Goal: Obtain resource: Download file/media

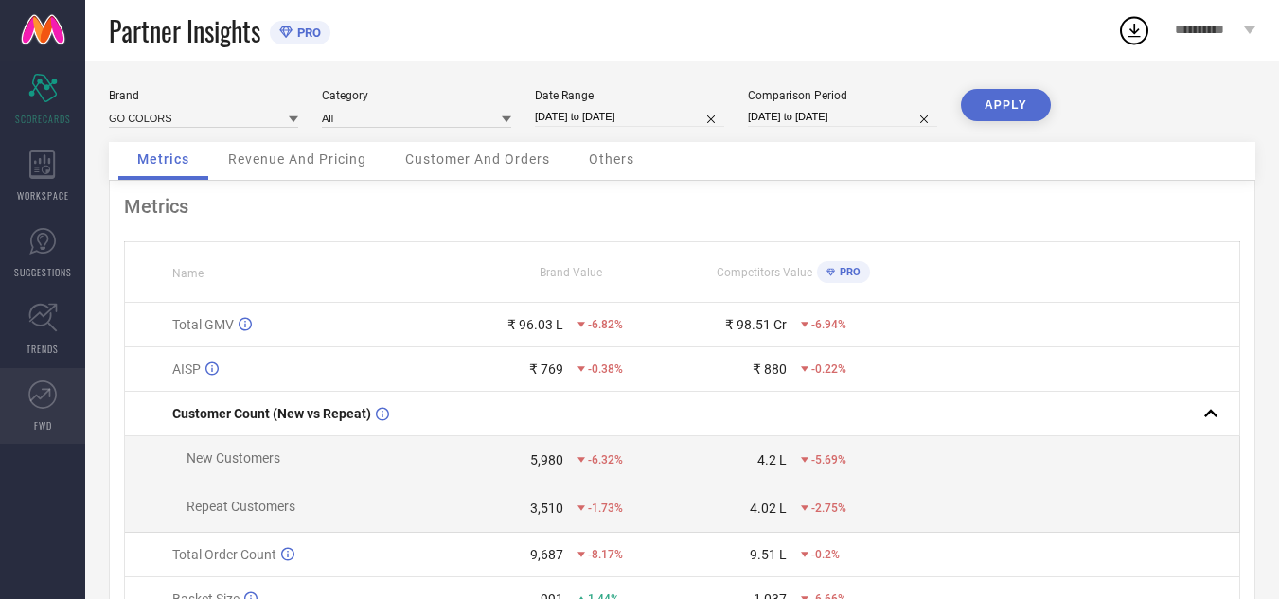
click at [41, 413] on link "FWD" at bounding box center [42, 406] width 85 height 76
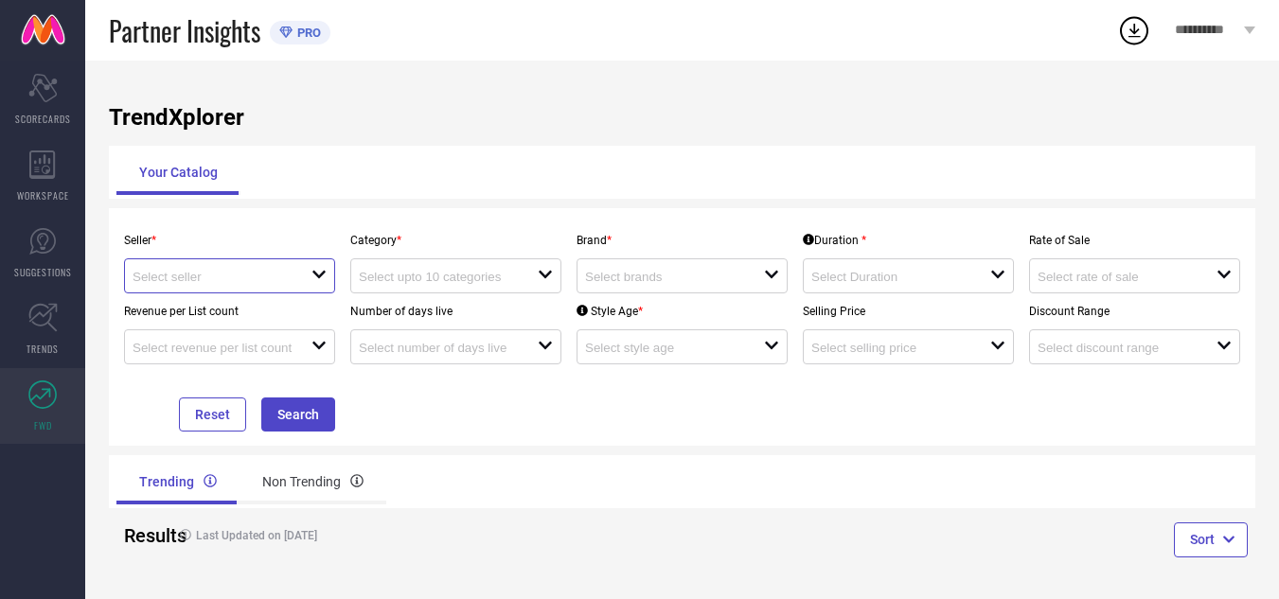
click at [210, 283] on input at bounding box center [213, 277] width 161 height 14
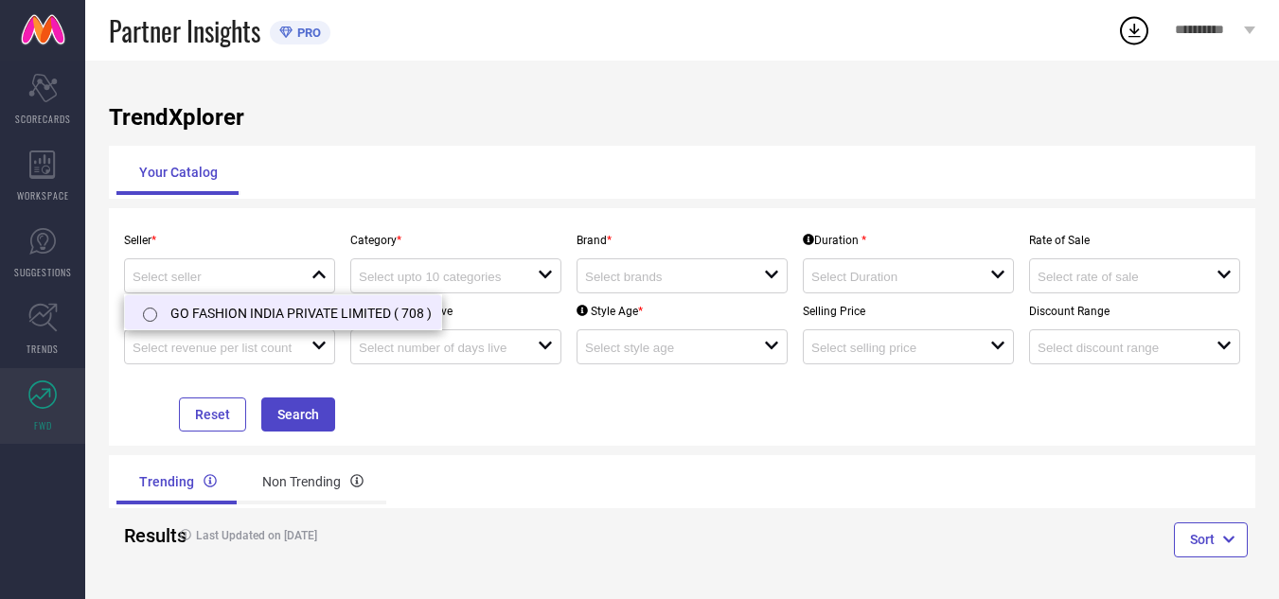
click at [189, 313] on li "GO FASHION INDIA PRIVATE LIMITED ( 708 )" at bounding box center [283, 312] width 316 height 34
type input "GO FASHION INDIA PRIVATE LIMITED ( 708 )"
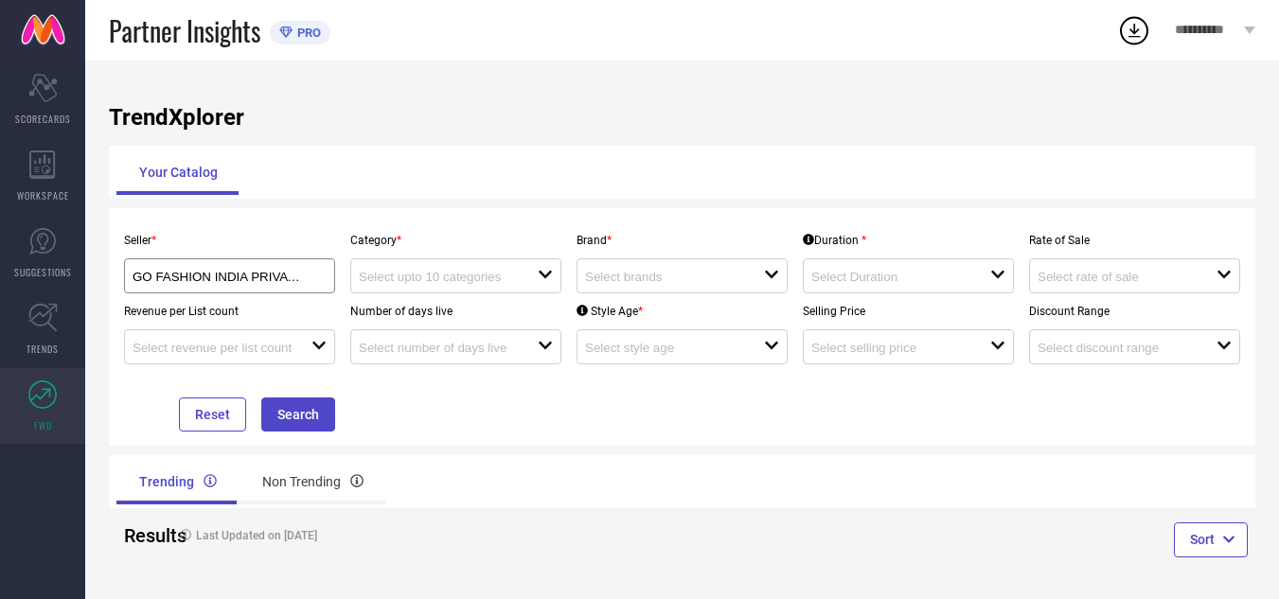
scroll to position [9, 0]
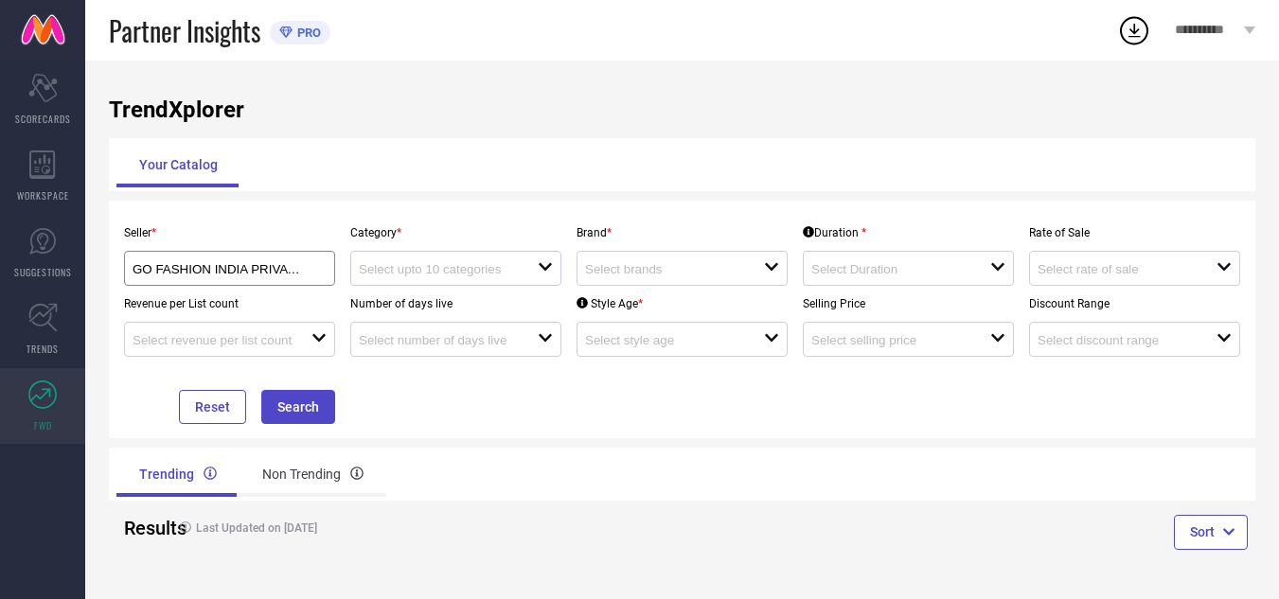
click at [474, 261] on div at bounding box center [448, 268] width 179 height 18
click at [460, 294] on div "No results found" at bounding box center [455, 302] width 211 height 32
click at [514, 273] on input at bounding box center [439, 269] width 161 height 14
click at [543, 269] on icon "close" at bounding box center [545, 266] width 15 height 15
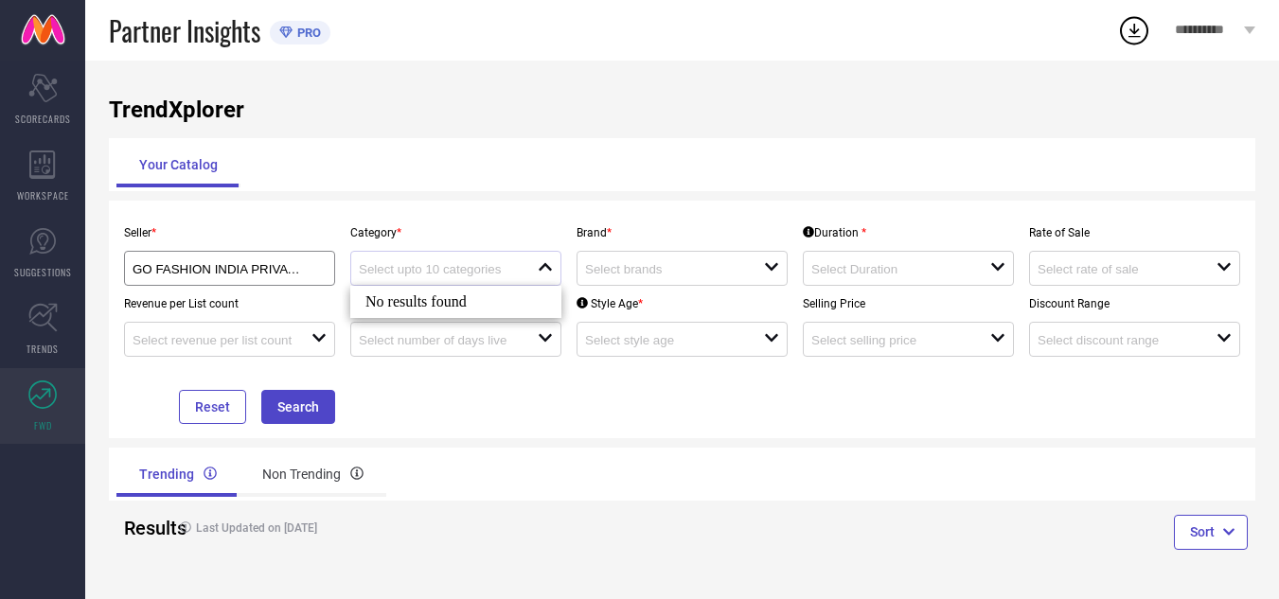
click at [543, 269] on icon "close" at bounding box center [545, 266] width 15 height 15
click at [604, 282] on div "open" at bounding box center [682, 268] width 211 height 35
click at [628, 306] on div "No results found" at bounding box center [682, 302] width 211 height 32
click at [387, 124] on div "TrendXplorer Your Catalog Seller * GO FASHION INDIA PRIVATE LIMITED ( 708 ) Cat…" at bounding box center [682, 326] width 1194 height 546
click at [282, 409] on button "Search" at bounding box center [298, 407] width 74 height 34
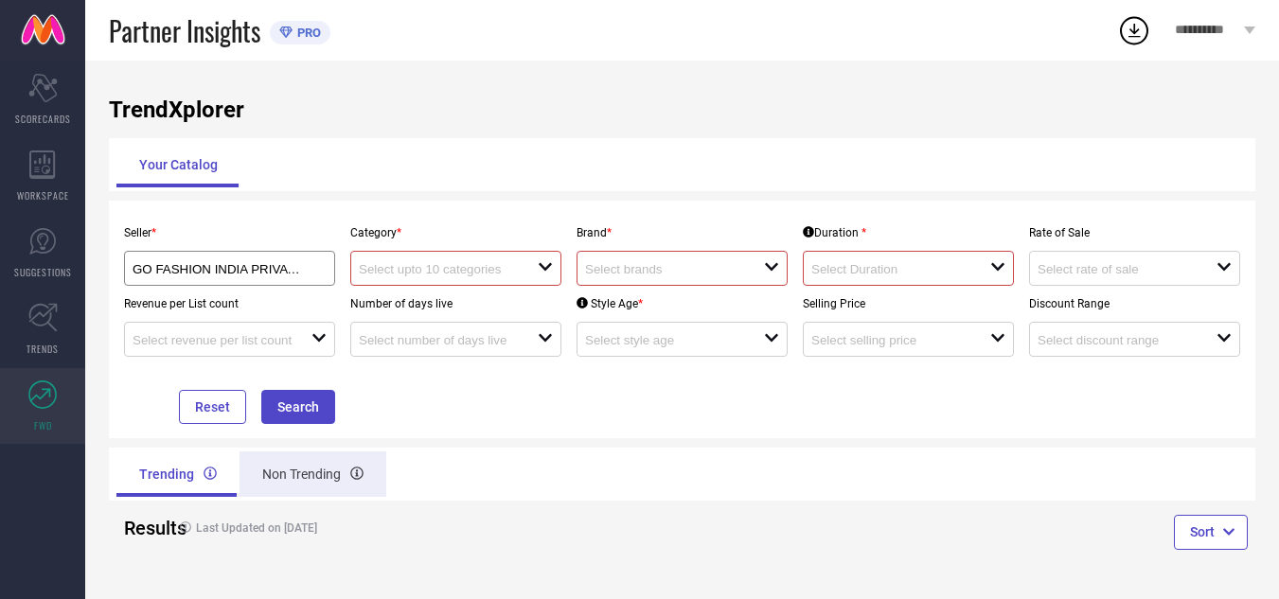
click at [254, 472] on div "Non Trending" at bounding box center [313, 474] width 147 height 45
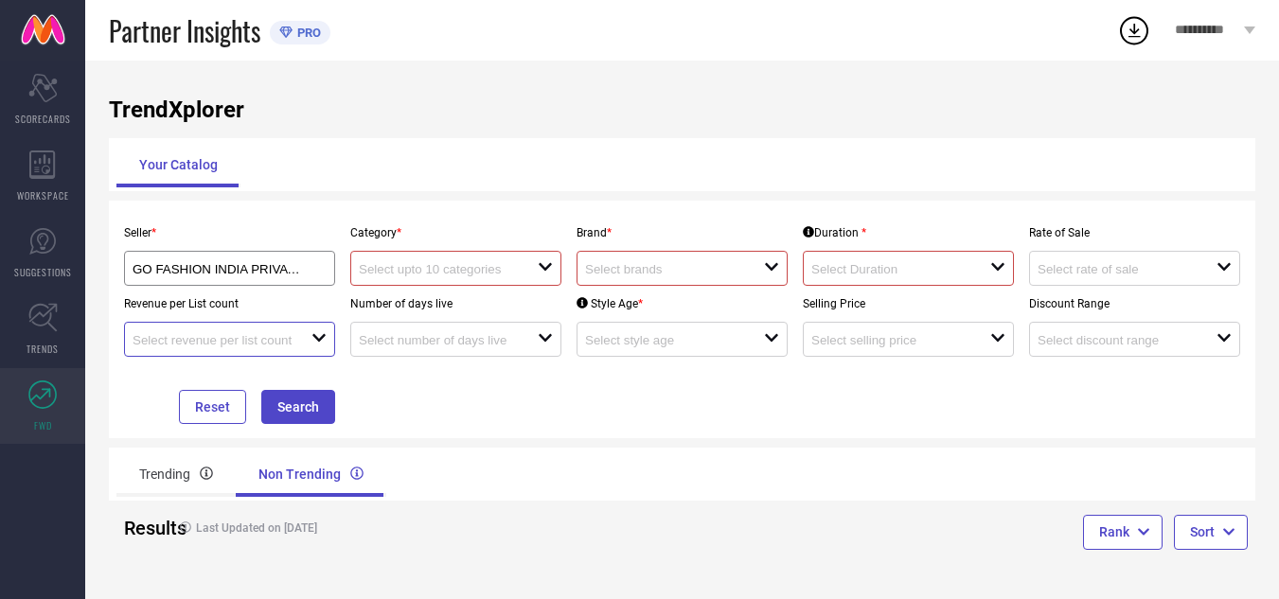
click at [201, 345] on input at bounding box center [213, 340] width 161 height 14
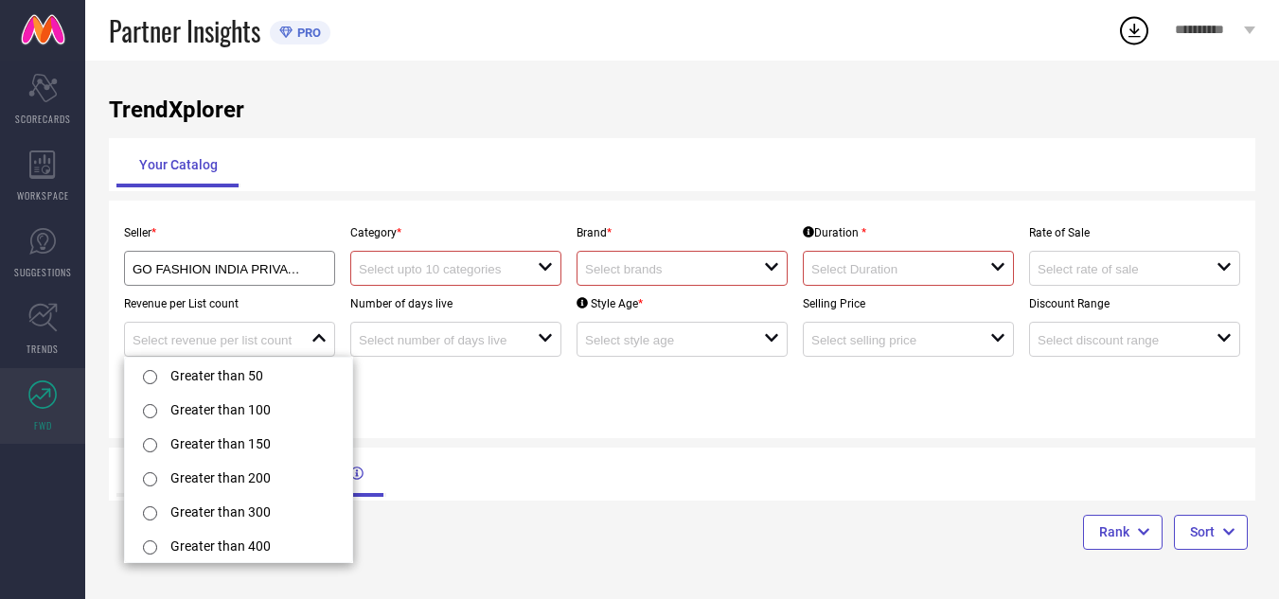
click at [525, 270] on div at bounding box center [448, 268] width 179 height 18
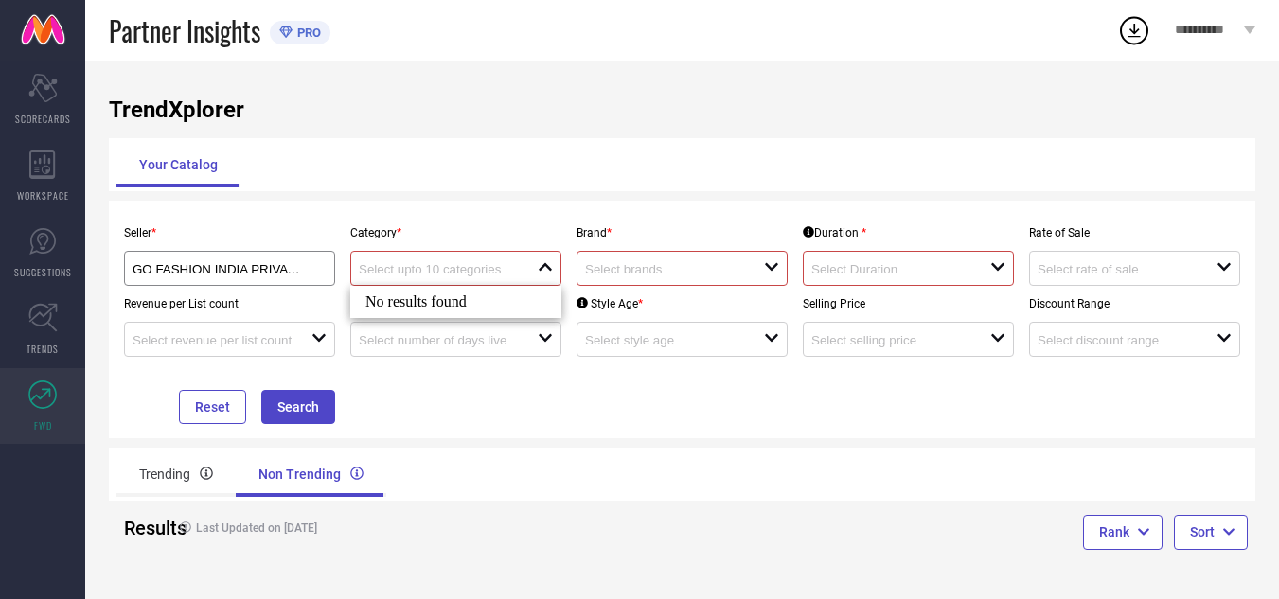
click at [530, 302] on div "No results found" at bounding box center [455, 302] width 211 height 32
click at [430, 190] on div "Your Catalog" at bounding box center [682, 164] width 1147 height 53
click at [37, 317] on icon at bounding box center [42, 317] width 29 height 29
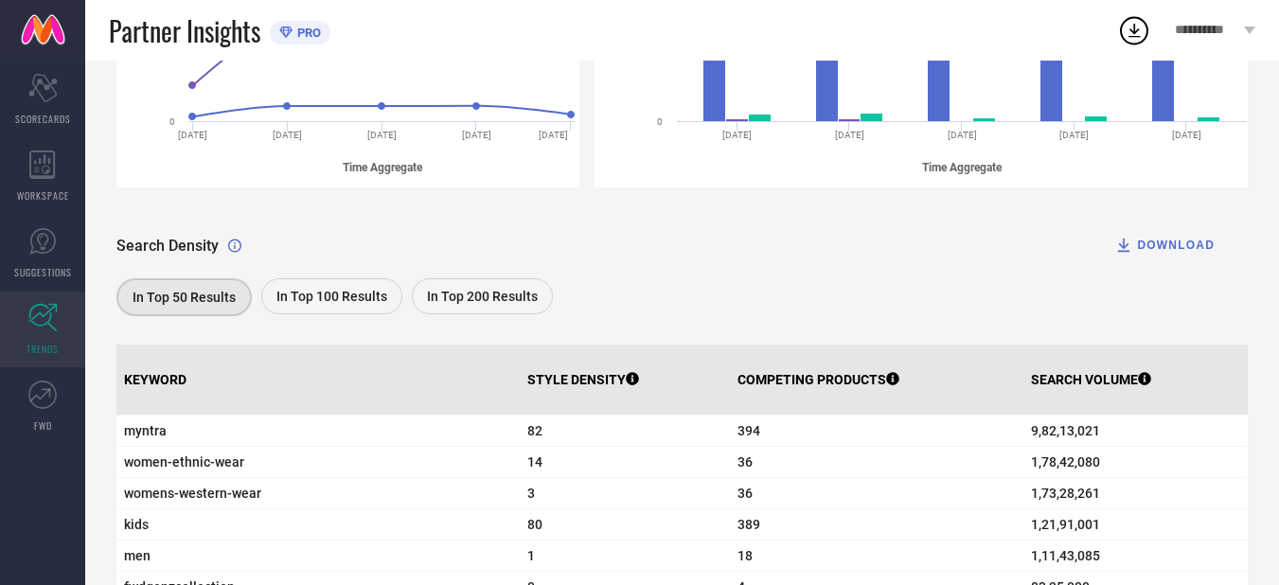
scroll to position [477, 0]
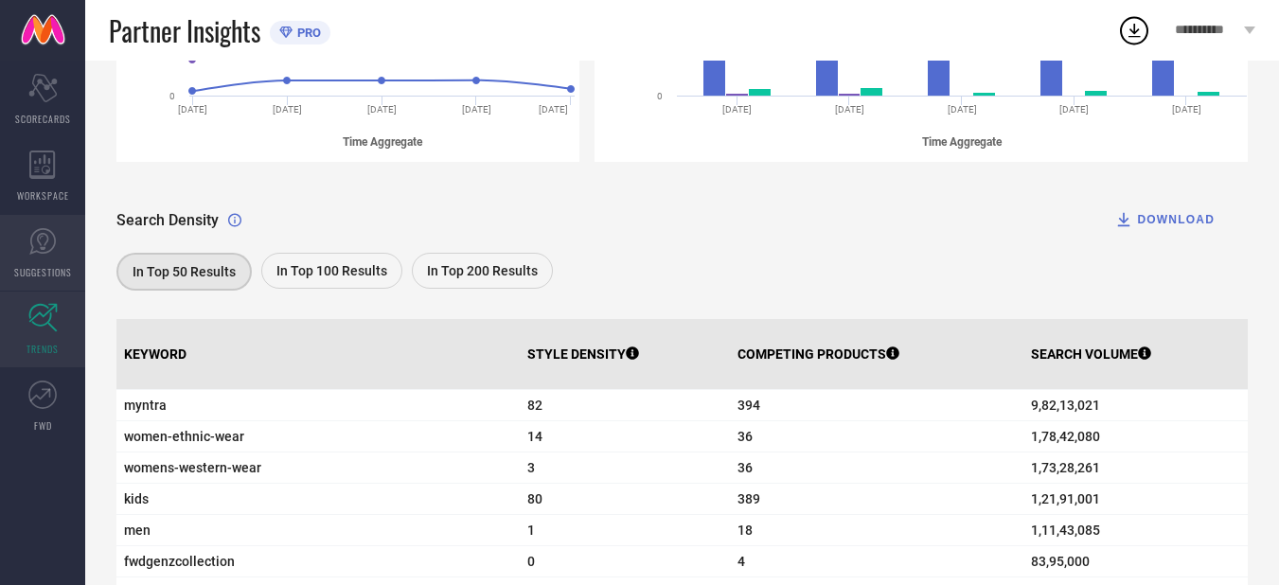
click at [32, 258] on link "SUGGESTIONS" at bounding box center [42, 253] width 85 height 76
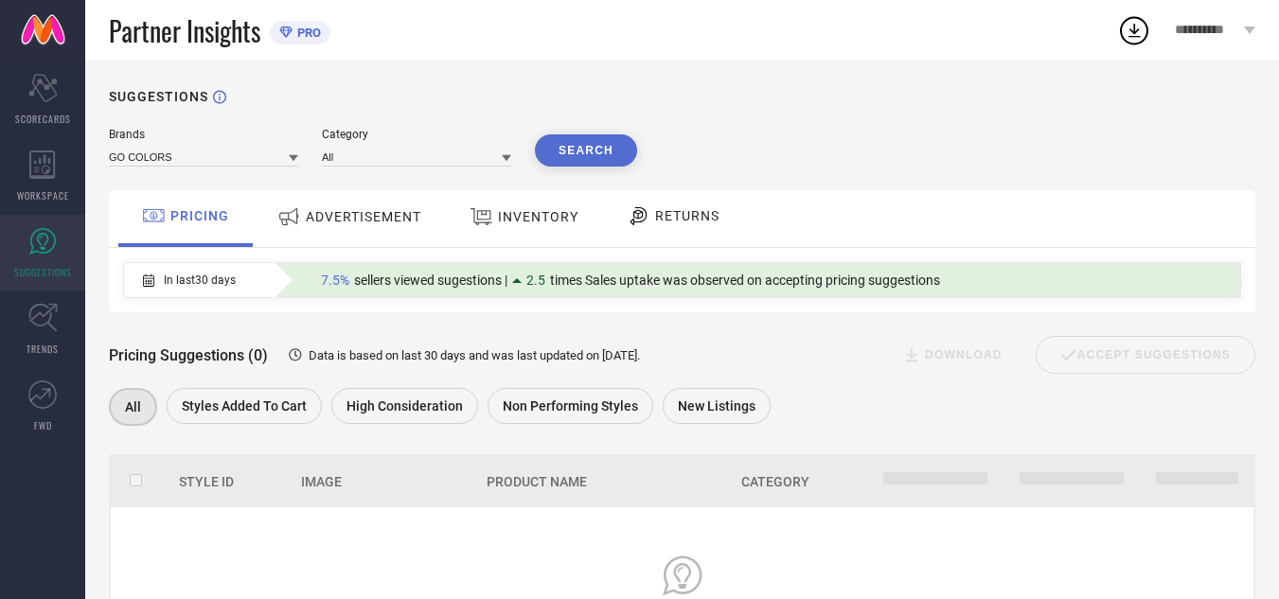
click at [561, 288] on span "times Sales uptake was observed on accepting pricing suggestions" at bounding box center [745, 280] width 390 height 15
click at [383, 210] on span "ADVERTISEMENT" at bounding box center [364, 216] width 116 height 15
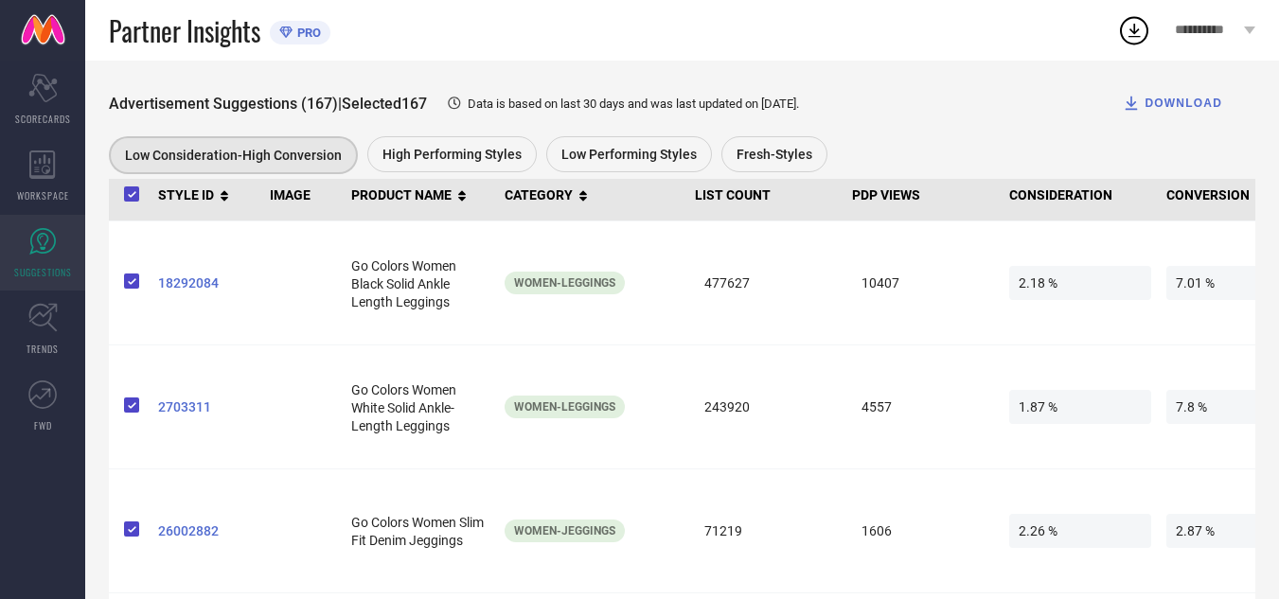
scroll to position [322, 0]
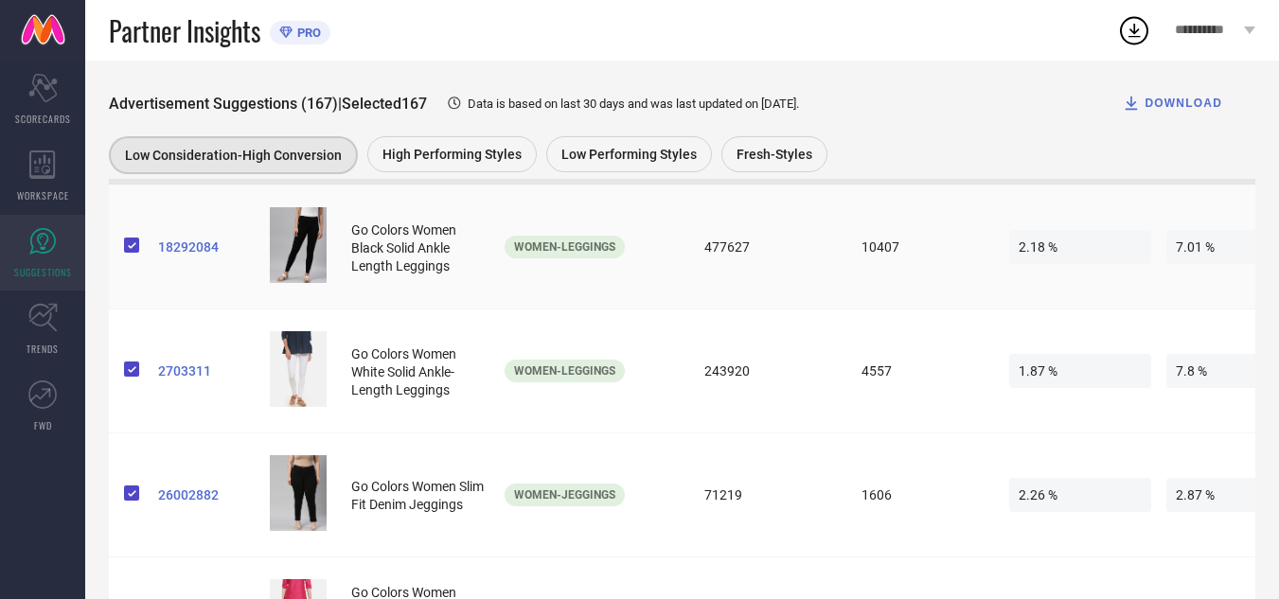
click at [199, 255] on span "18292084" at bounding box center [206, 247] width 97 height 15
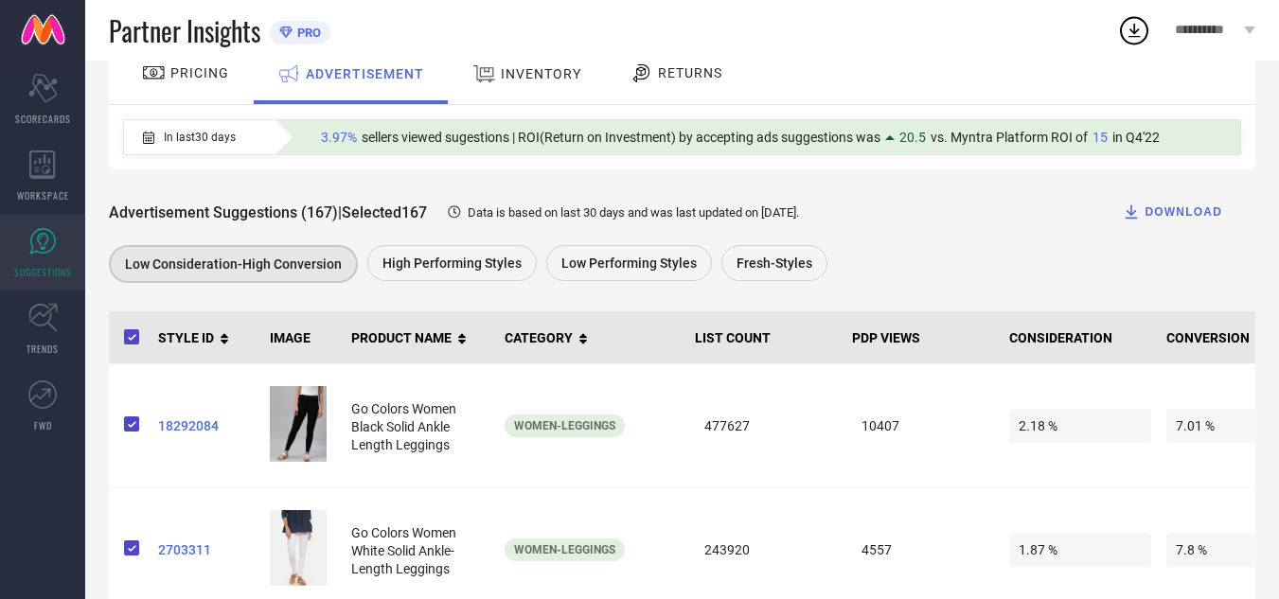
scroll to position [107, 0]
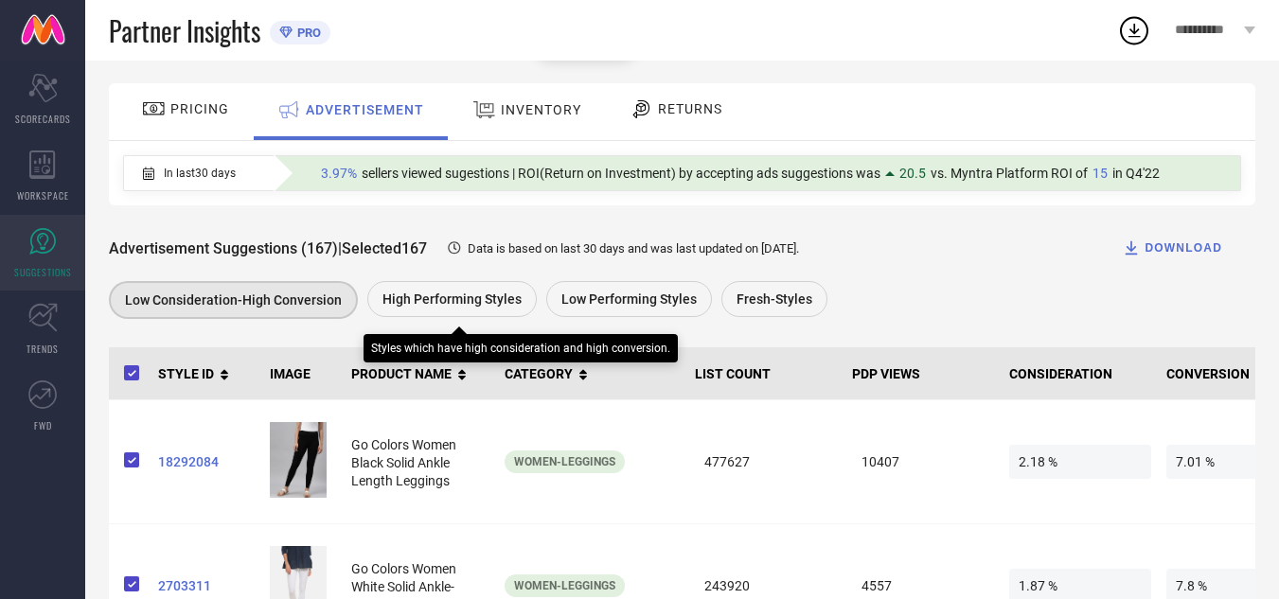
click at [445, 297] on span "High Performing Styles" at bounding box center [452, 299] width 139 height 15
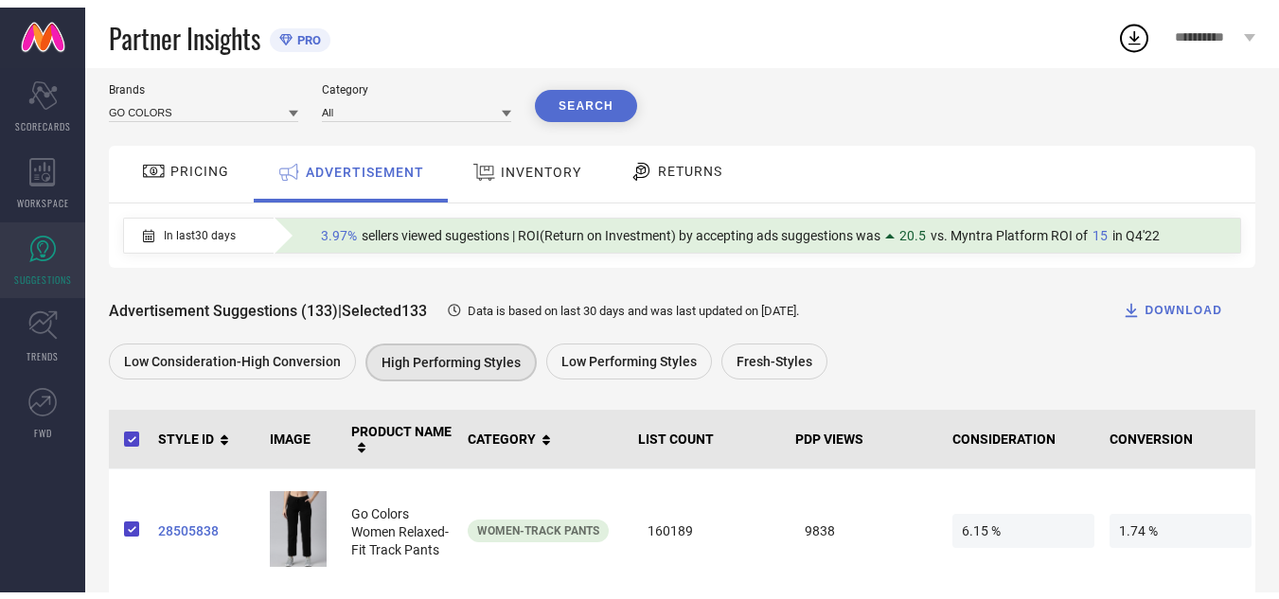
scroll to position [0, 0]
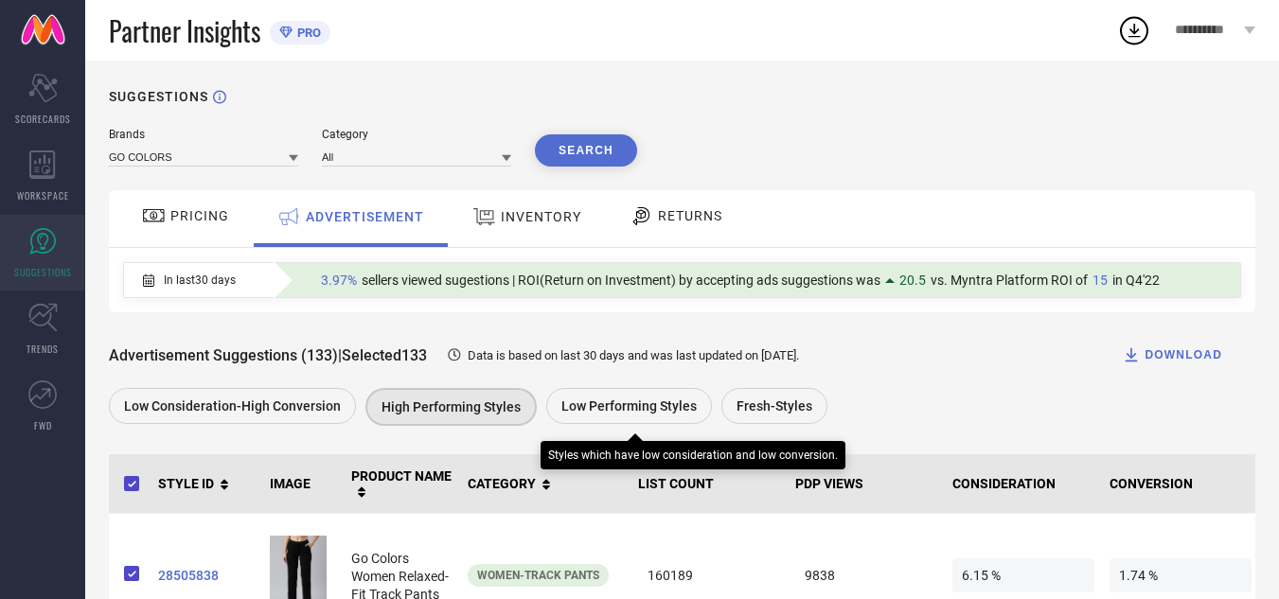
click at [655, 409] on span "Low Performing Styles" at bounding box center [628, 406] width 135 height 15
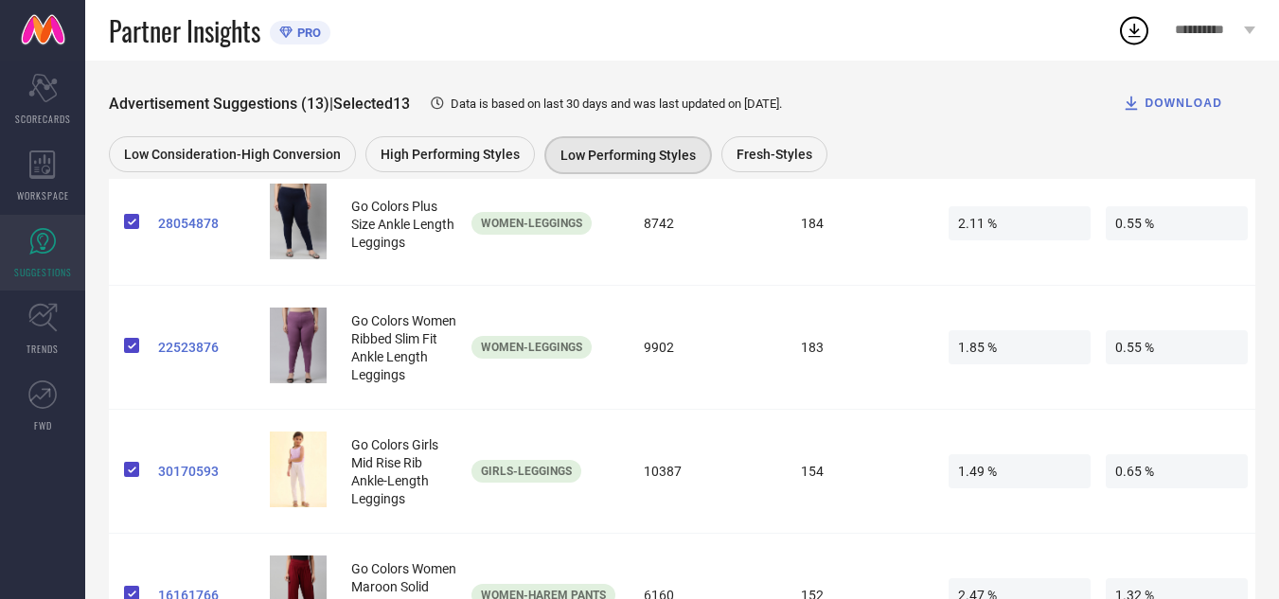
scroll to position [1155, 0]
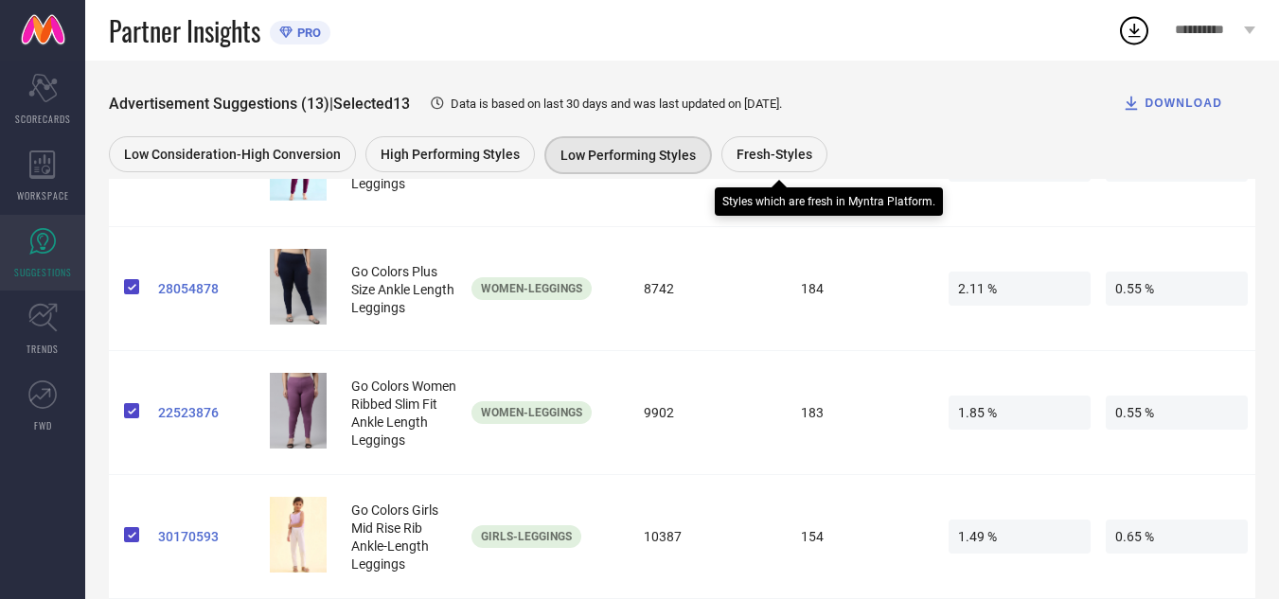
click at [787, 147] on span "Fresh-Styles" at bounding box center [775, 154] width 76 height 15
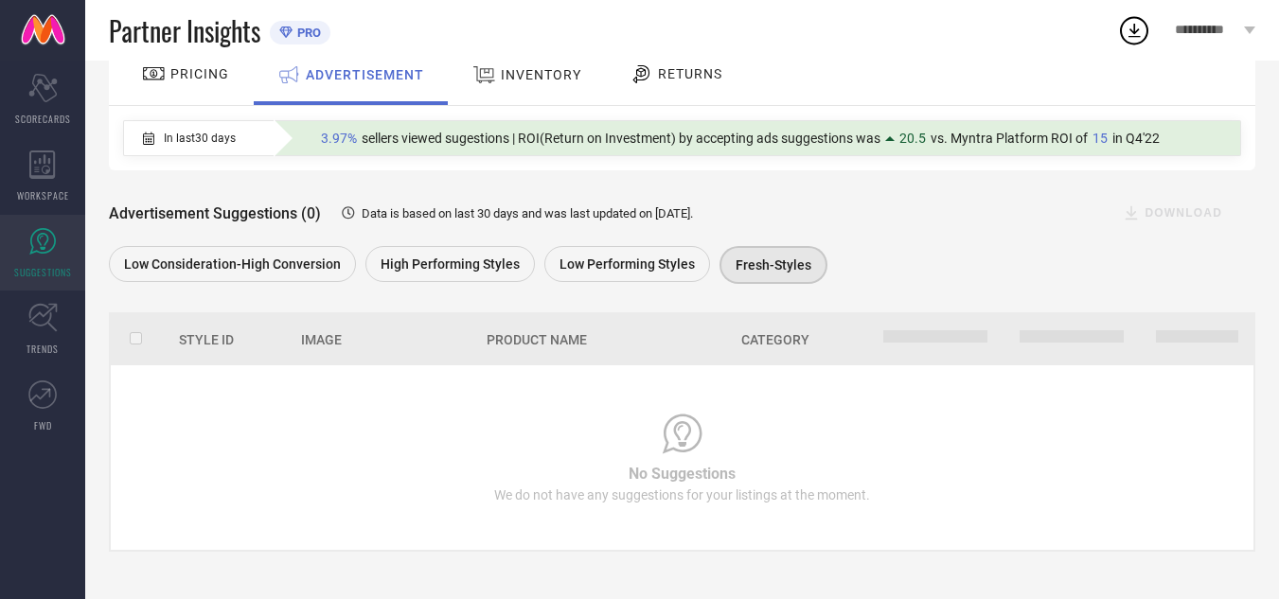
scroll to position [0, 0]
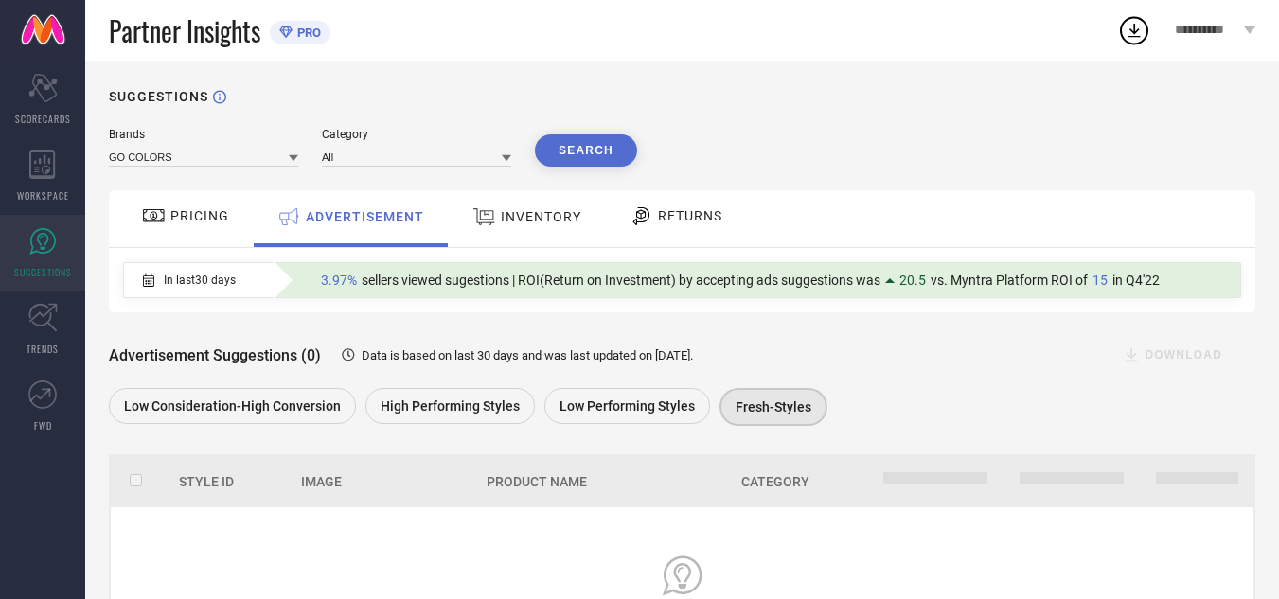
click at [554, 216] on span "INVENTORY" at bounding box center [541, 216] width 80 height 15
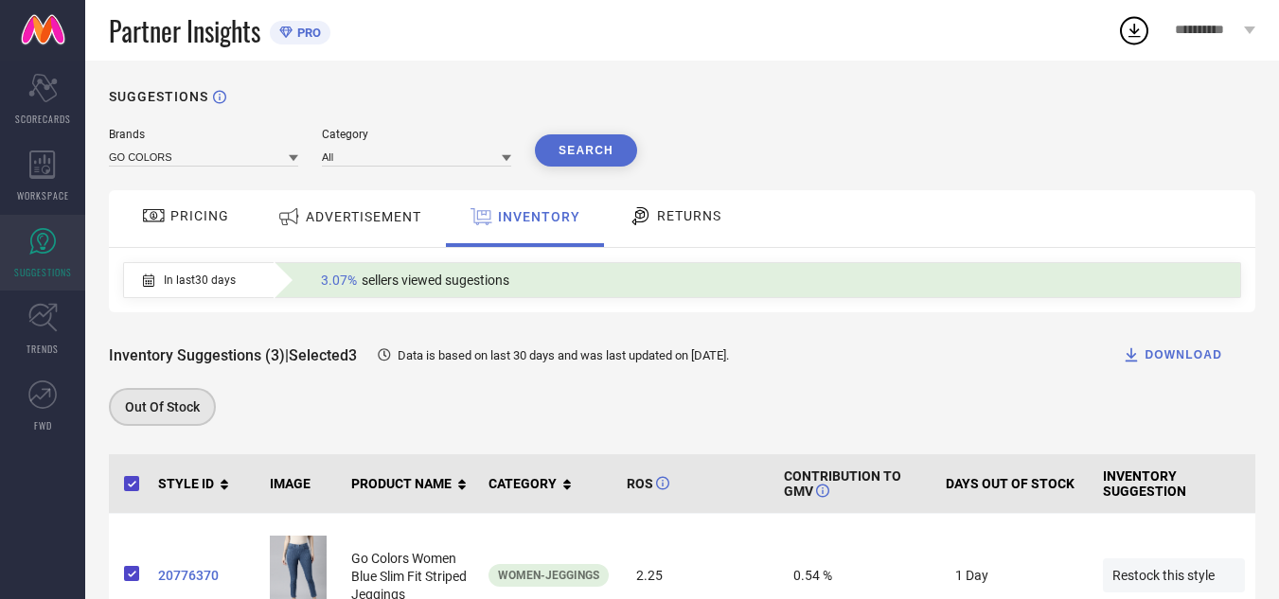
click at [642, 236] on div "RETURNS" at bounding box center [675, 218] width 140 height 57
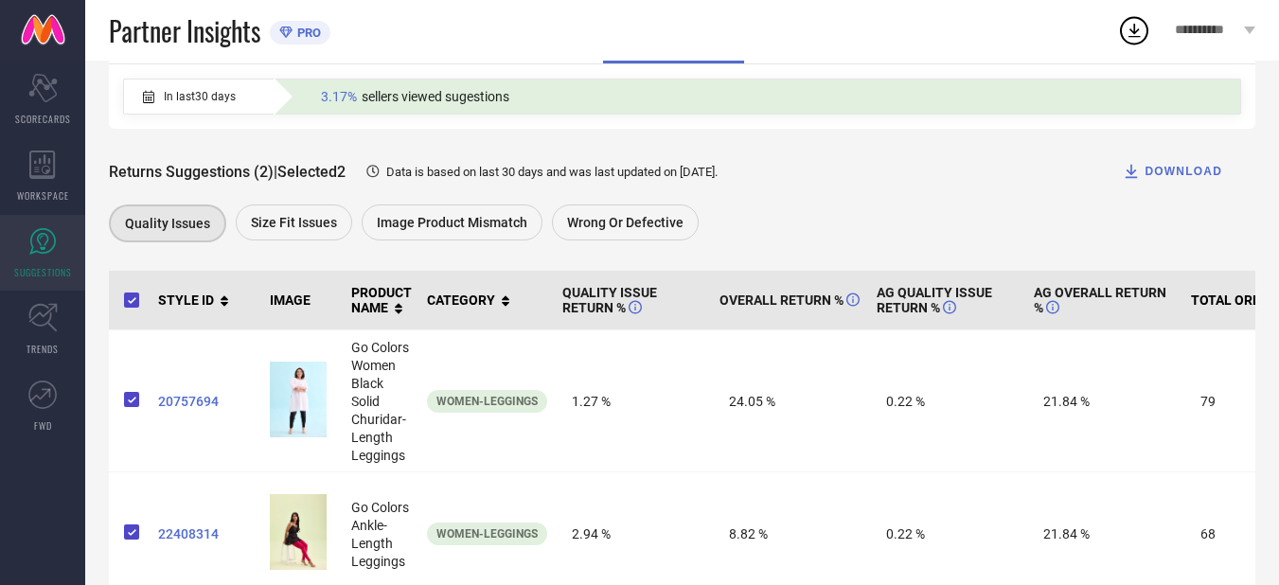
scroll to position [242, 0]
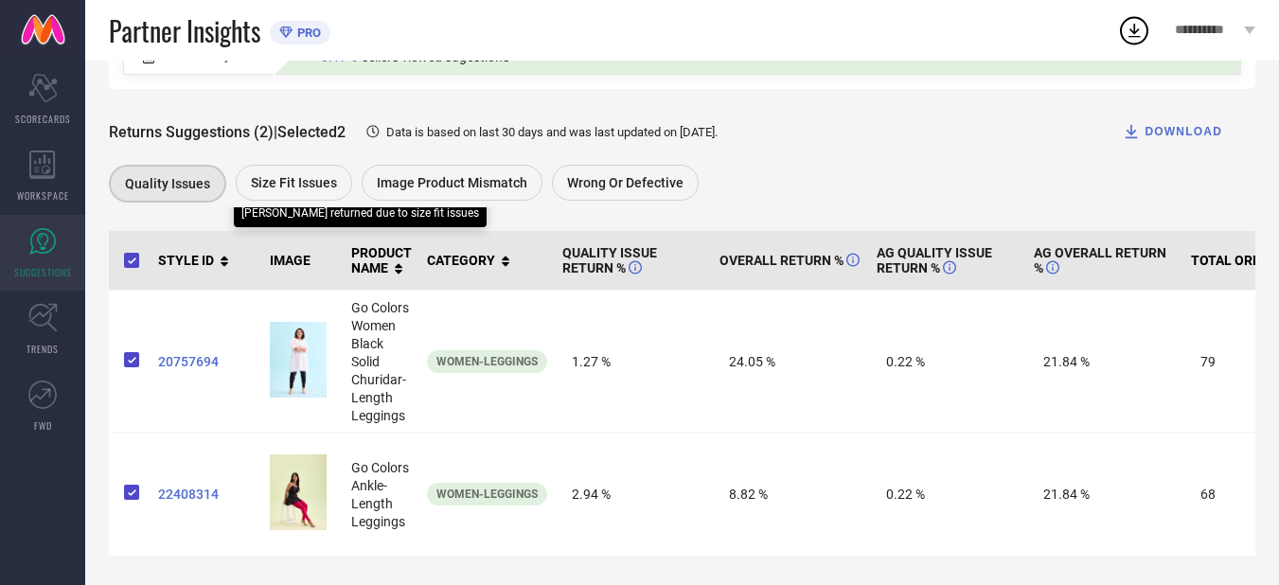
click at [285, 178] on div "Size fit issues" at bounding box center [294, 183] width 116 height 36
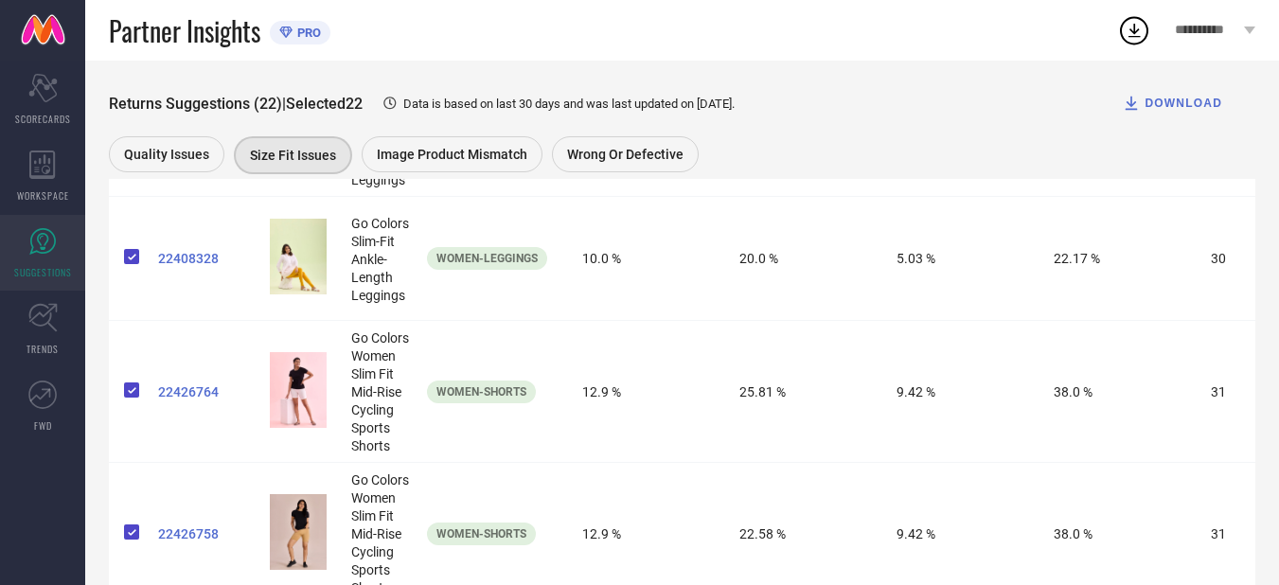
scroll to position [2957, 0]
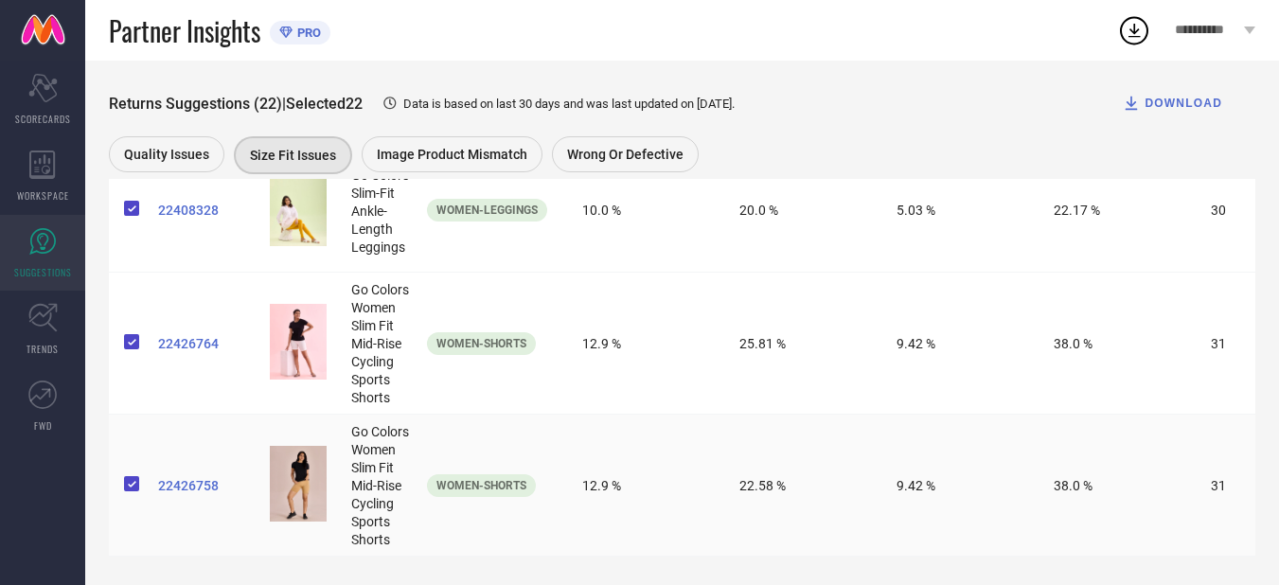
click at [183, 478] on span "22426758" at bounding box center [206, 485] width 97 height 15
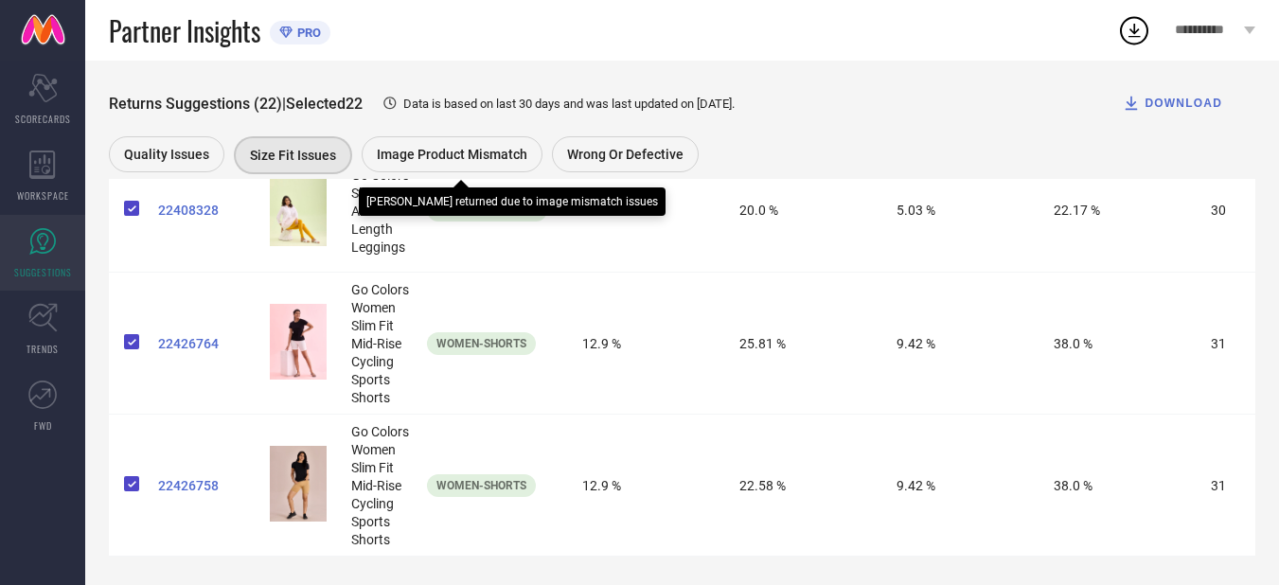
click at [501, 159] on span "Image product mismatch" at bounding box center [452, 154] width 151 height 15
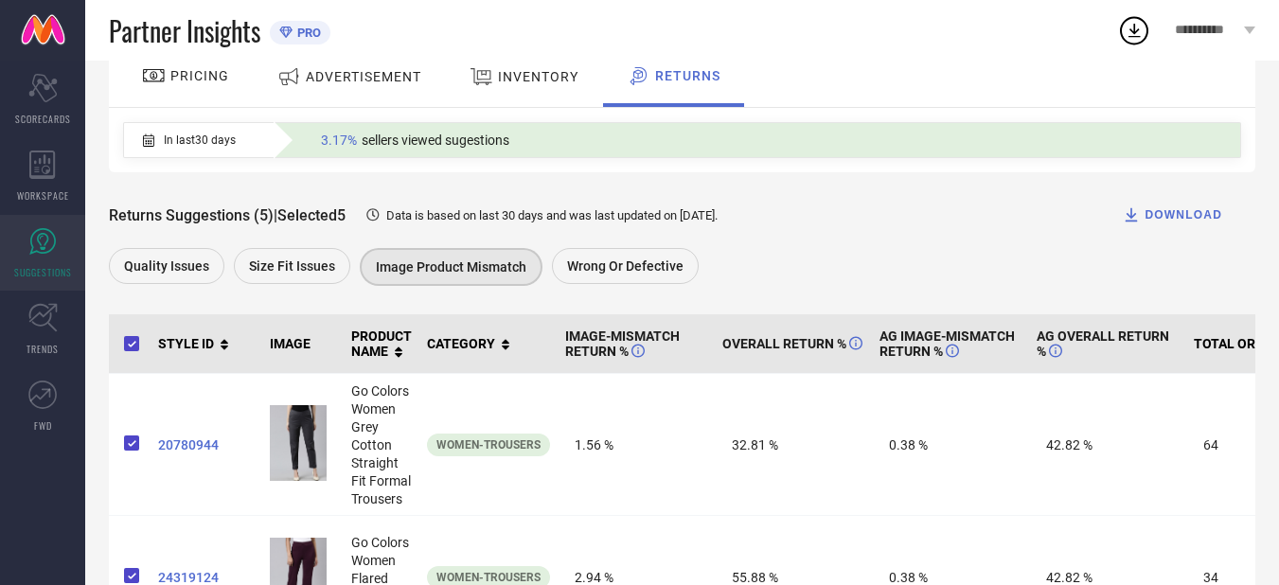
scroll to position [134, 0]
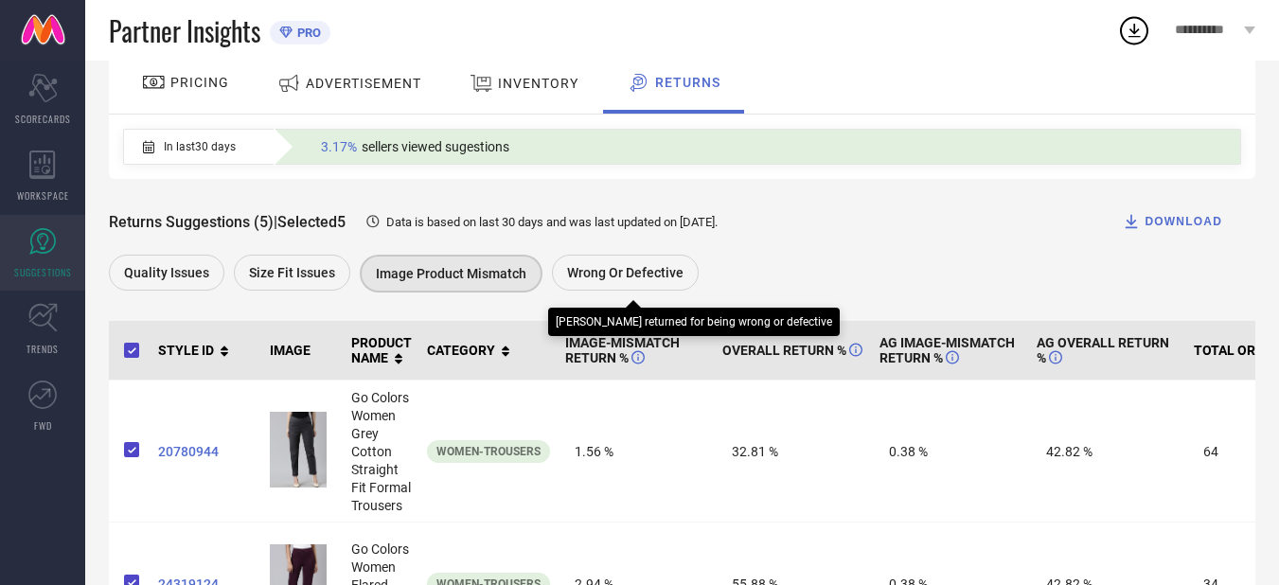
click at [631, 283] on div "Wrong or Defective" at bounding box center [625, 273] width 147 height 36
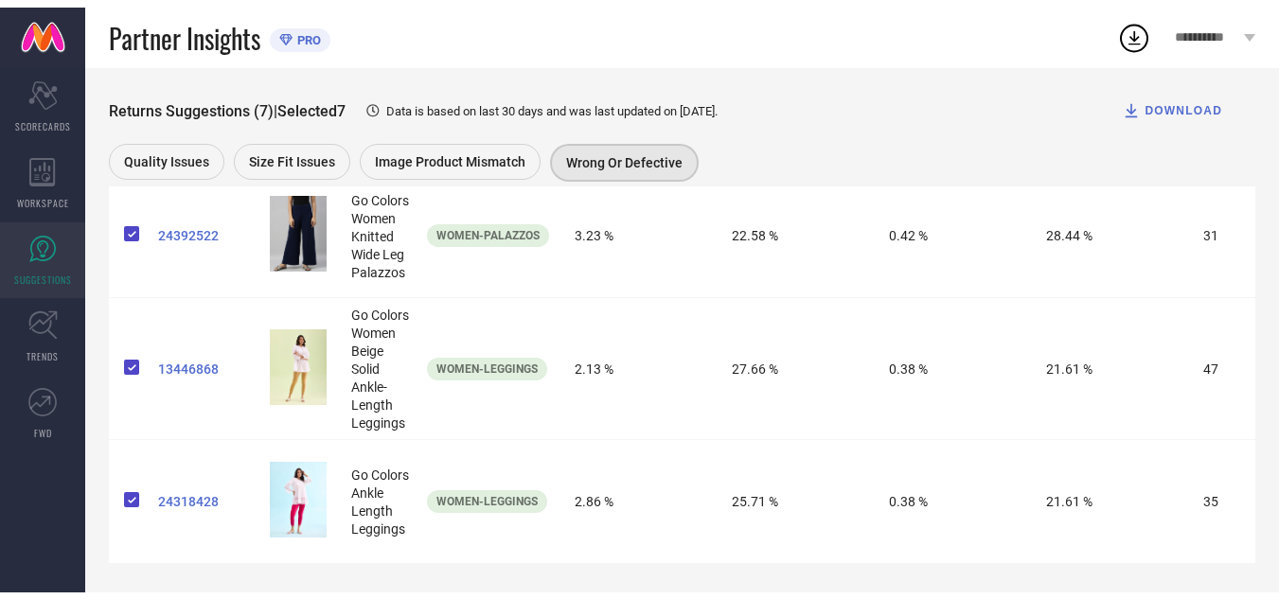
scroll to position [0, 0]
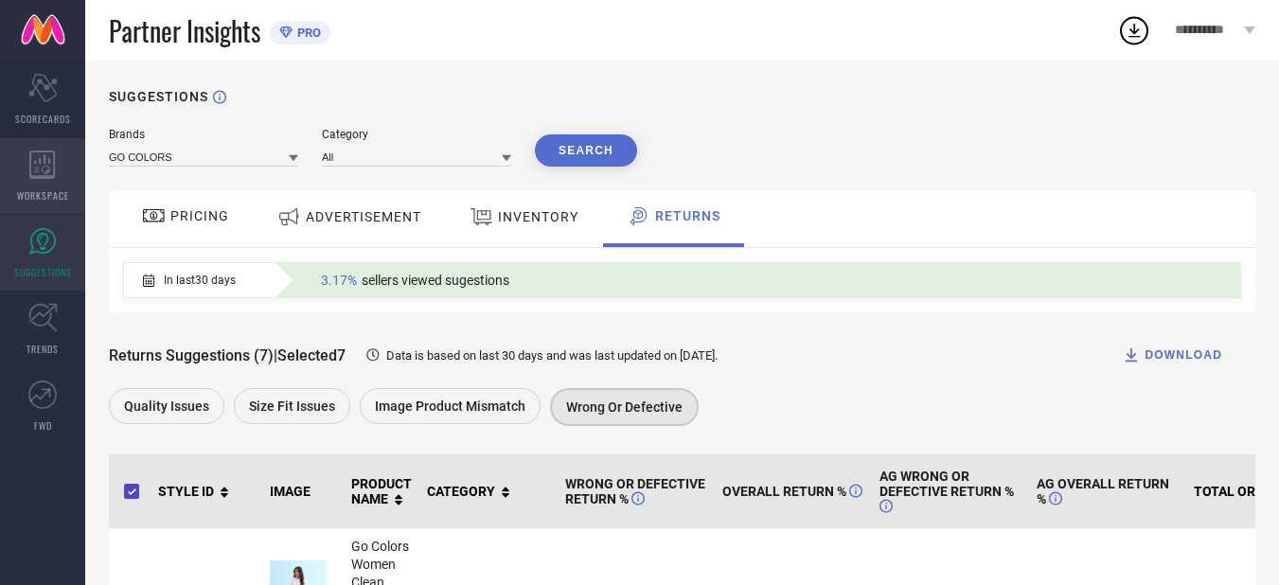
click at [31, 171] on icon at bounding box center [42, 165] width 26 height 28
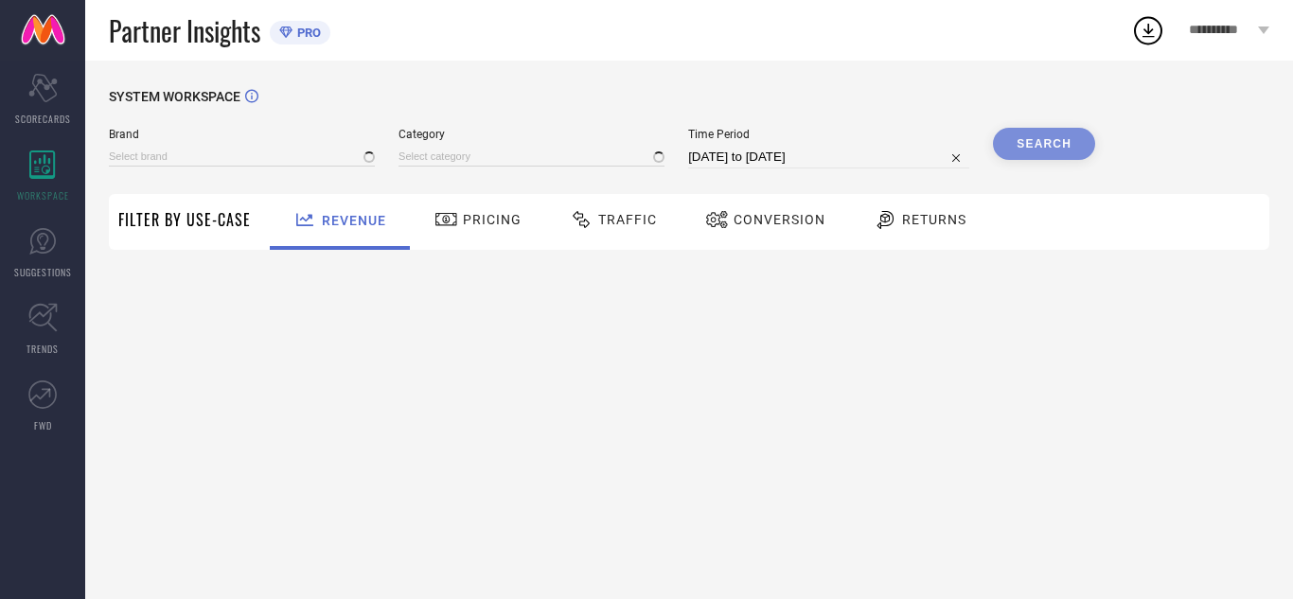
type input "GO COLORS"
type input "All"
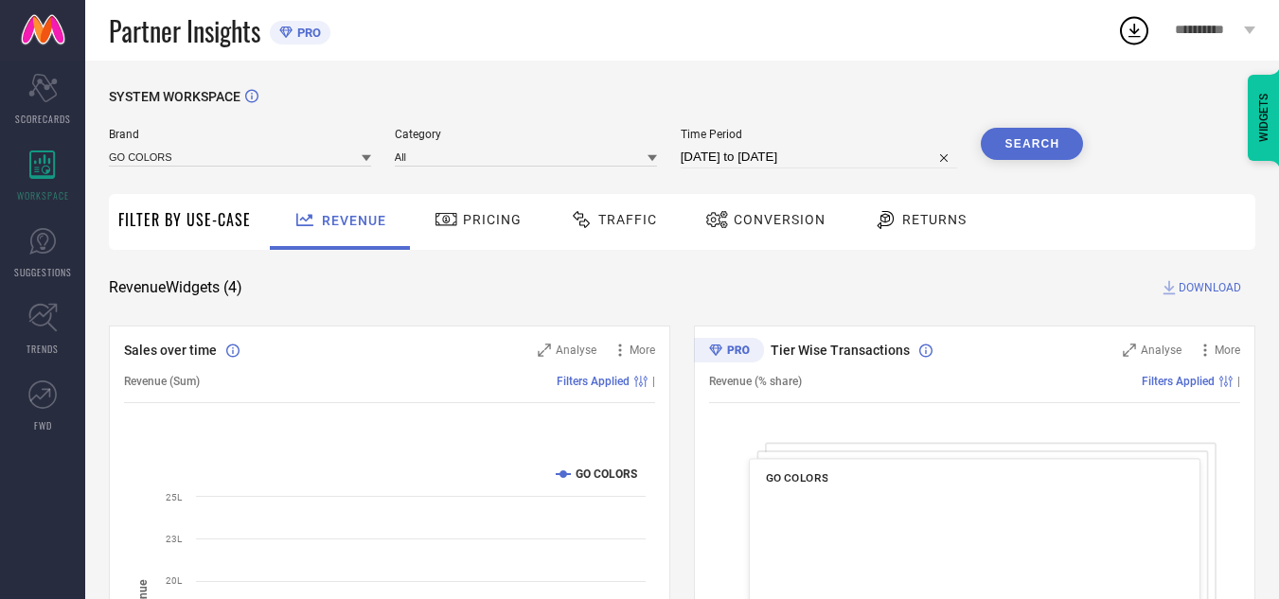
click at [491, 226] on span "Pricing" at bounding box center [492, 219] width 59 height 15
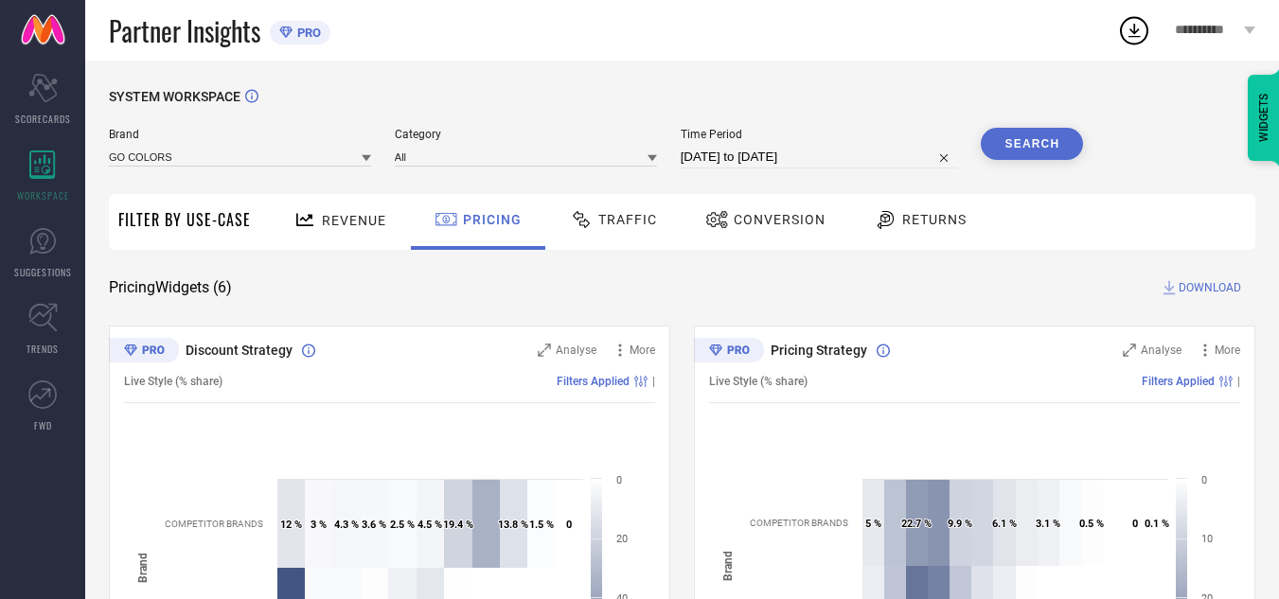
click at [721, 223] on icon at bounding box center [716, 219] width 21 height 17
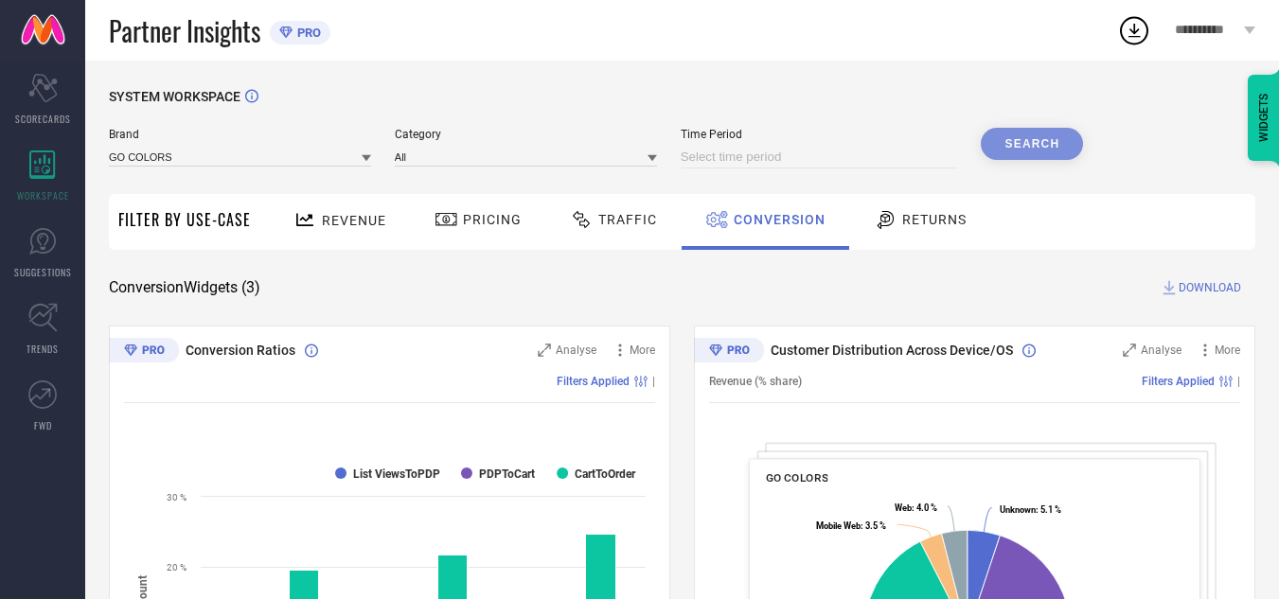
select select "7"
select select "2025"
select select "8"
select select "2025"
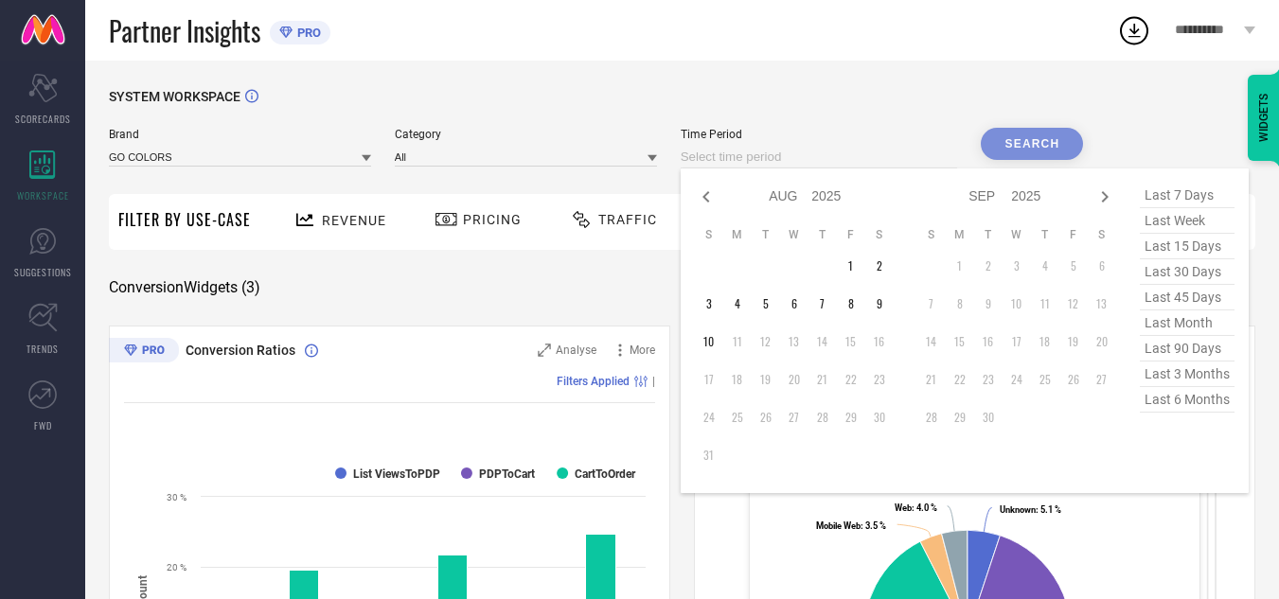
click at [848, 159] on input at bounding box center [819, 157] width 277 height 23
click at [702, 200] on icon at bounding box center [706, 197] width 23 height 23
select select "6"
select select "2025"
select select "7"
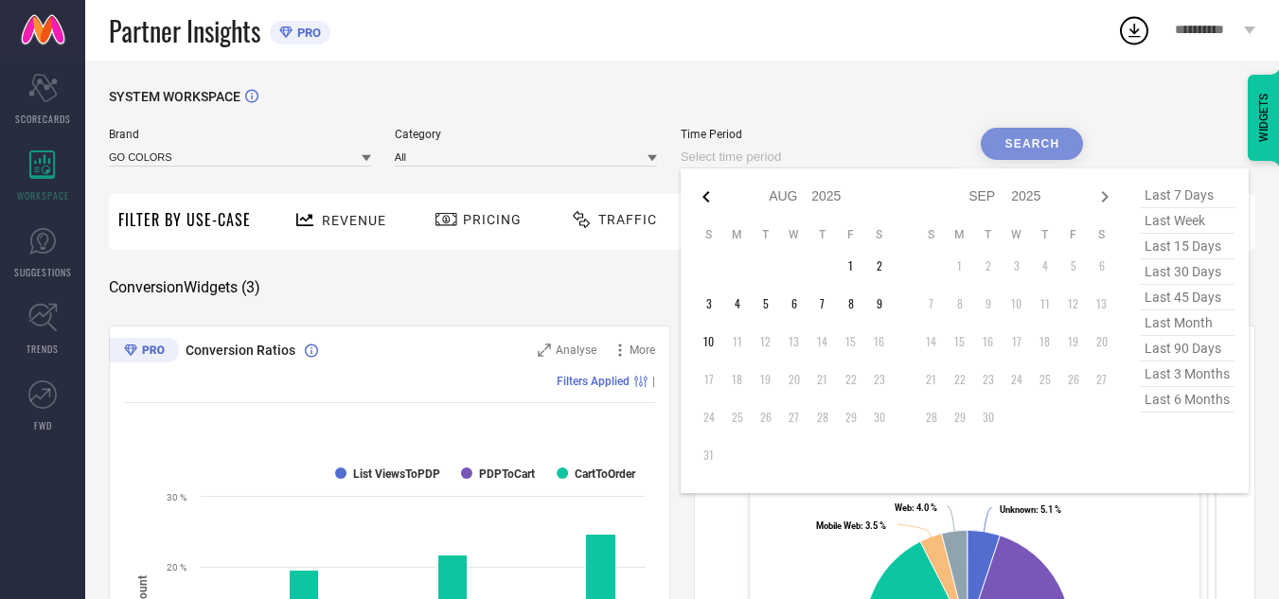
select select "2025"
click at [702, 200] on icon at bounding box center [706, 197] width 23 height 23
select select "5"
select select "2025"
select select "6"
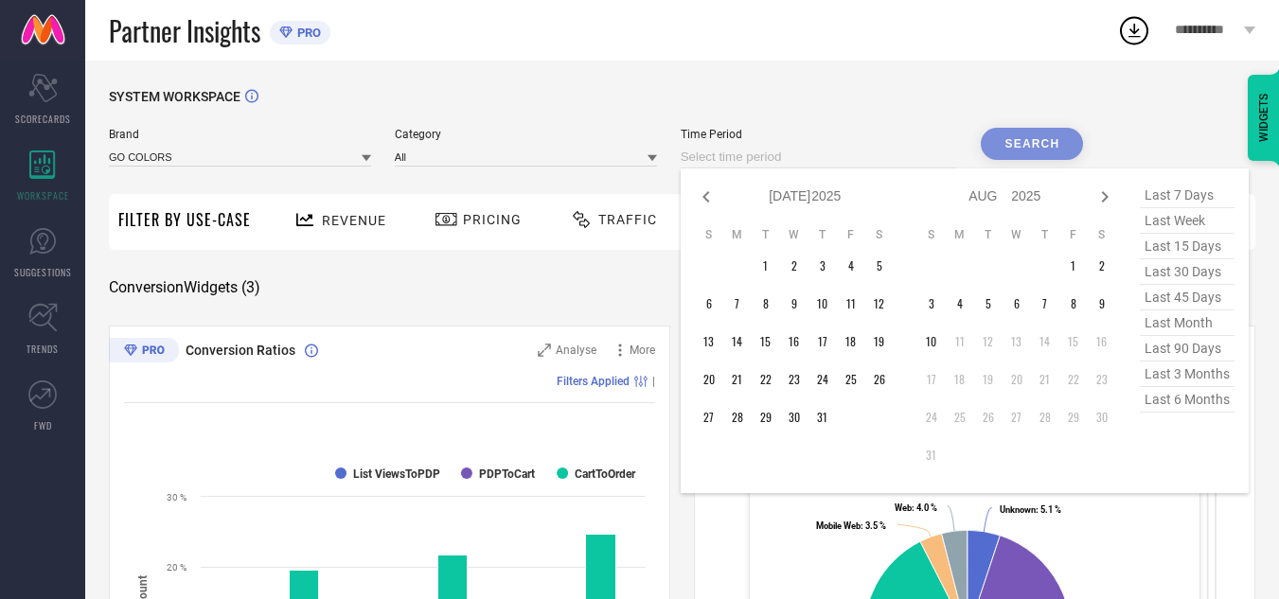
select select "2025"
click at [702, 200] on icon at bounding box center [706, 197] width 23 height 23
select select "4"
select select "2025"
select select "5"
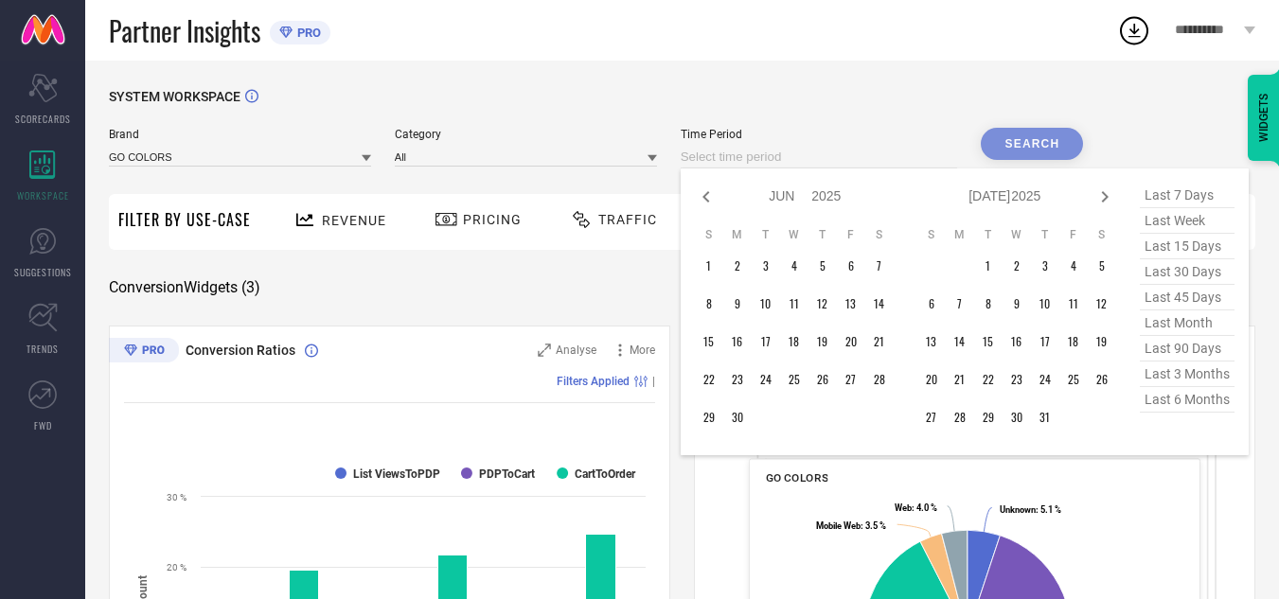
select select "2025"
click at [702, 200] on icon at bounding box center [706, 197] width 23 height 23
select select "3"
select select "2025"
select select "4"
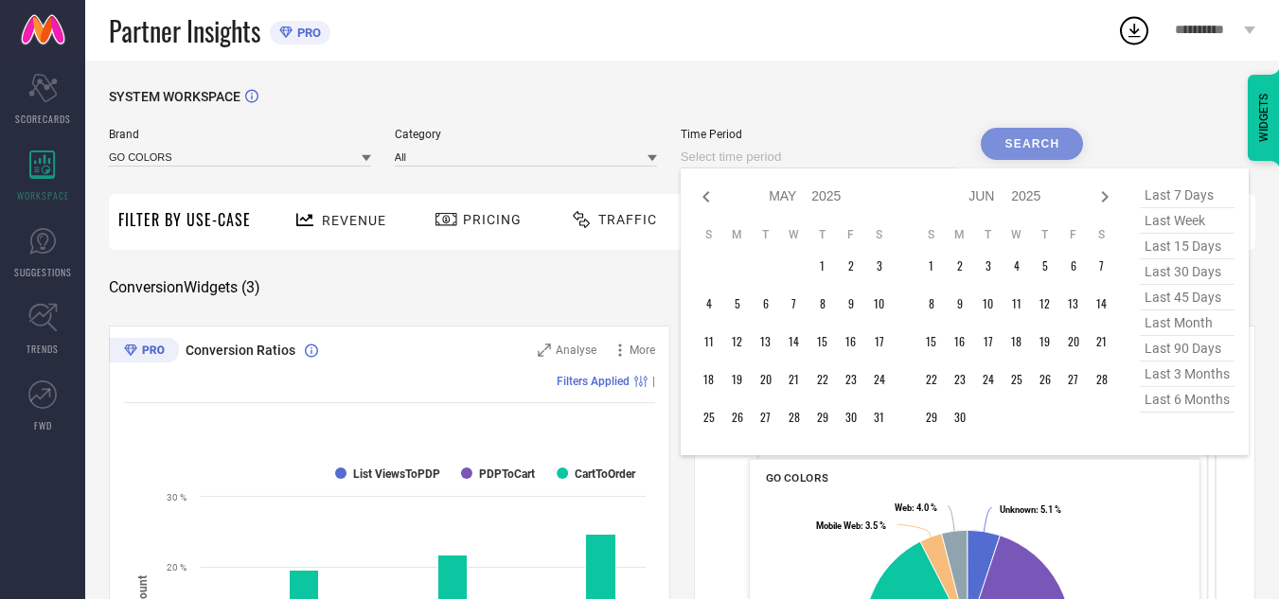
select select "2025"
click at [702, 200] on icon at bounding box center [706, 197] width 23 height 23
select select "2"
select select "2025"
select select "3"
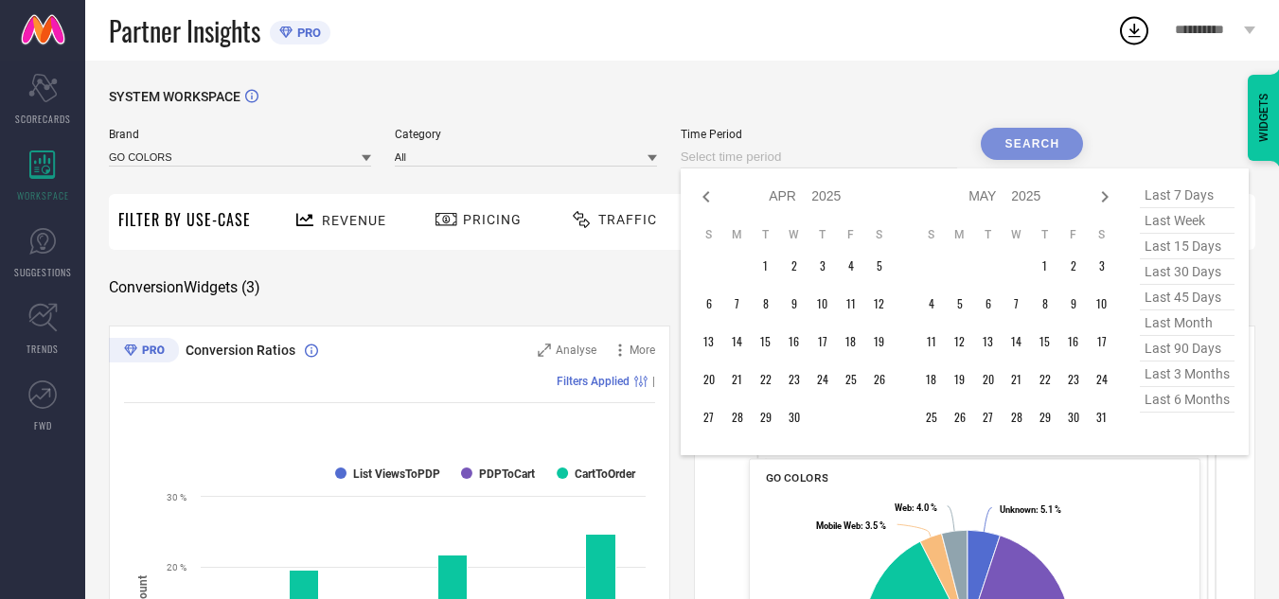
select select "2025"
click at [702, 200] on icon at bounding box center [706, 197] width 23 height 23
select select "1"
select select "2025"
select select "2"
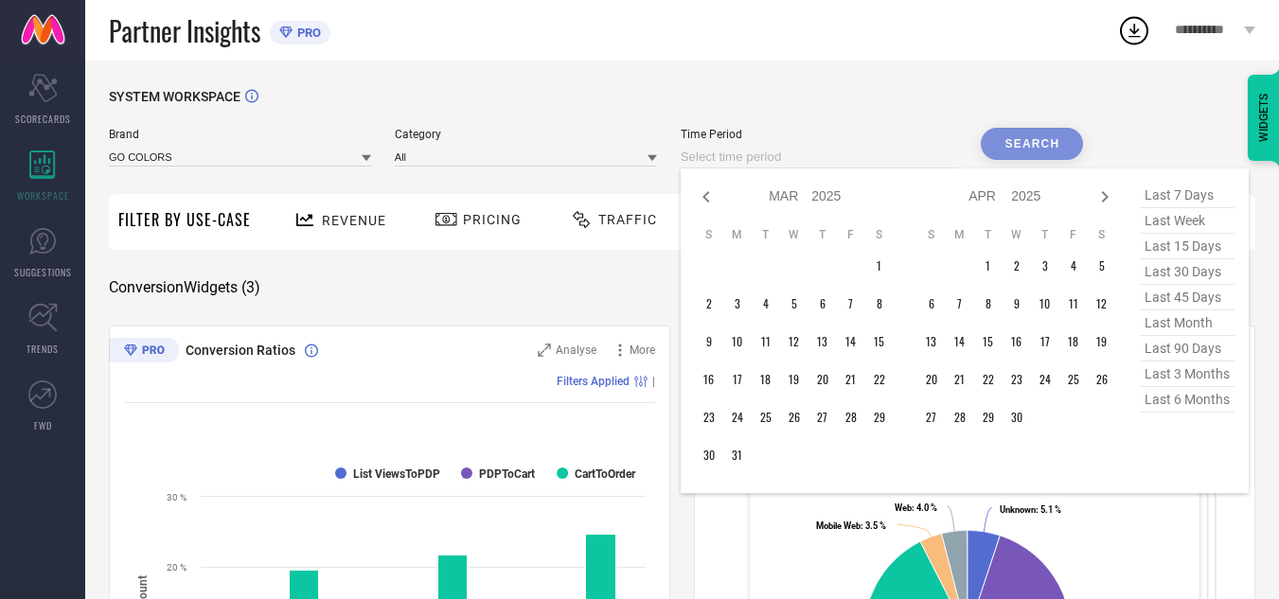
select select "2025"
click at [702, 200] on icon at bounding box center [706, 197] width 23 height 23
select select "2025"
select select "1"
select select "2025"
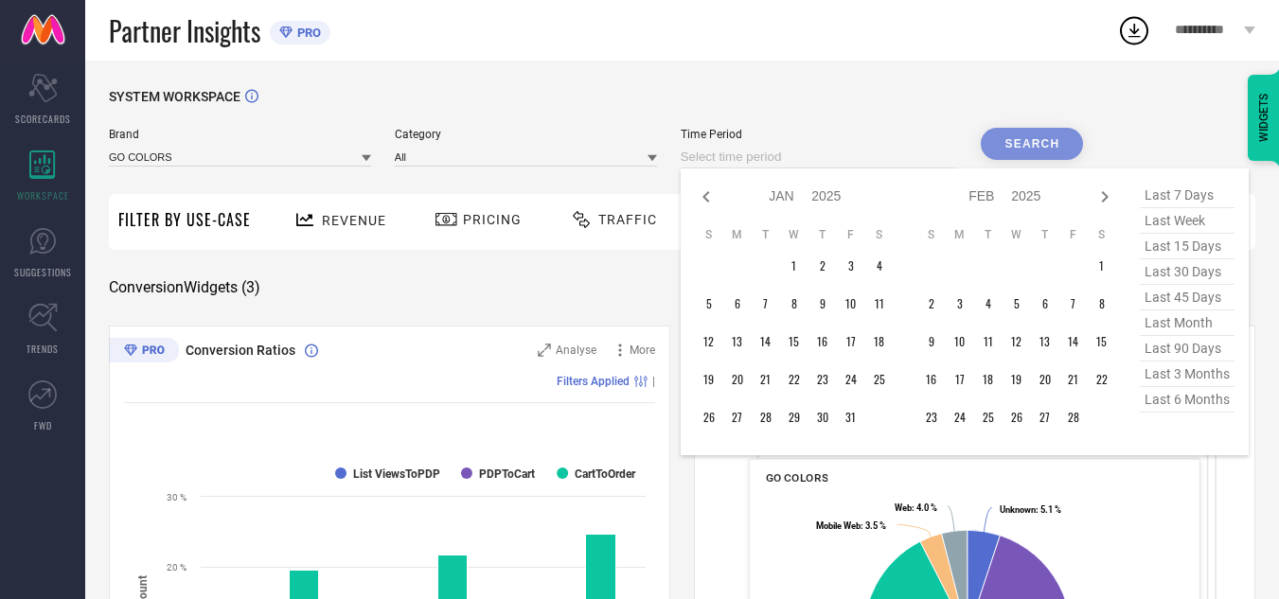
click at [702, 200] on icon at bounding box center [706, 197] width 23 height 23
select select "11"
select select "2024"
select select "2025"
type input "After [DATE]"
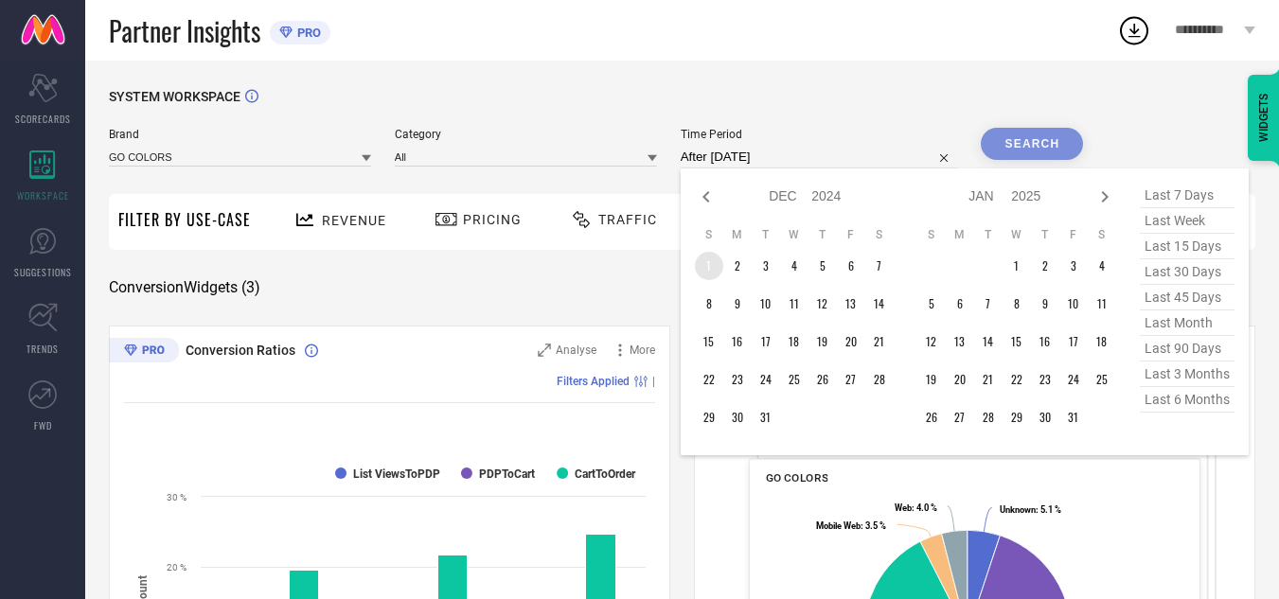
click at [707, 264] on td "1" at bounding box center [709, 266] width 28 height 28
click at [1108, 199] on icon at bounding box center [1104, 196] width 7 height 11
select select "2025"
select select "1"
select select "2025"
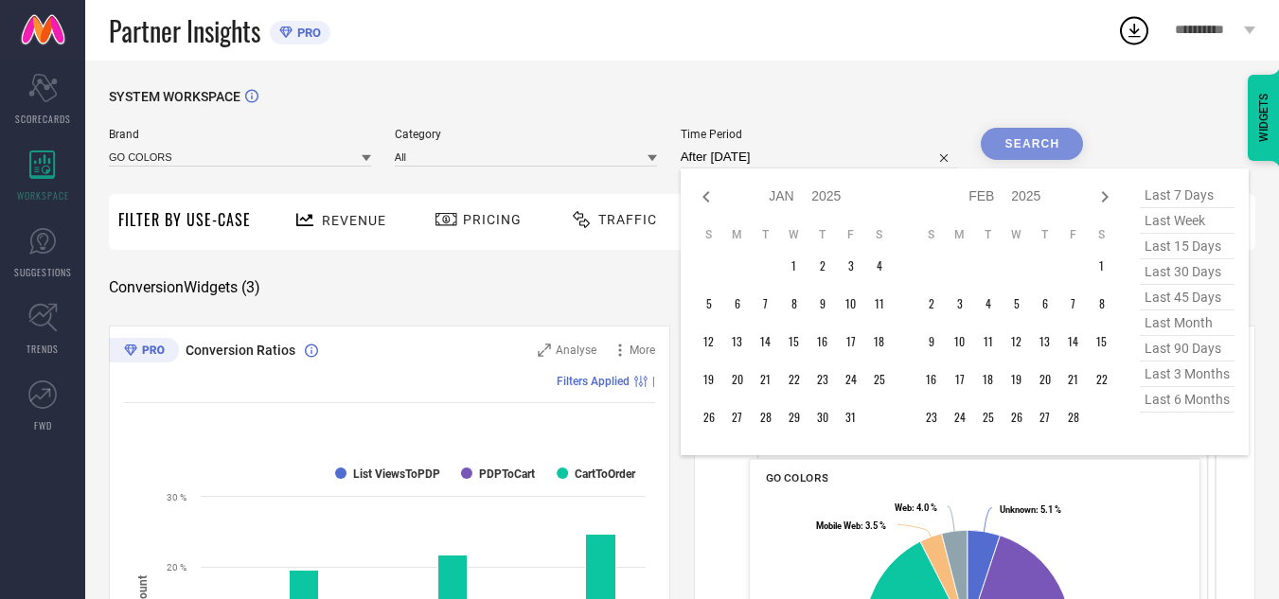
click at [1108, 199] on icon at bounding box center [1104, 196] width 7 height 11
select select "1"
select select "2025"
select select "2"
select select "2025"
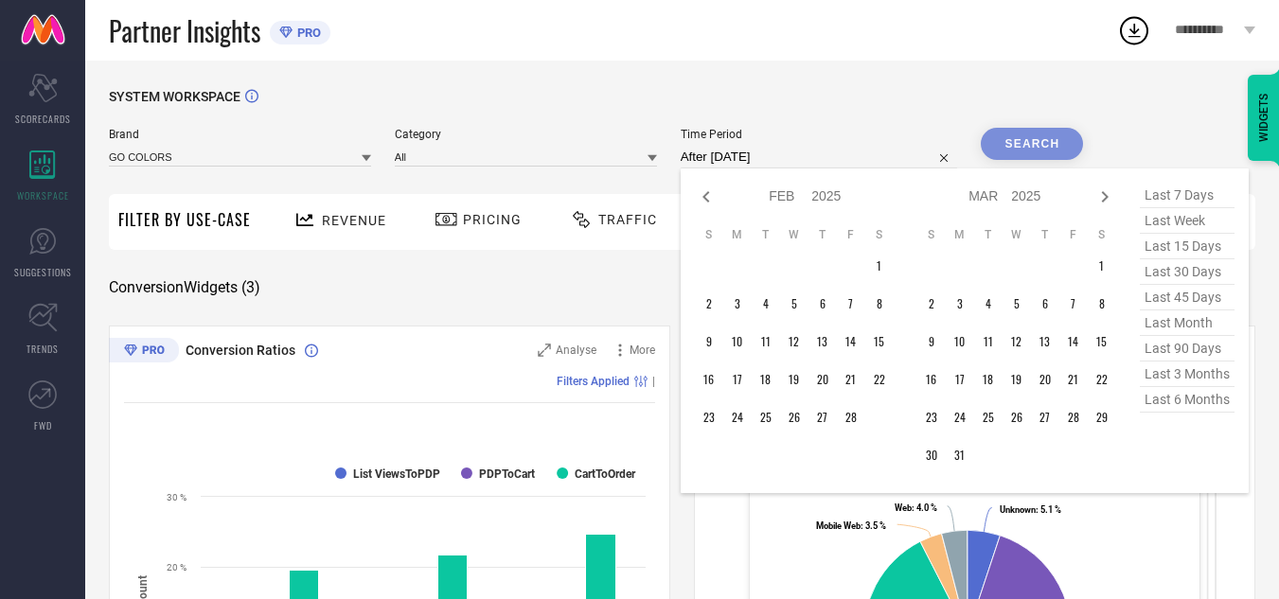
click at [1108, 199] on icon at bounding box center [1104, 196] width 7 height 11
select select "2"
select select "2025"
select select "3"
select select "2025"
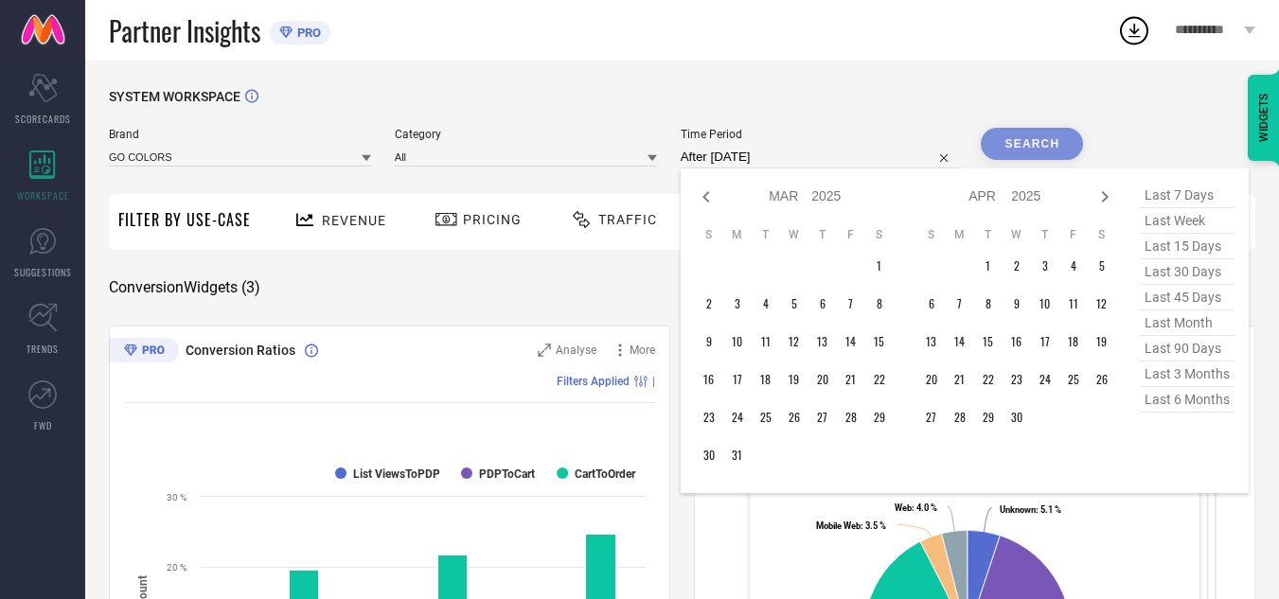
click at [1108, 199] on icon at bounding box center [1104, 196] width 7 height 11
select select "3"
select select "2025"
select select "4"
select select "2025"
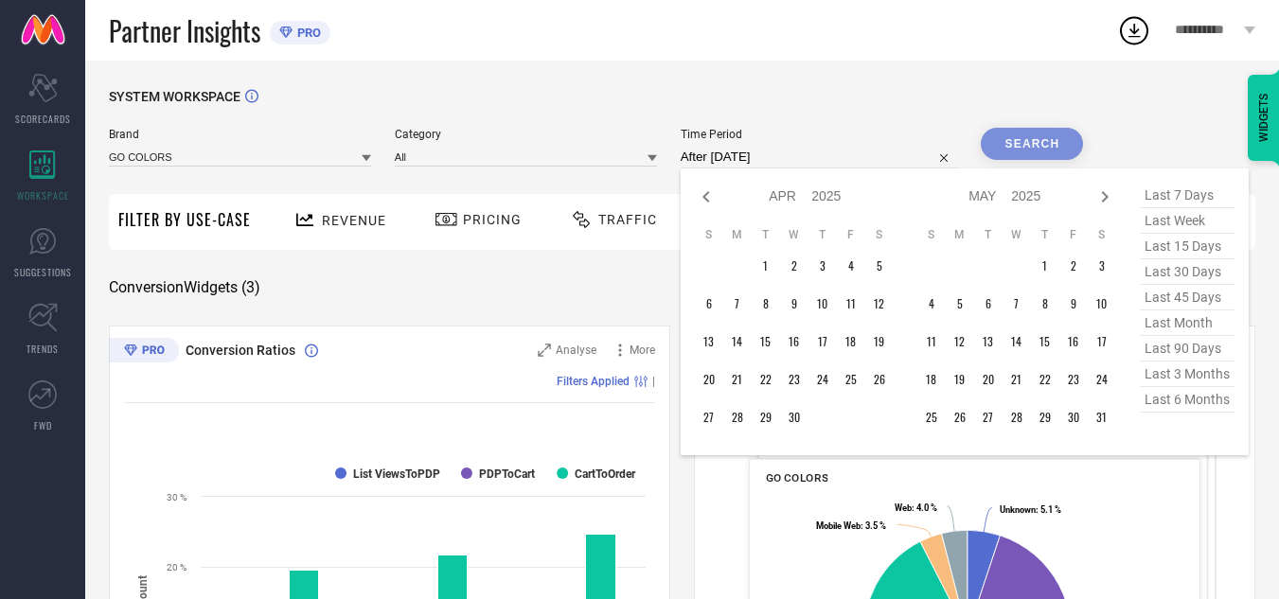
click at [1108, 199] on icon at bounding box center [1104, 196] width 7 height 11
select select "4"
select select "2025"
select select "5"
select select "2025"
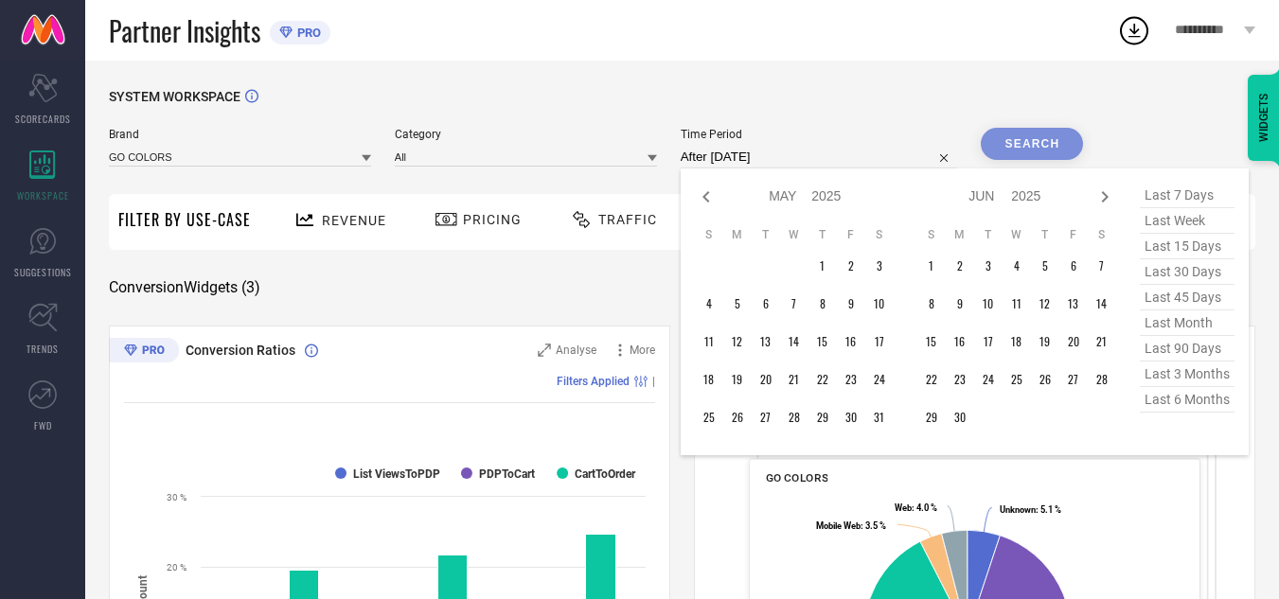
click at [1108, 199] on icon at bounding box center [1104, 196] width 7 height 11
select select "5"
select select "2025"
select select "6"
select select "2025"
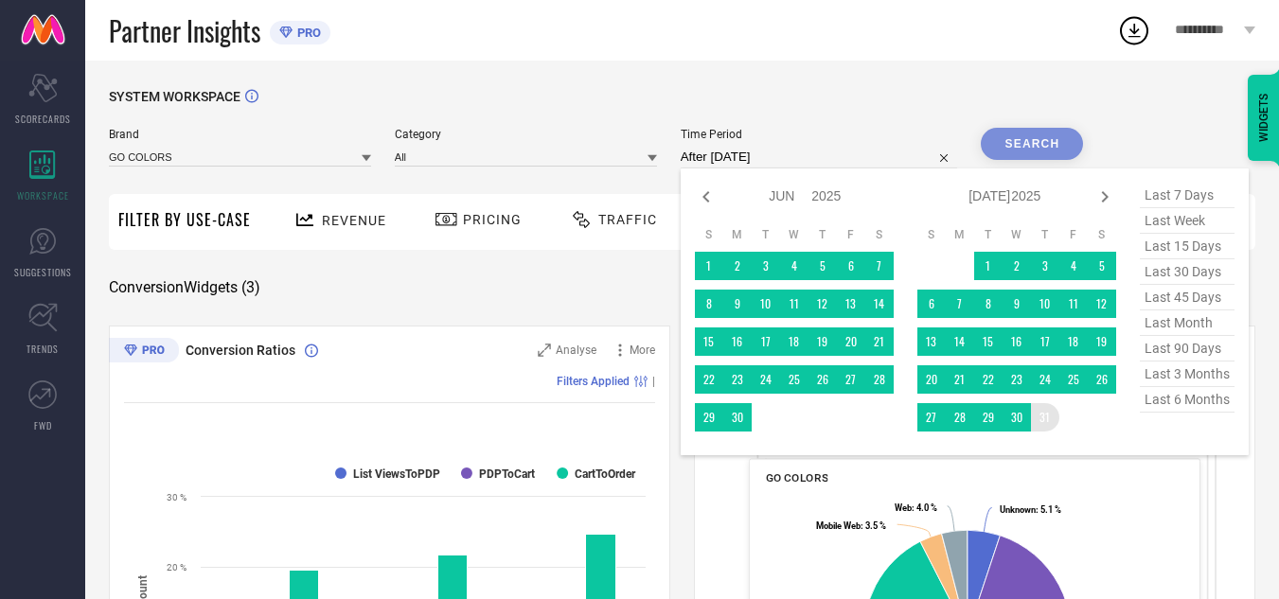
type input "[DATE] to [DATE]"
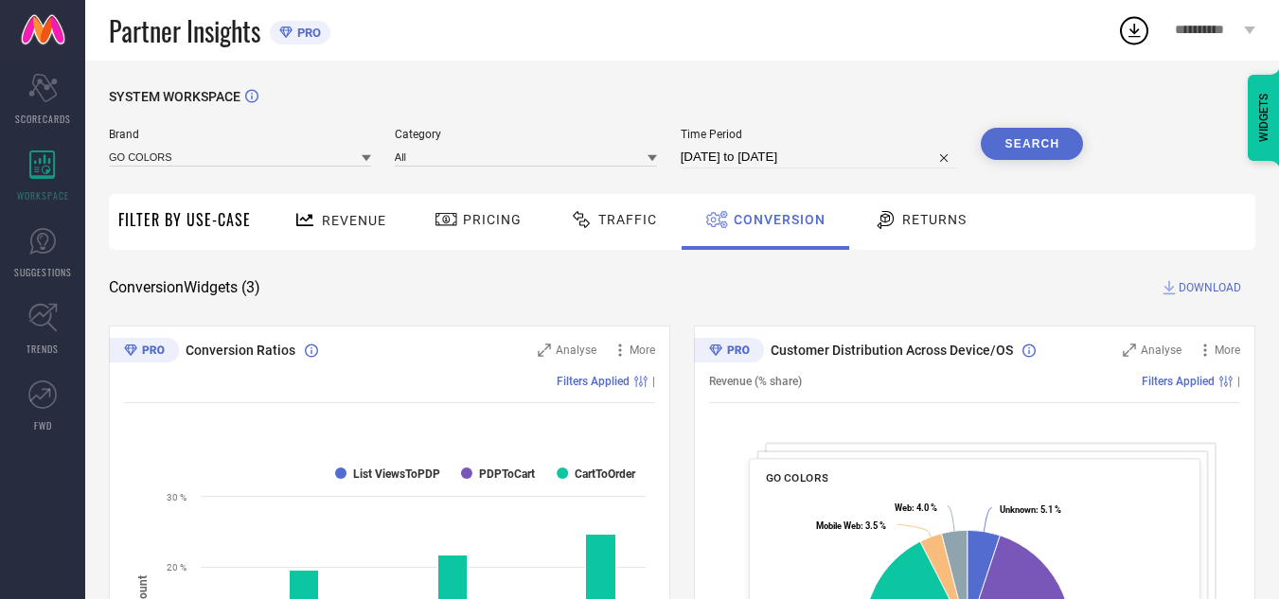
click at [1027, 146] on button "Search" at bounding box center [1032, 144] width 102 height 32
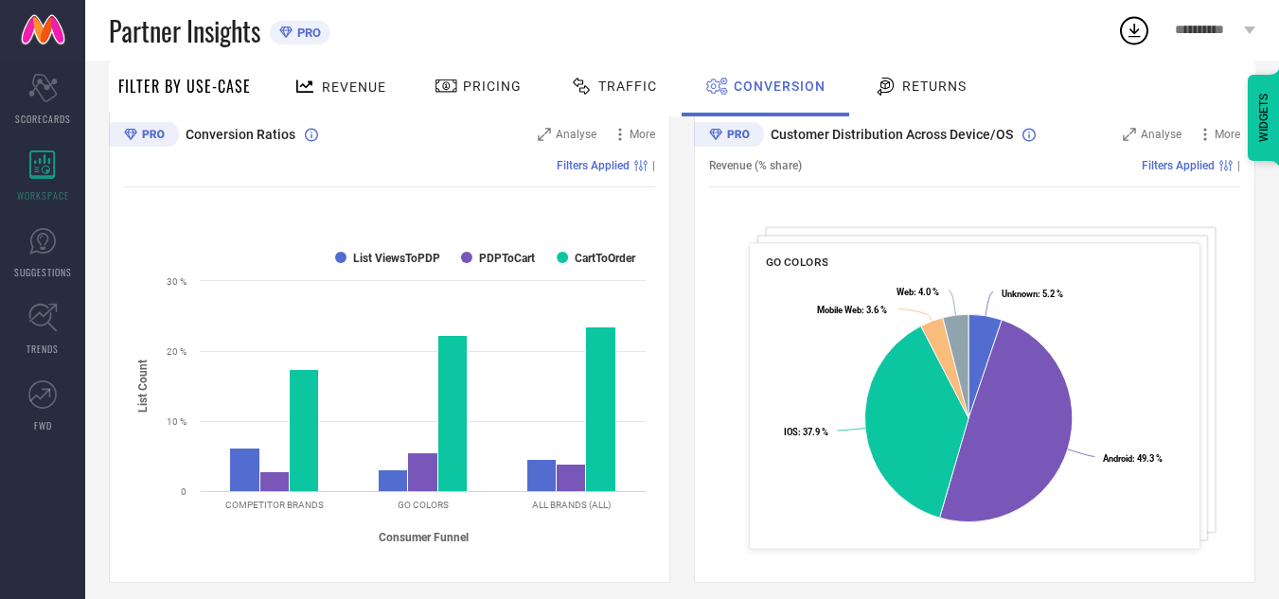
scroll to position [218, 0]
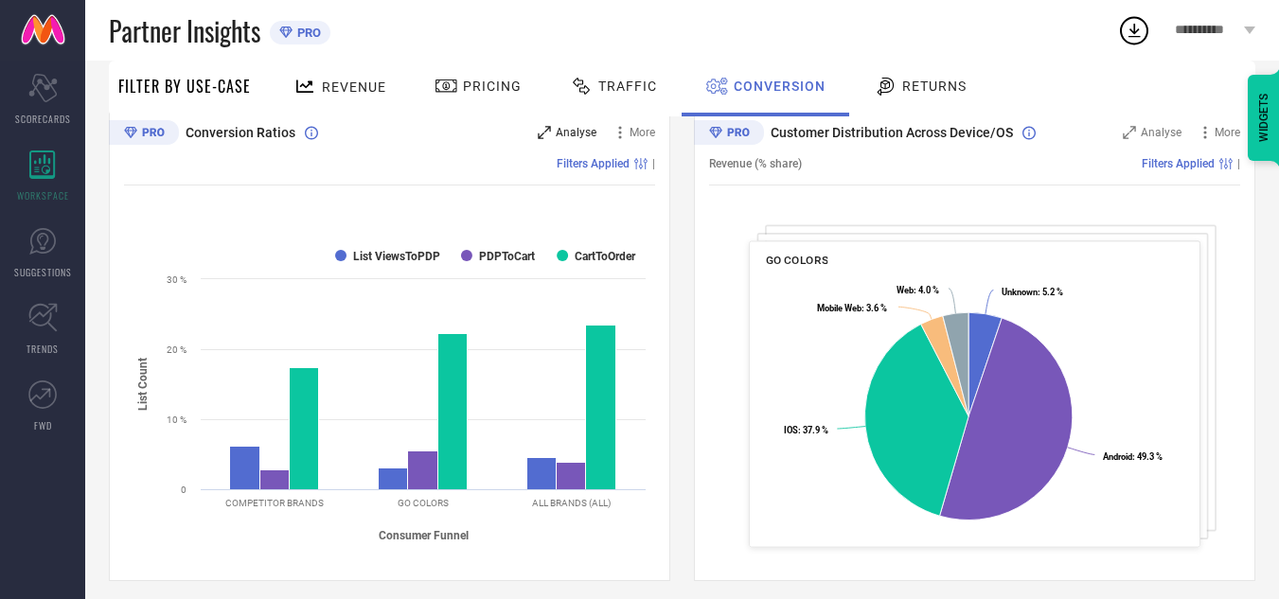
click at [585, 128] on span "Analyse" at bounding box center [576, 132] width 41 height 13
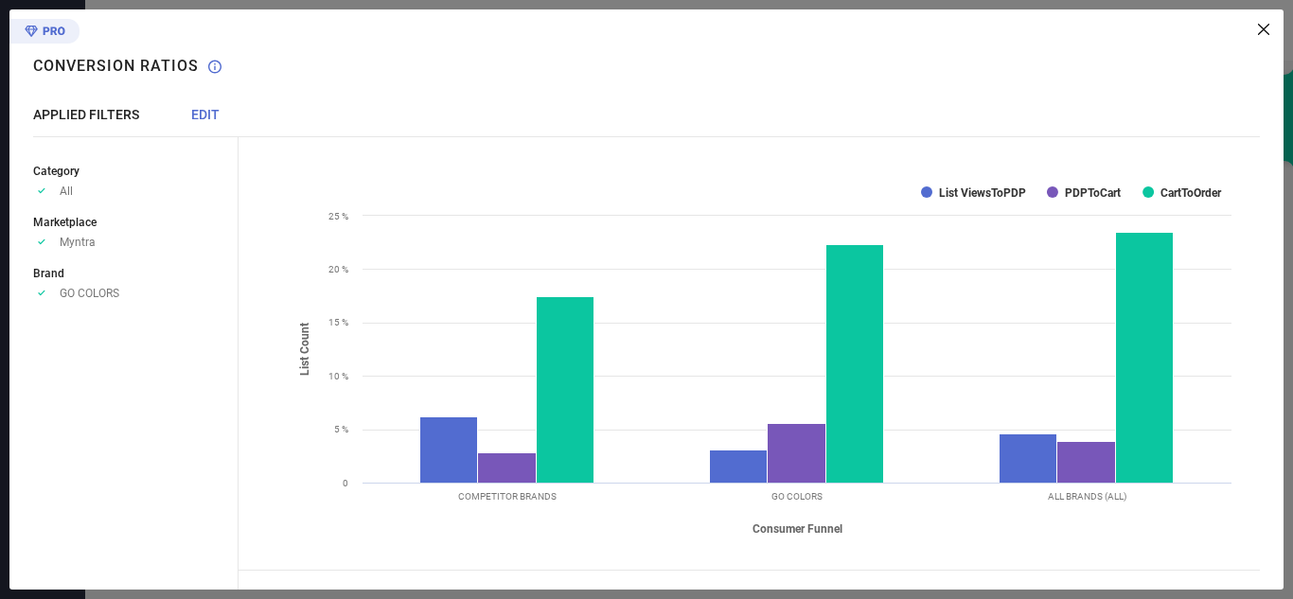
click at [1261, 31] on icon at bounding box center [1263, 29] width 11 height 11
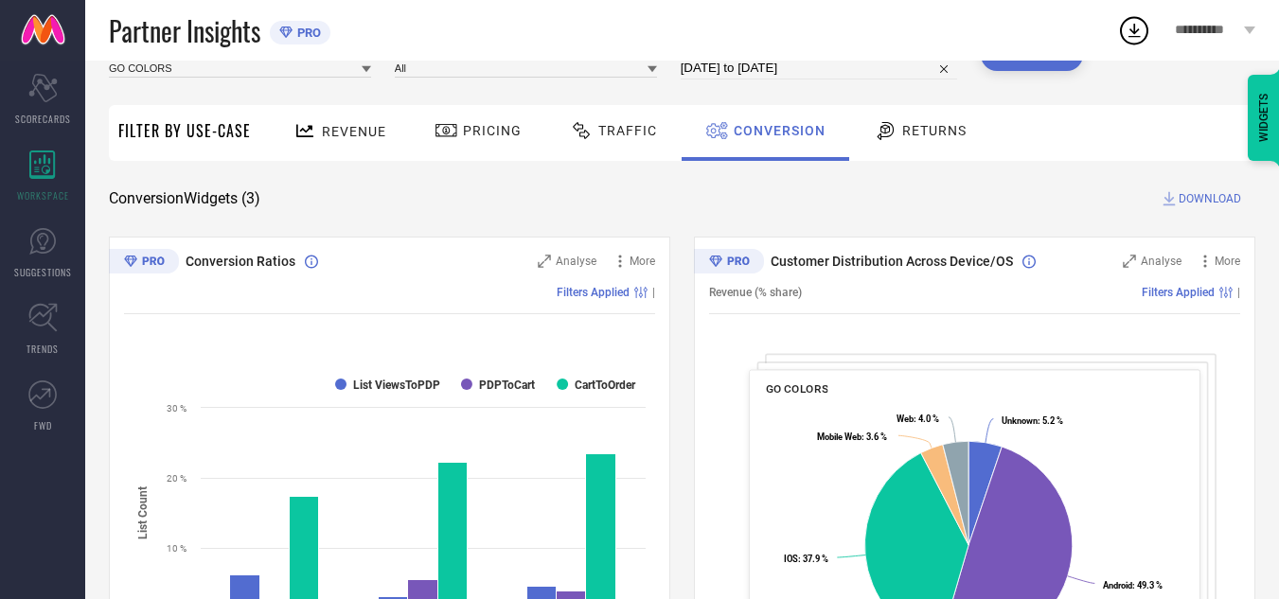
scroll to position [86, 0]
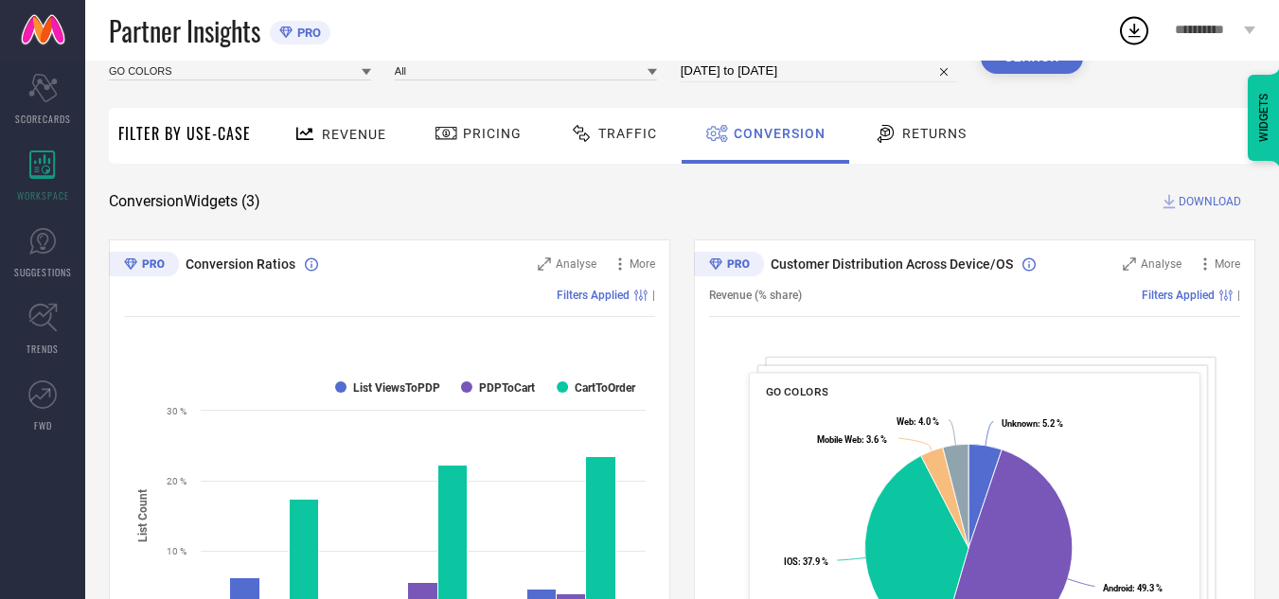
click at [1138, 35] on icon at bounding box center [1134, 30] width 34 height 34
click at [867, 209] on div "Conversion Widgets ( 3 ) DOWNLOAD" at bounding box center [682, 201] width 1147 height 19
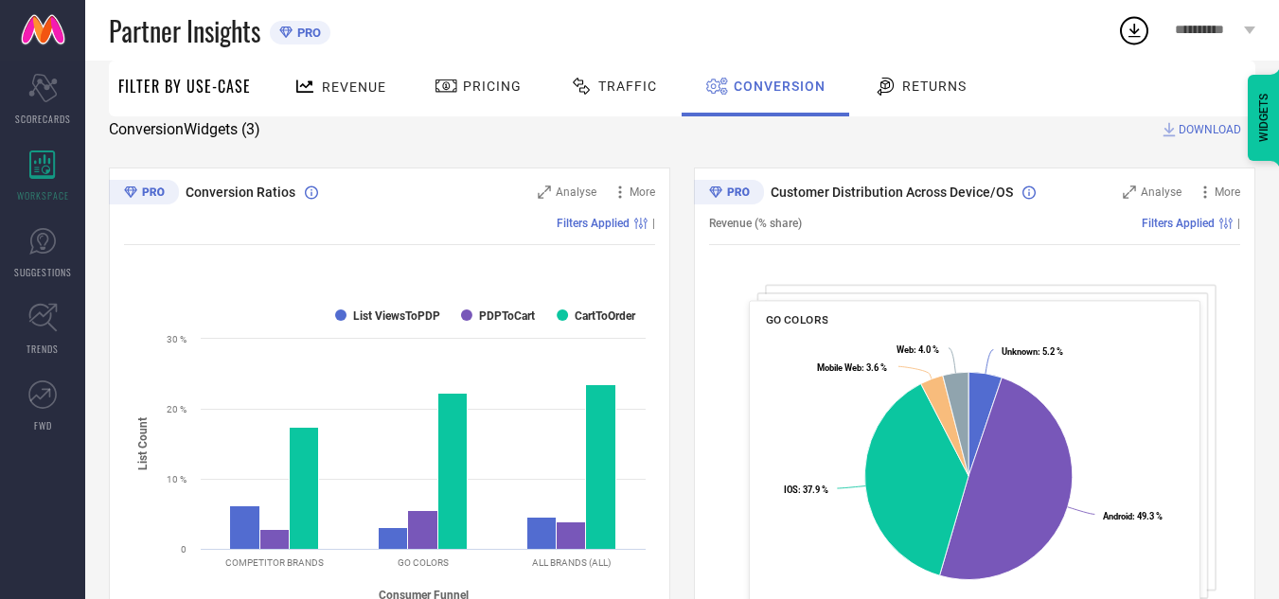
scroll to position [127, 0]
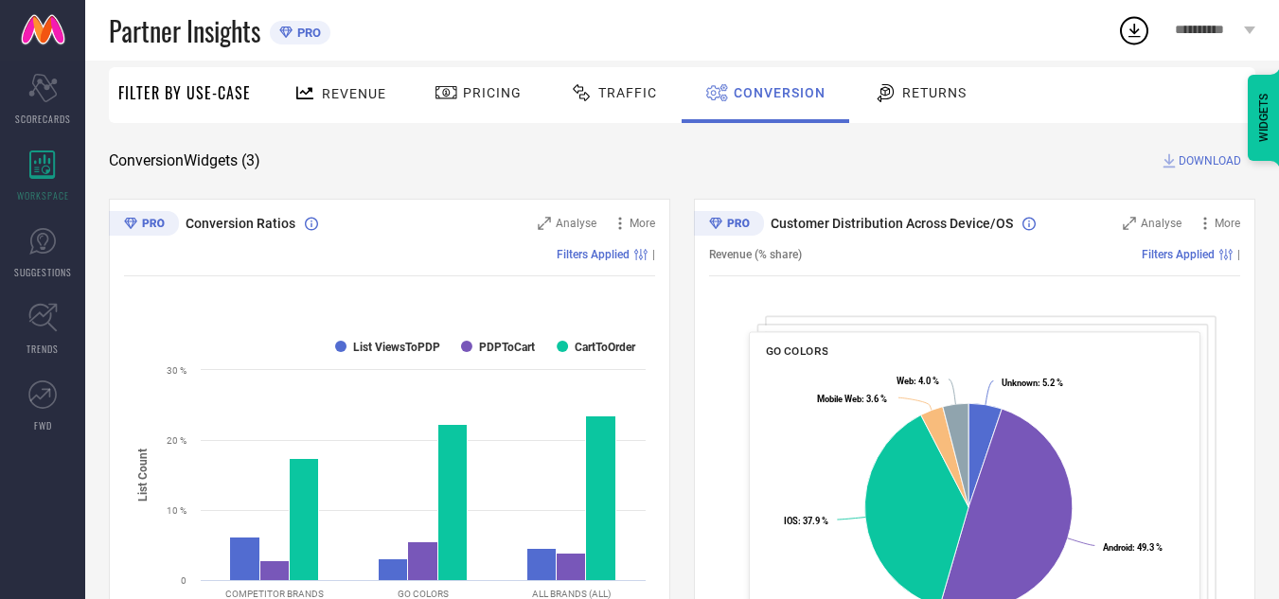
click at [1204, 157] on span "DOWNLOAD" at bounding box center [1210, 160] width 62 height 19
click at [1137, 32] on icon at bounding box center [1135, 31] width 12 height 14
click at [1024, 33] on div "Partner Insights PRO" at bounding box center [613, 30] width 1008 height 61
click at [1135, 36] on icon at bounding box center [1135, 31] width 12 height 14
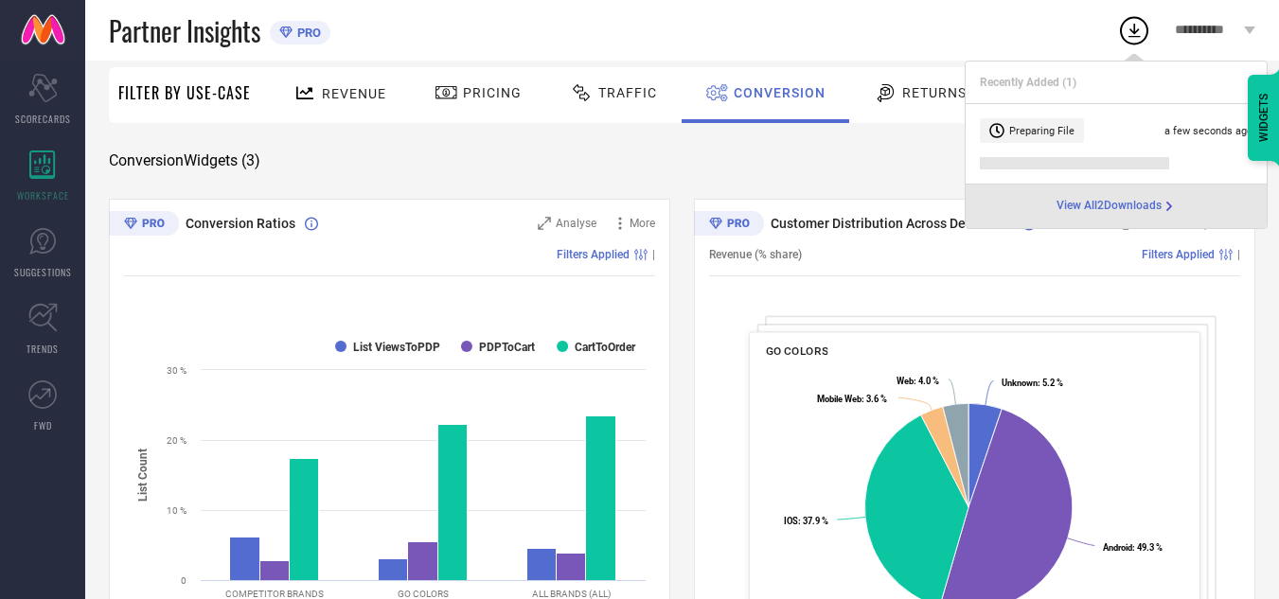
click at [1113, 205] on span "View All 2 Downloads" at bounding box center [1109, 206] width 105 height 15
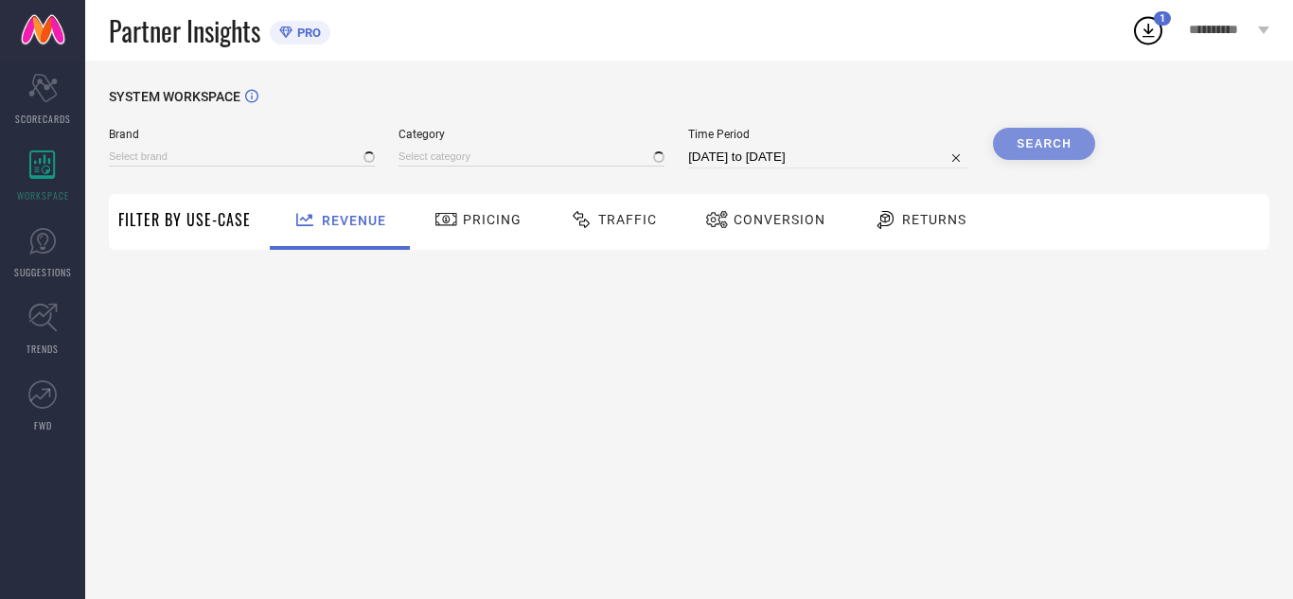
type input "GO COLORS"
type input "All"
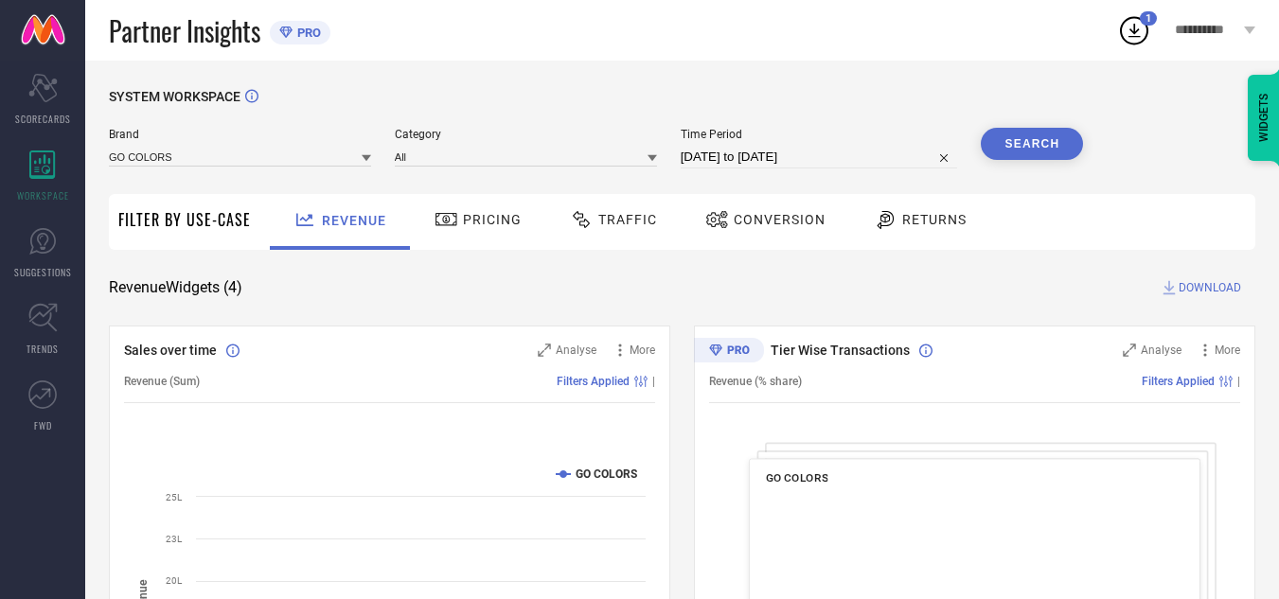
select select "6"
select select "2025"
select select "7"
select select "2025"
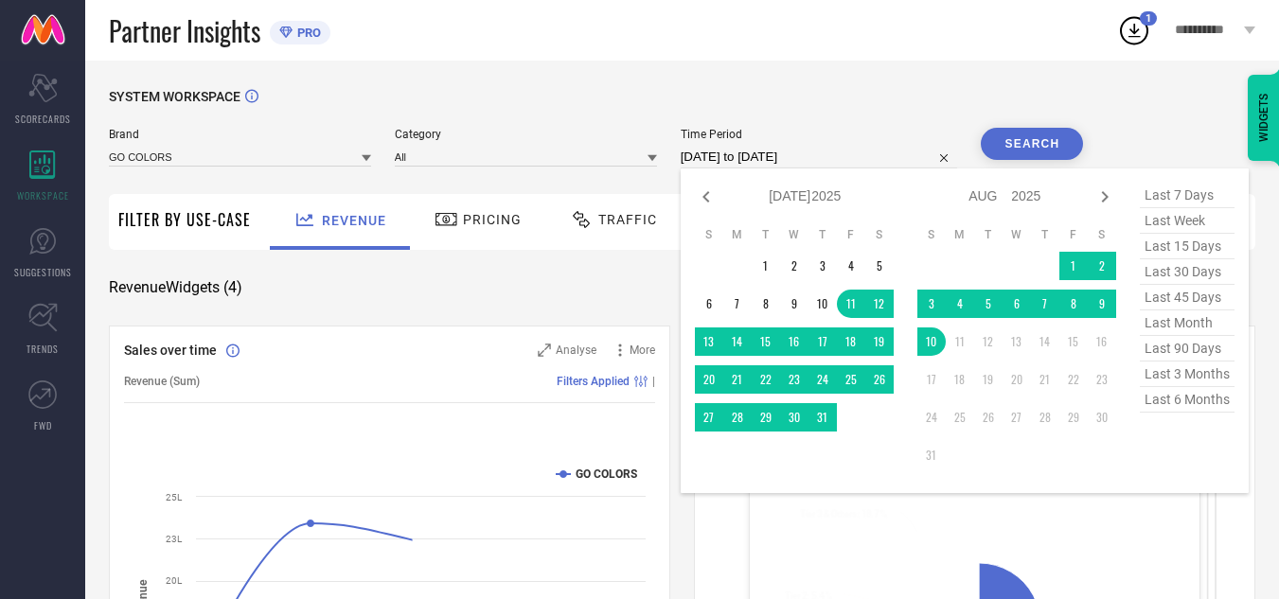
click at [787, 166] on input "[DATE] to [DATE]" at bounding box center [819, 157] width 277 height 23
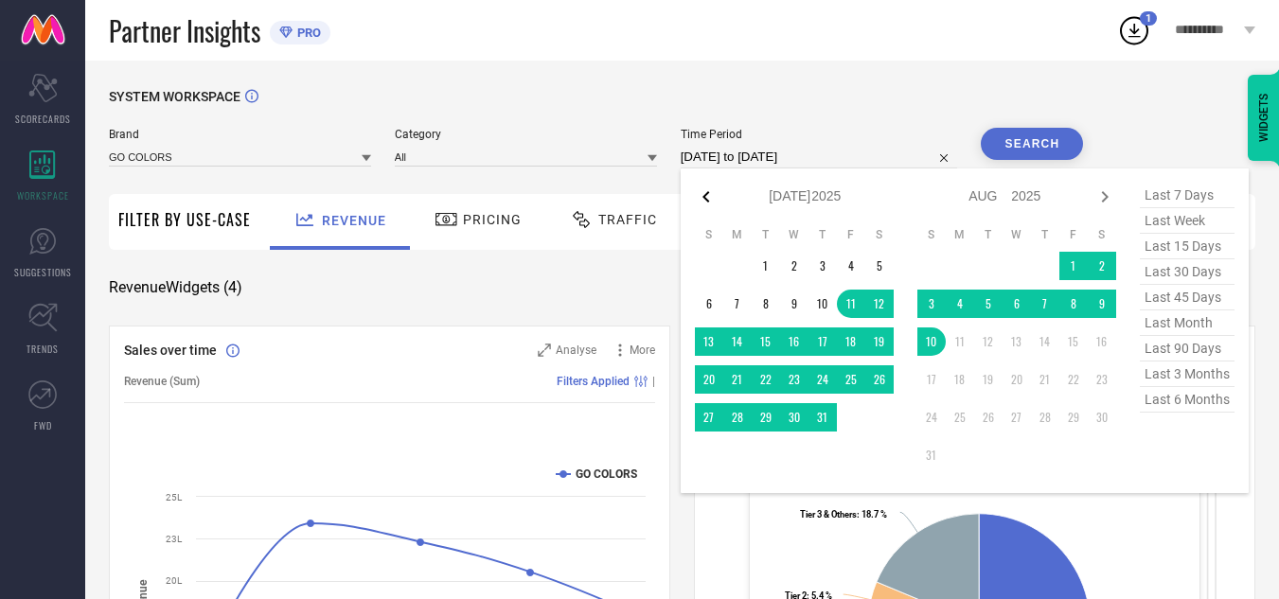
click at [704, 200] on icon at bounding box center [706, 197] width 23 height 23
select select "5"
select select "2025"
select select "6"
select select "2025"
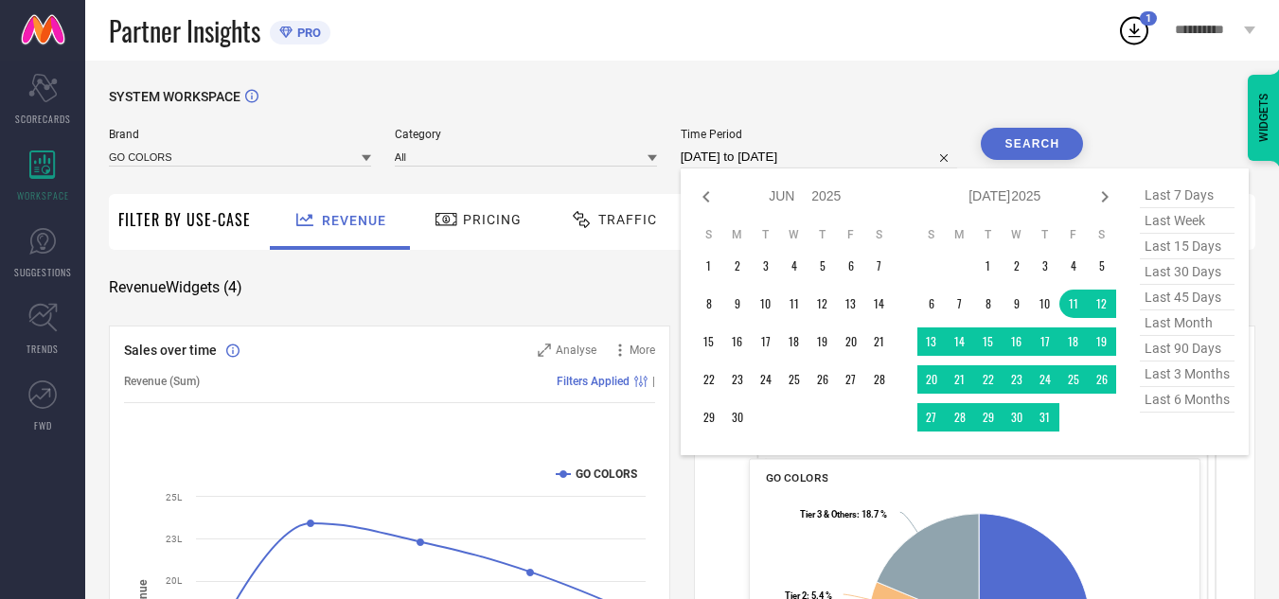
click at [704, 200] on icon at bounding box center [706, 197] width 23 height 23
select select "4"
select select "2025"
select select "5"
select select "2025"
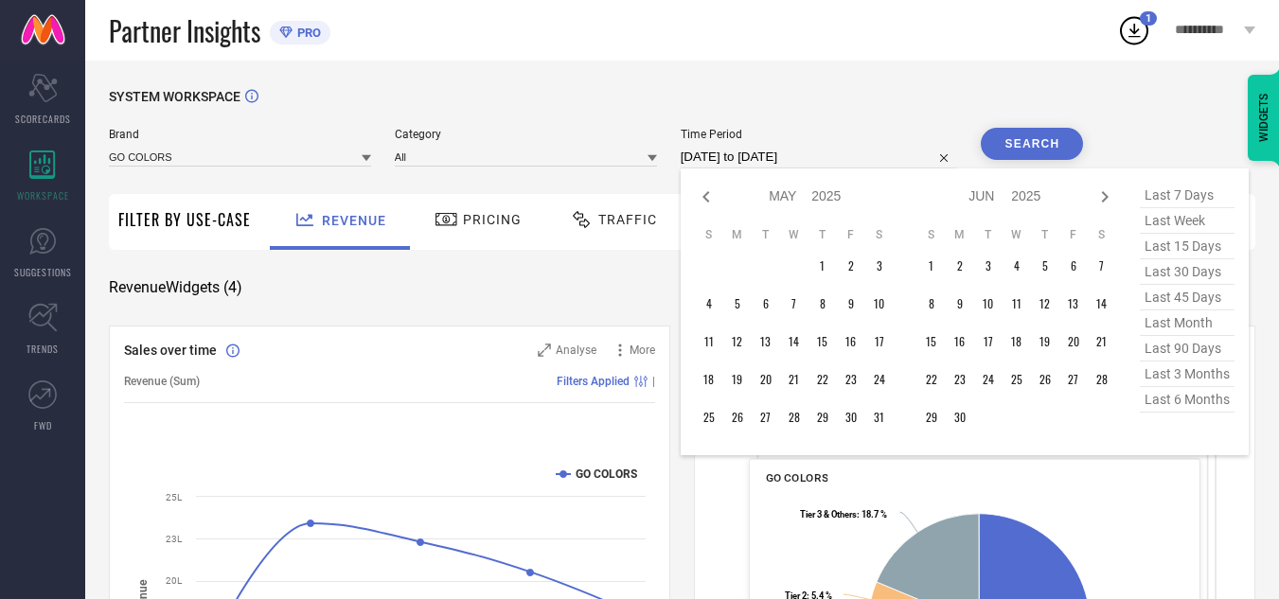
click at [704, 200] on icon at bounding box center [706, 197] width 23 height 23
select select "3"
select select "2025"
select select "4"
select select "2025"
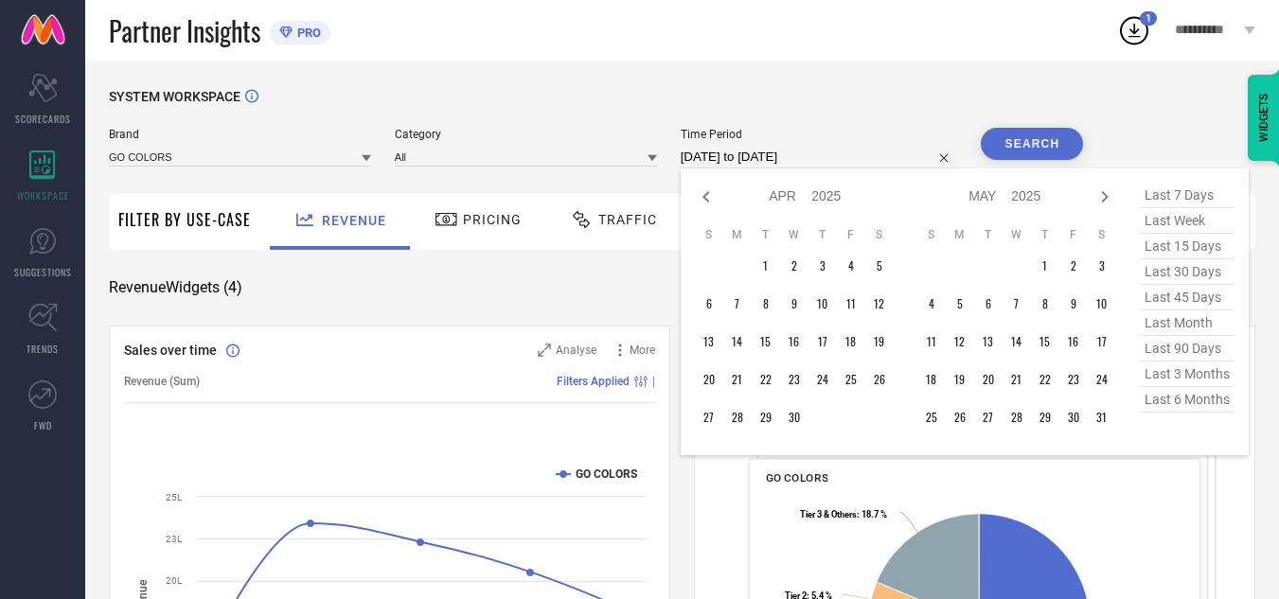
click at [704, 200] on icon at bounding box center [706, 197] width 23 height 23
select select "2"
select select "2025"
select select "3"
select select "2025"
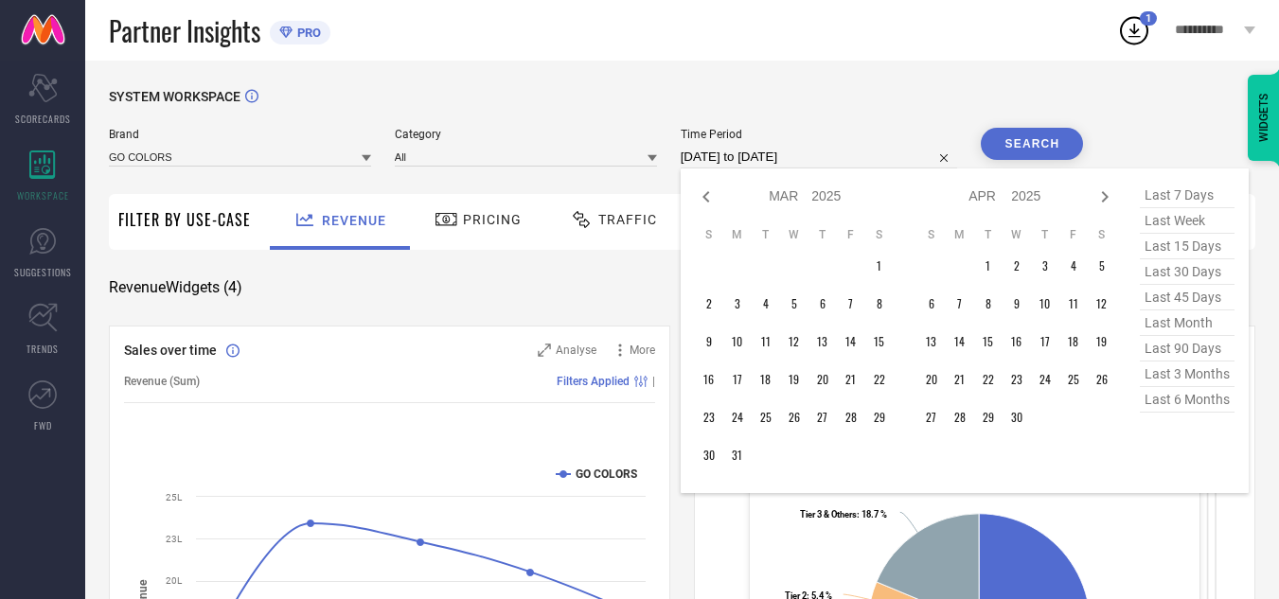
click at [704, 200] on icon at bounding box center [706, 197] width 23 height 23
select select "1"
select select "2025"
select select "2"
select select "2025"
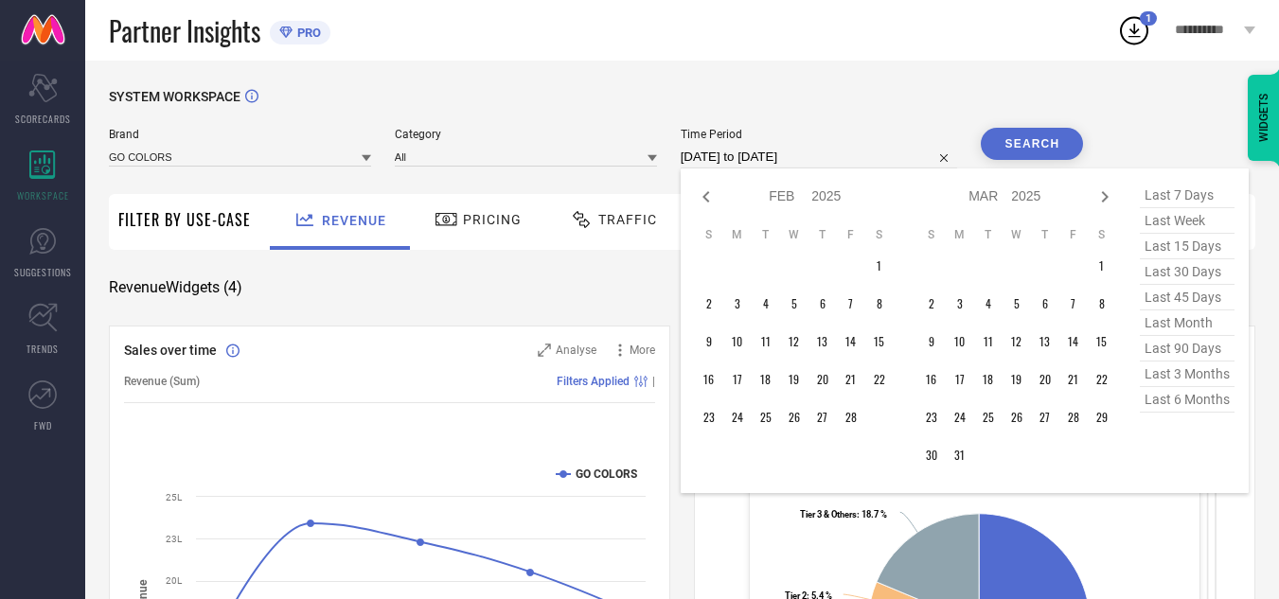
click at [704, 200] on icon at bounding box center [706, 197] width 23 height 23
select select "2025"
select select "1"
select select "2025"
click at [704, 200] on icon at bounding box center [706, 197] width 23 height 23
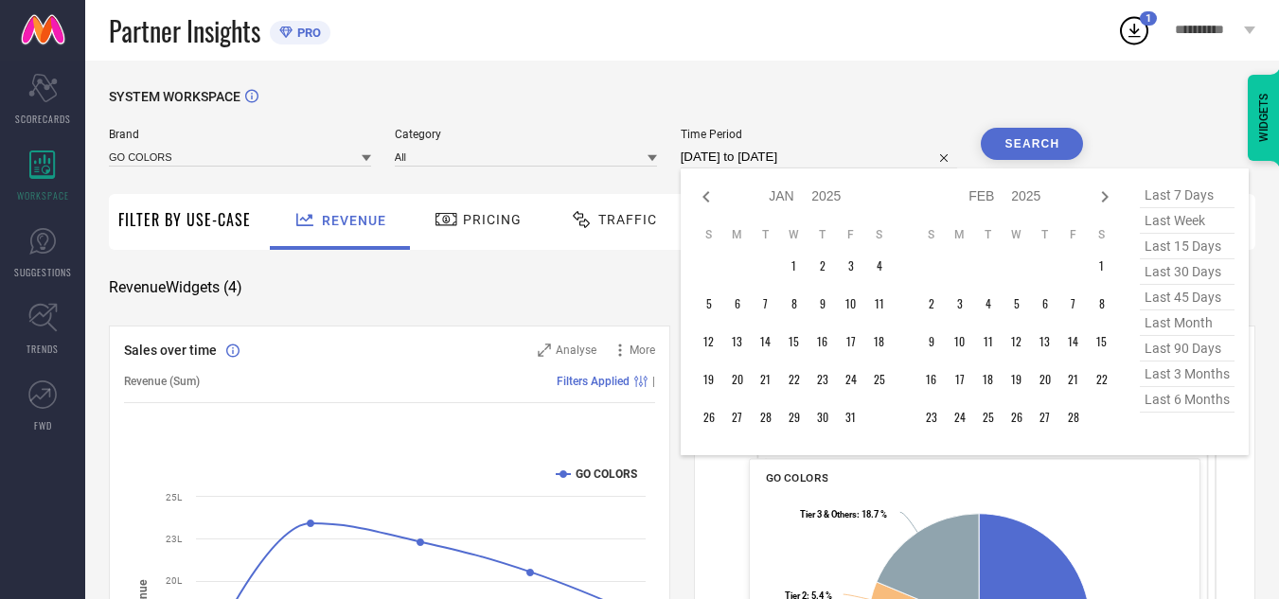
select select "11"
select select "2024"
select select "2025"
click at [704, 200] on icon at bounding box center [706, 197] width 23 height 23
select select "10"
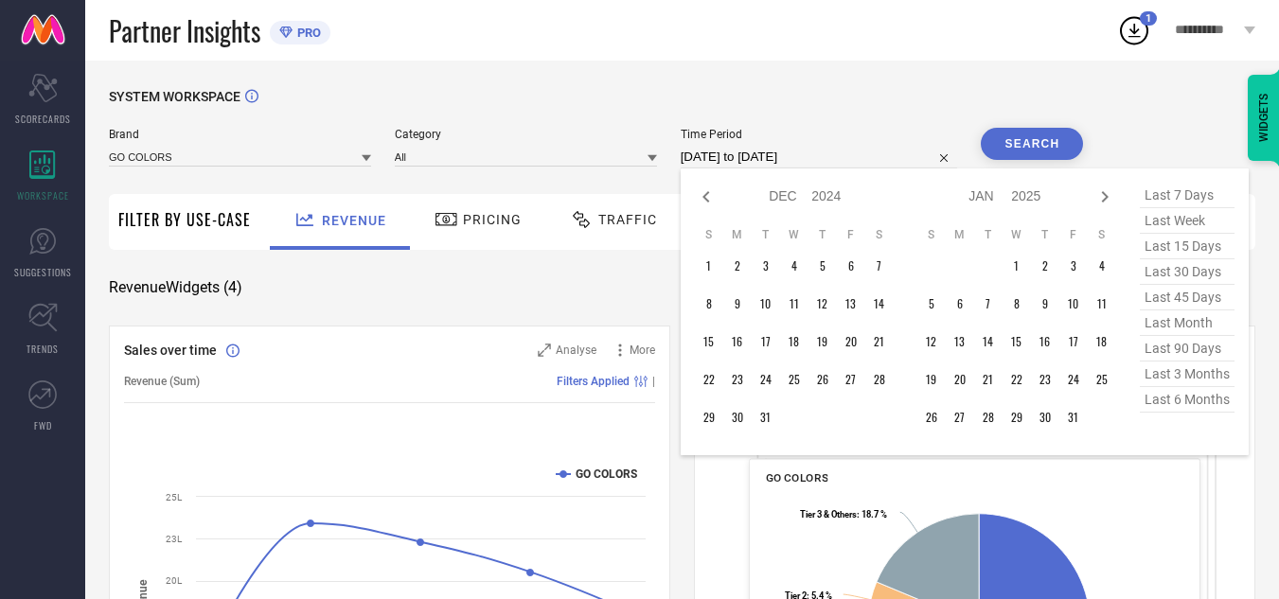
select select "2024"
select select "11"
select select "2024"
click at [704, 200] on icon at bounding box center [706, 197] width 23 height 23
select select "9"
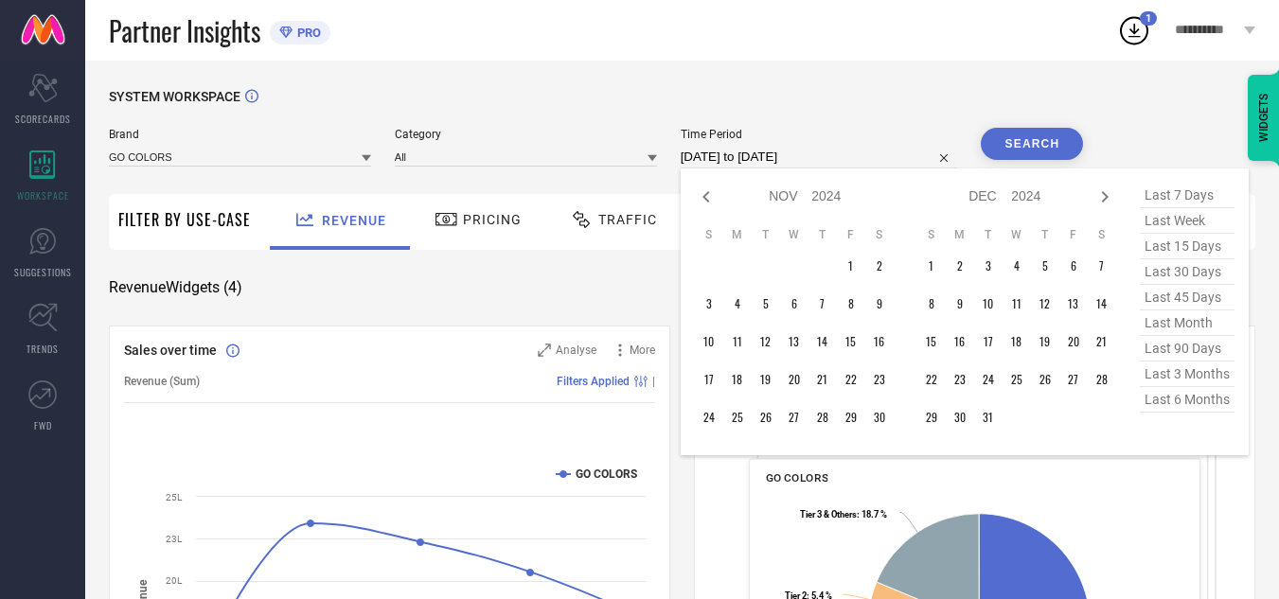
select select "2024"
select select "10"
select select "2024"
click at [704, 200] on icon at bounding box center [706, 197] width 23 height 23
select select "8"
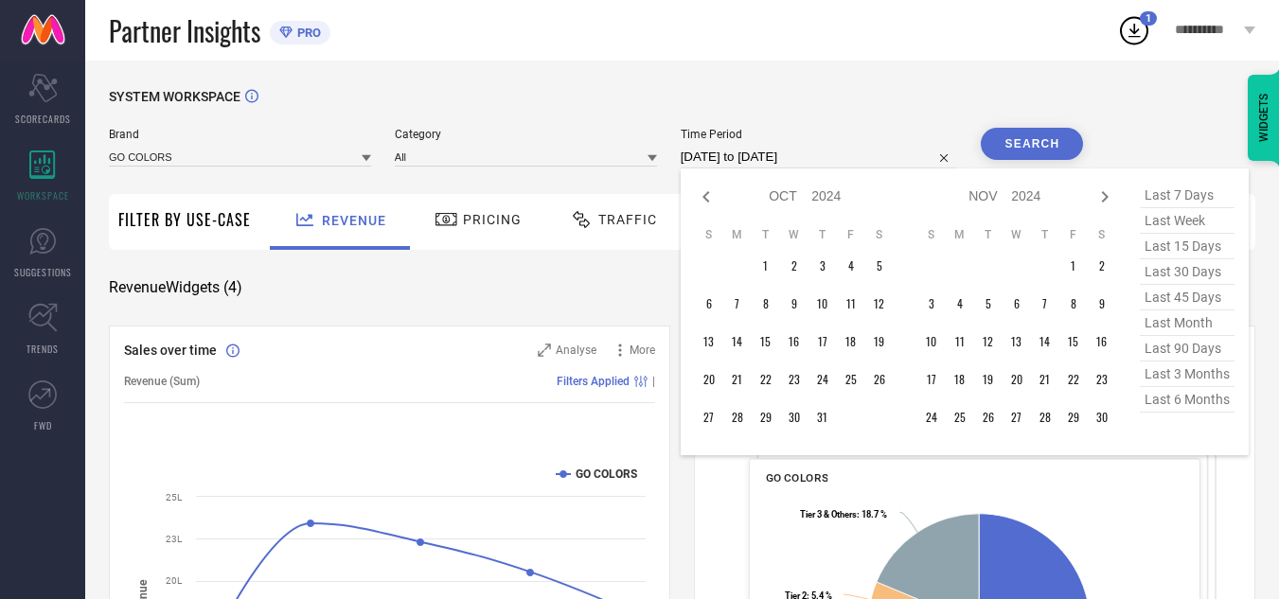
select select "2024"
select select "9"
select select "2024"
click at [704, 200] on icon at bounding box center [706, 197] width 23 height 23
select select "7"
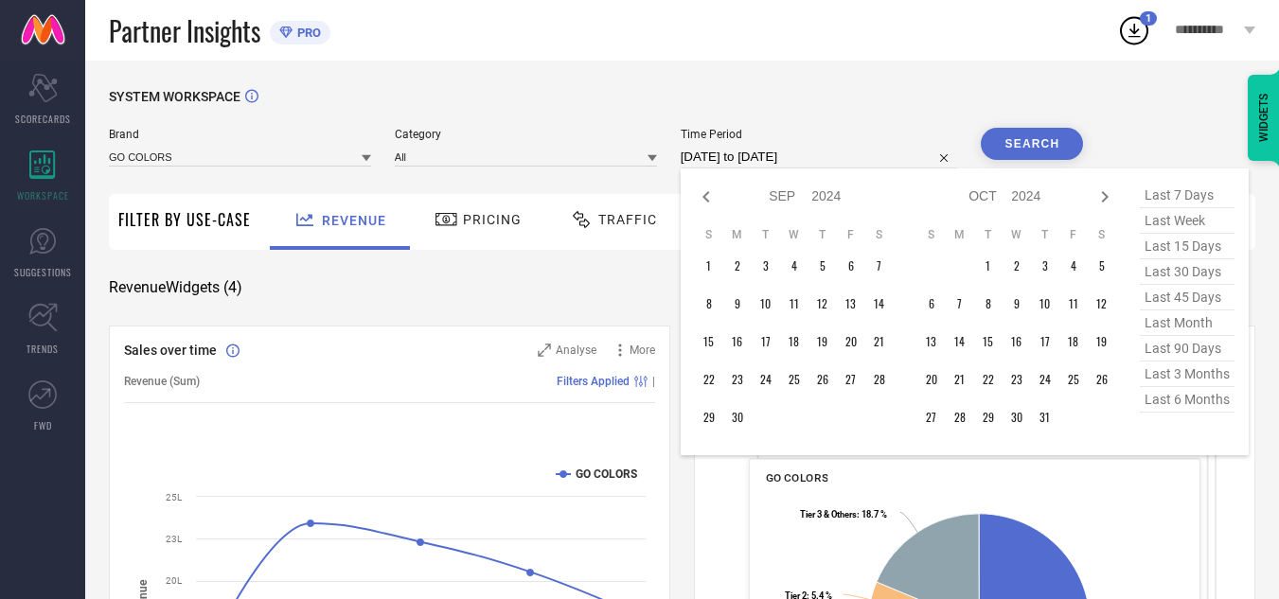
select select "2024"
select select "8"
select select "2024"
click at [704, 200] on icon at bounding box center [706, 197] width 23 height 23
select select "6"
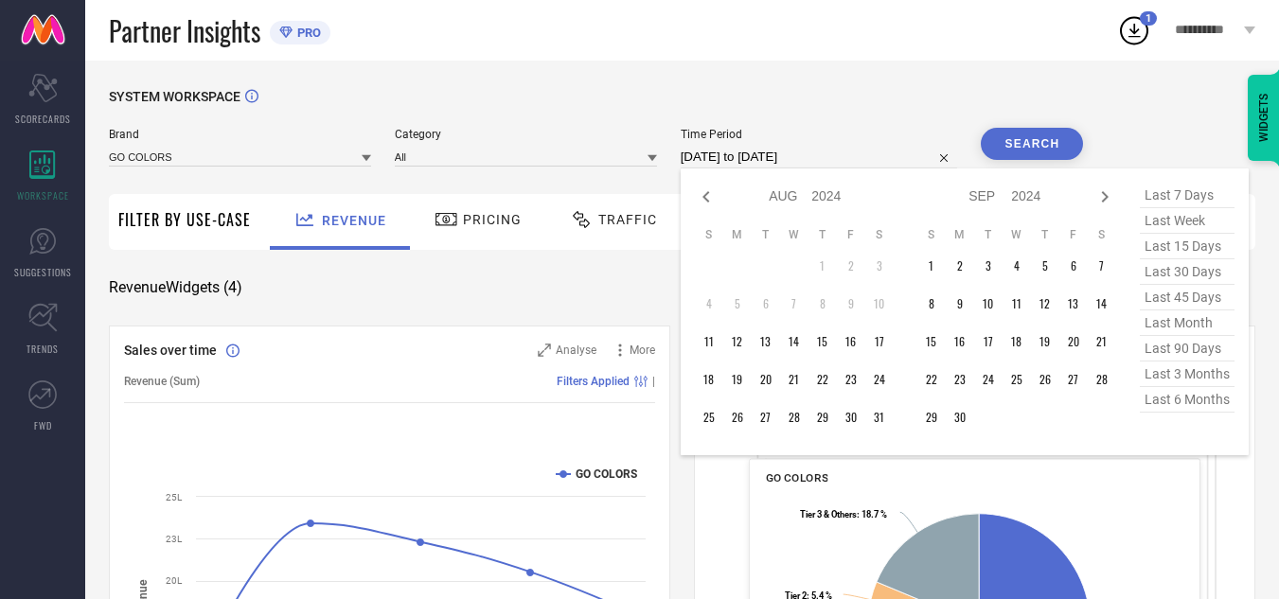
select select "2024"
select select "7"
select select "2024"
click at [704, 200] on icon at bounding box center [706, 197] width 23 height 23
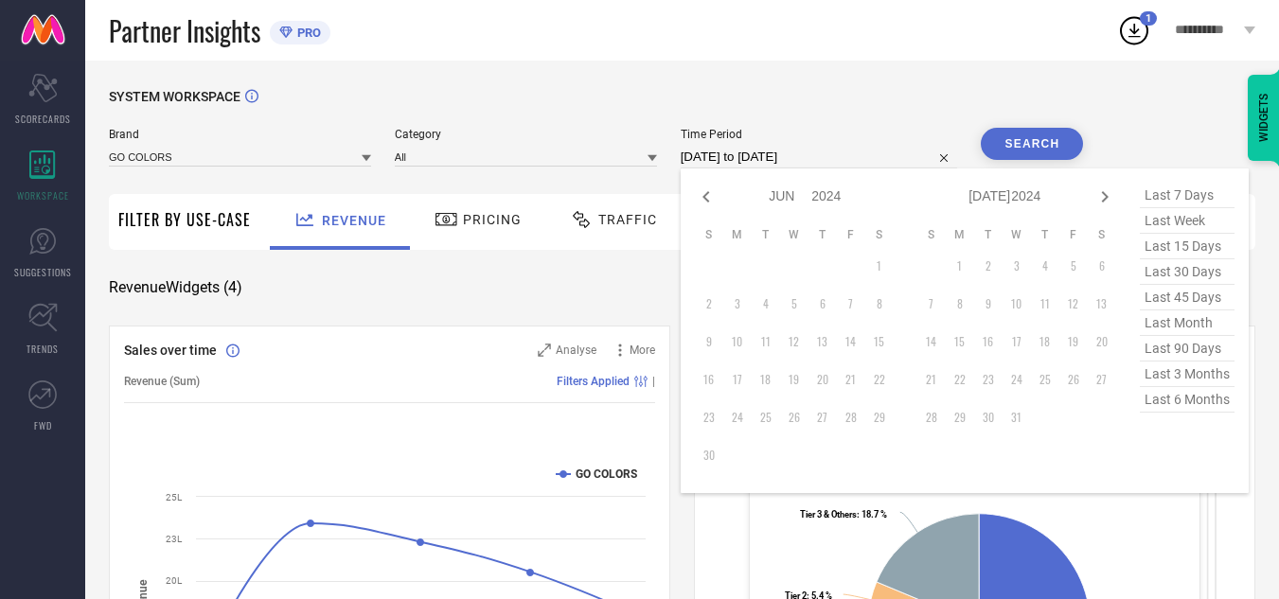
click at [704, 200] on icon at bounding box center [706, 197] width 23 height 23
select select "3"
select select "2024"
select select "4"
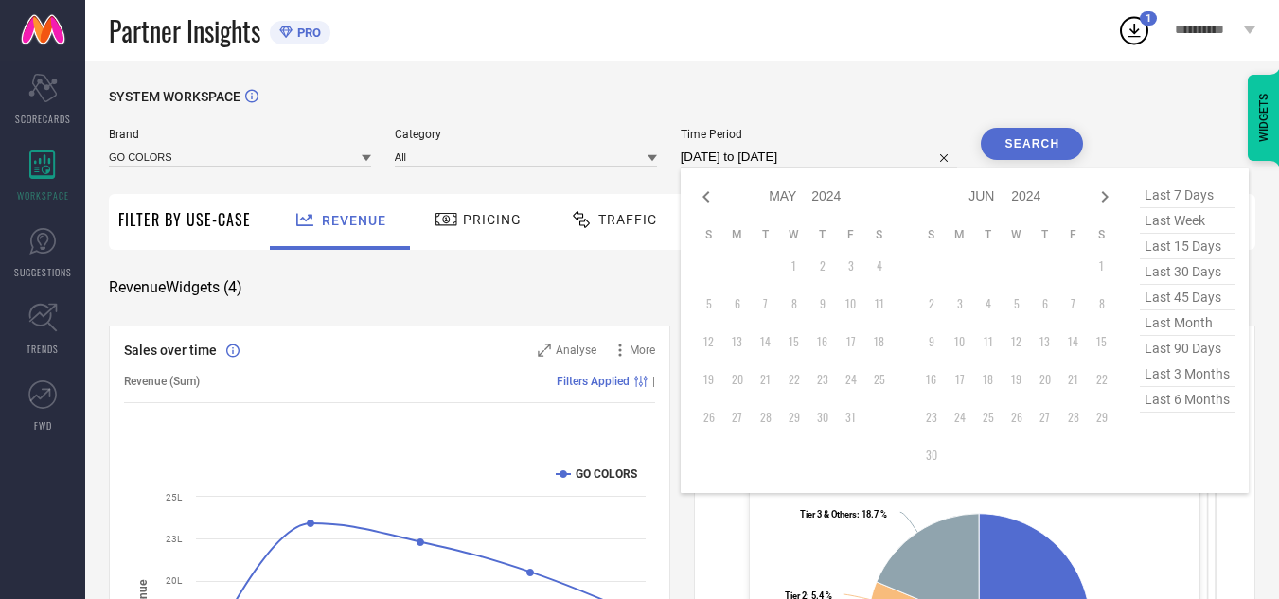
select select "2024"
click at [1106, 199] on icon at bounding box center [1105, 197] width 23 height 23
select select "4"
select select "2024"
select select "5"
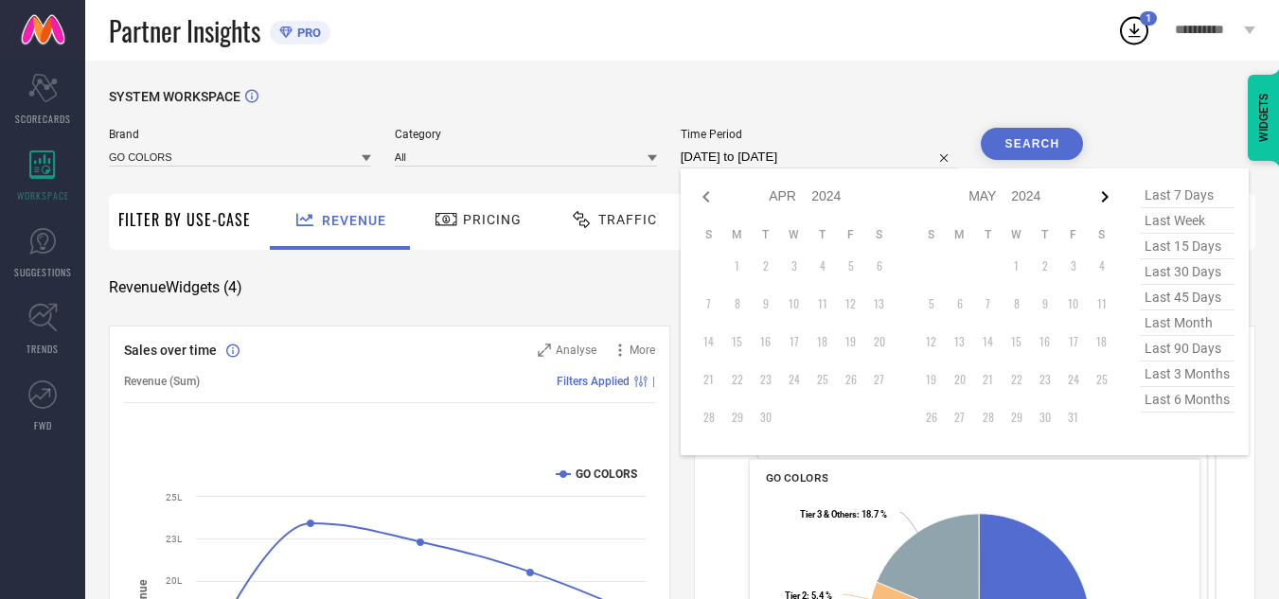
select select "2024"
click at [1106, 199] on icon at bounding box center [1105, 197] width 23 height 23
select select "5"
select select "2024"
select select "6"
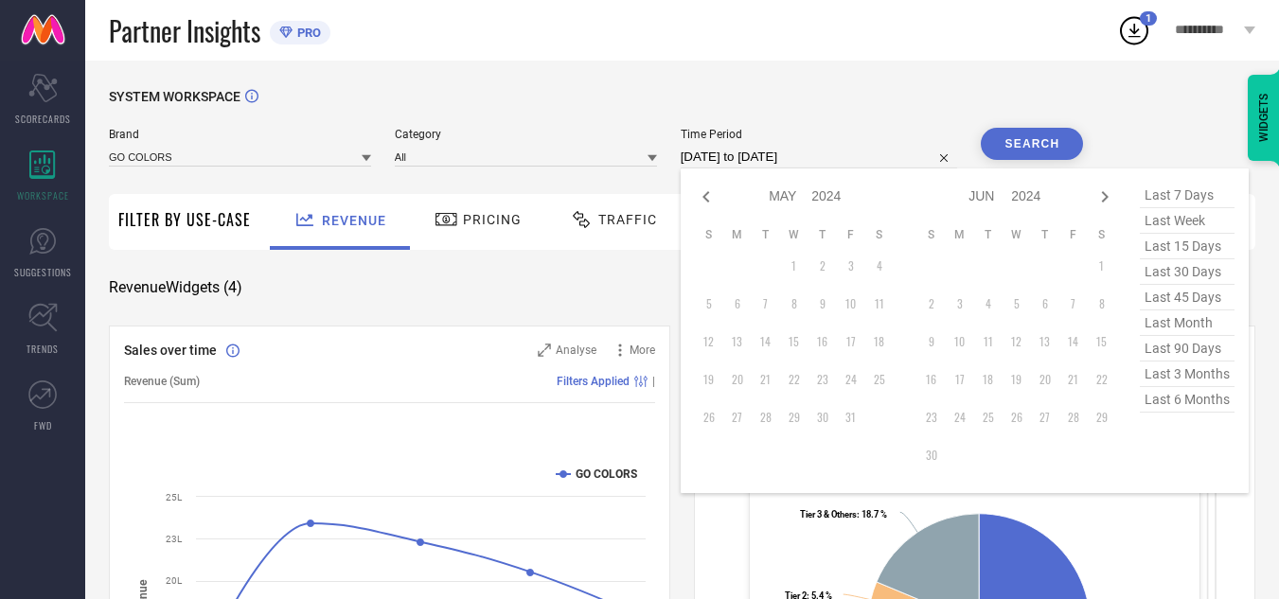
select select "2024"
click at [1106, 199] on icon at bounding box center [1105, 197] width 23 height 23
select select "6"
select select "2024"
select select "7"
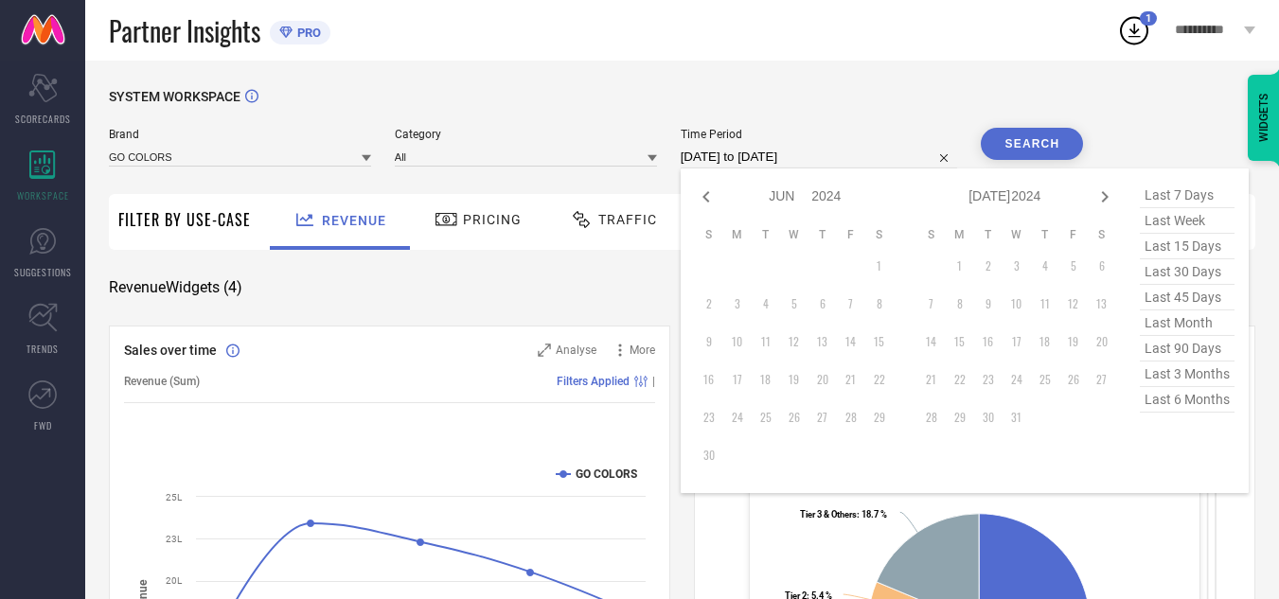
select select "2024"
type input "After [DATE]"
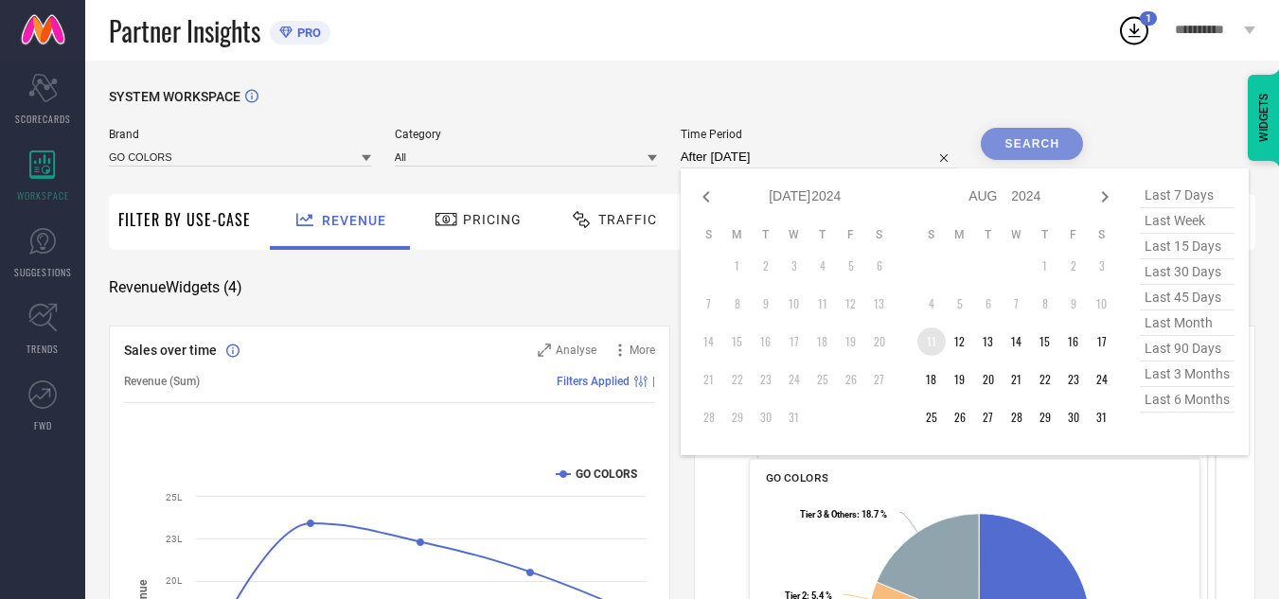
click at [936, 339] on td "11" at bounding box center [931, 342] width 28 height 28
click at [1106, 202] on icon at bounding box center [1104, 196] width 7 height 11
select select "7"
select select "2024"
select select "8"
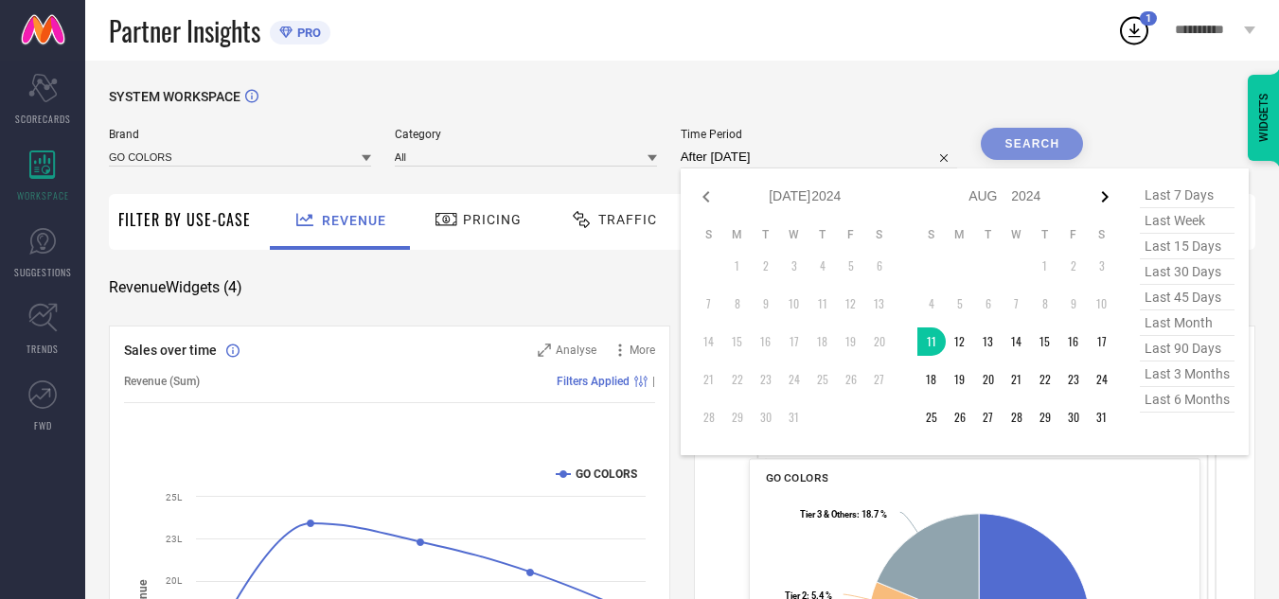
select select "2024"
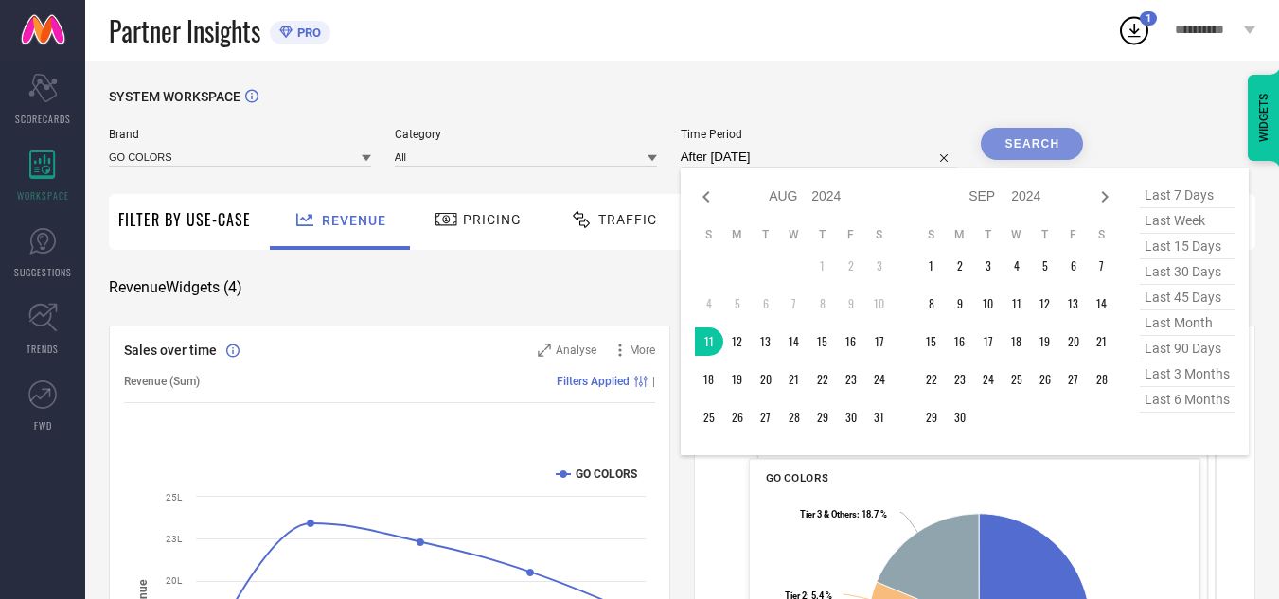
click at [1106, 202] on icon at bounding box center [1104, 196] width 7 height 11
select select "8"
select select "2024"
select select "9"
select select "2024"
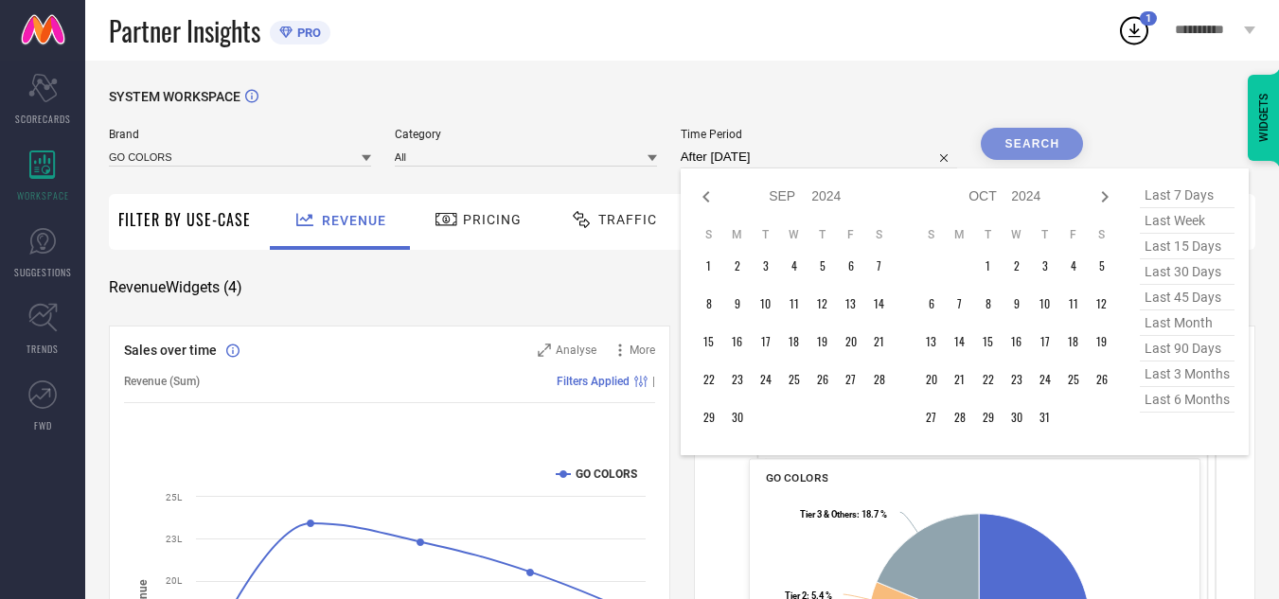
click at [1106, 202] on icon at bounding box center [1104, 196] width 7 height 11
select select "9"
select select "2024"
select select "10"
select select "2024"
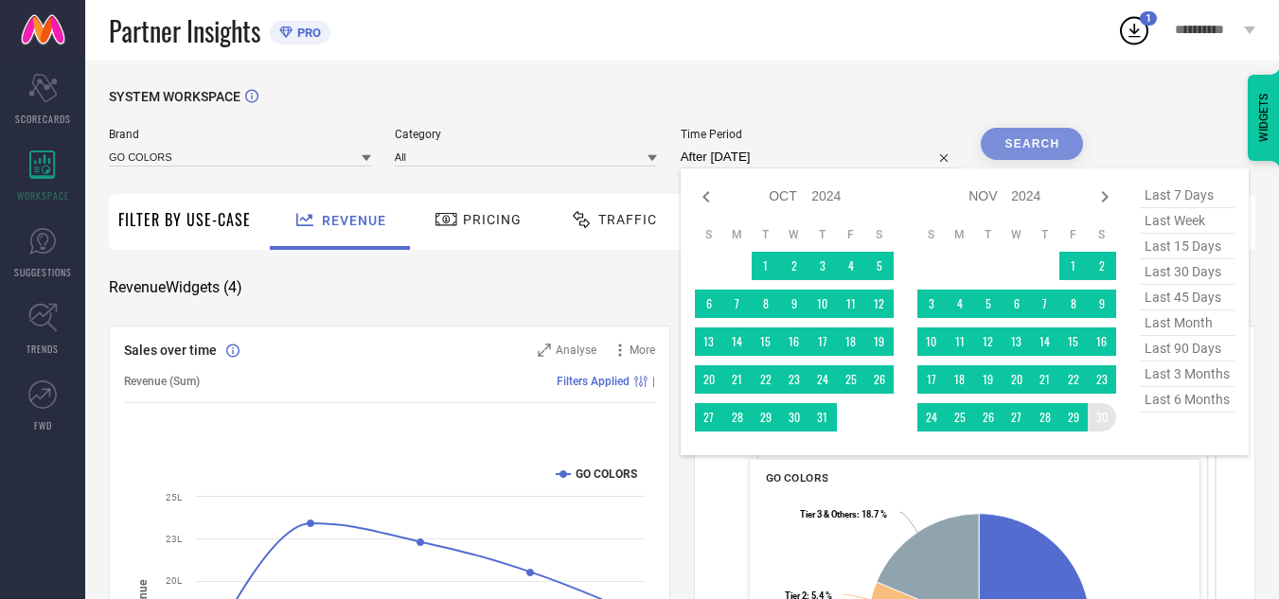
type input "[DATE] to [DATE]"
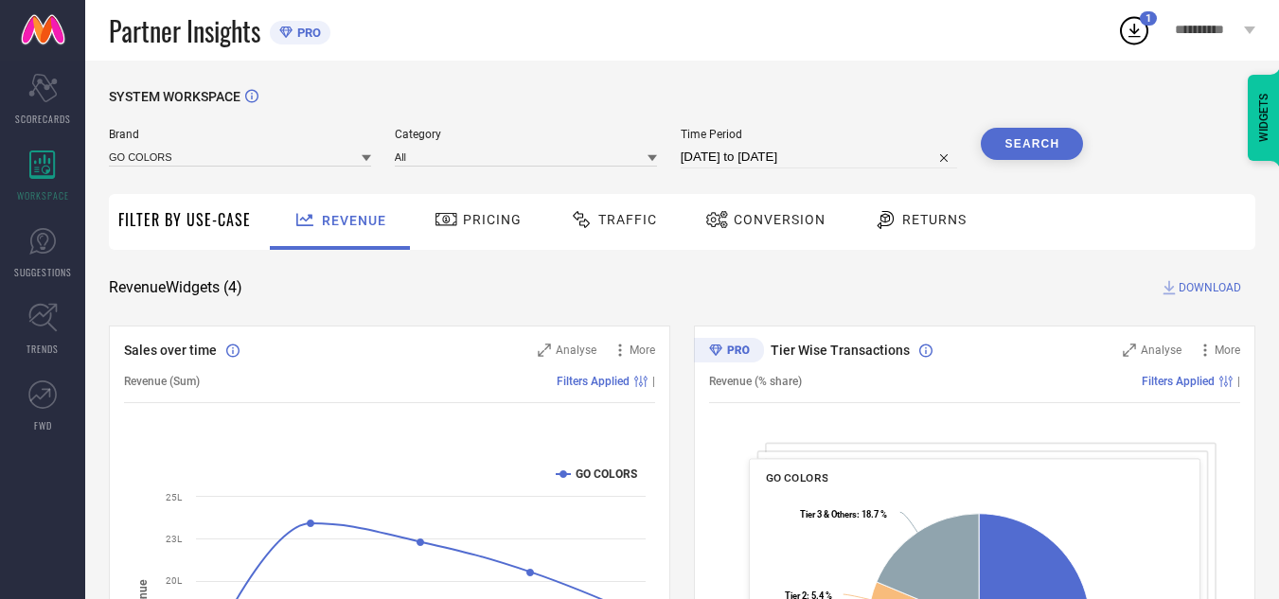
click at [1036, 146] on button "Search" at bounding box center [1032, 144] width 102 height 32
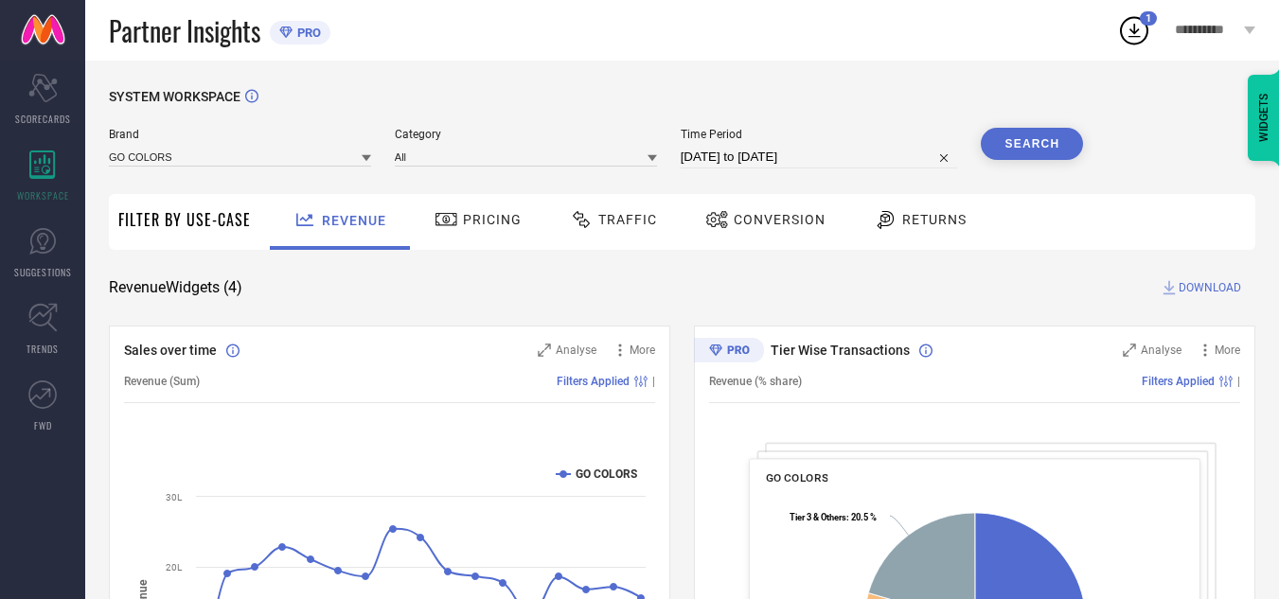
click at [734, 223] on span "Conversion" at bounding box center [780, 219] width 92 height 15
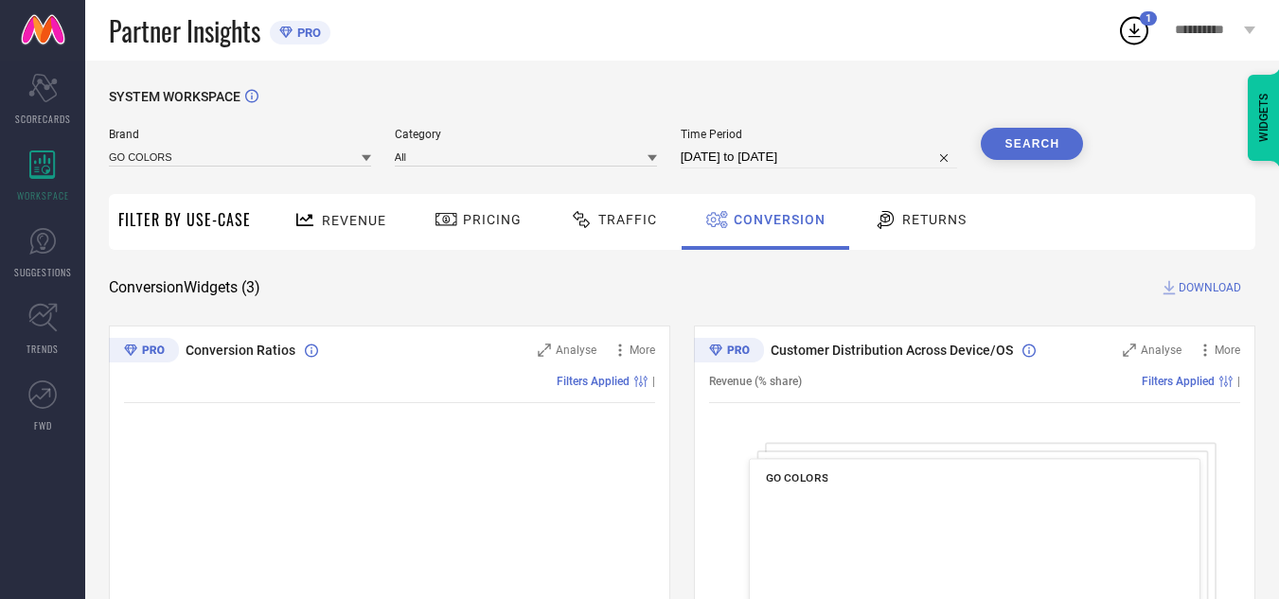
click at [1194, 279] on span "DOWNLOAD" at bounding box center [1210, 287] width 62 height 19
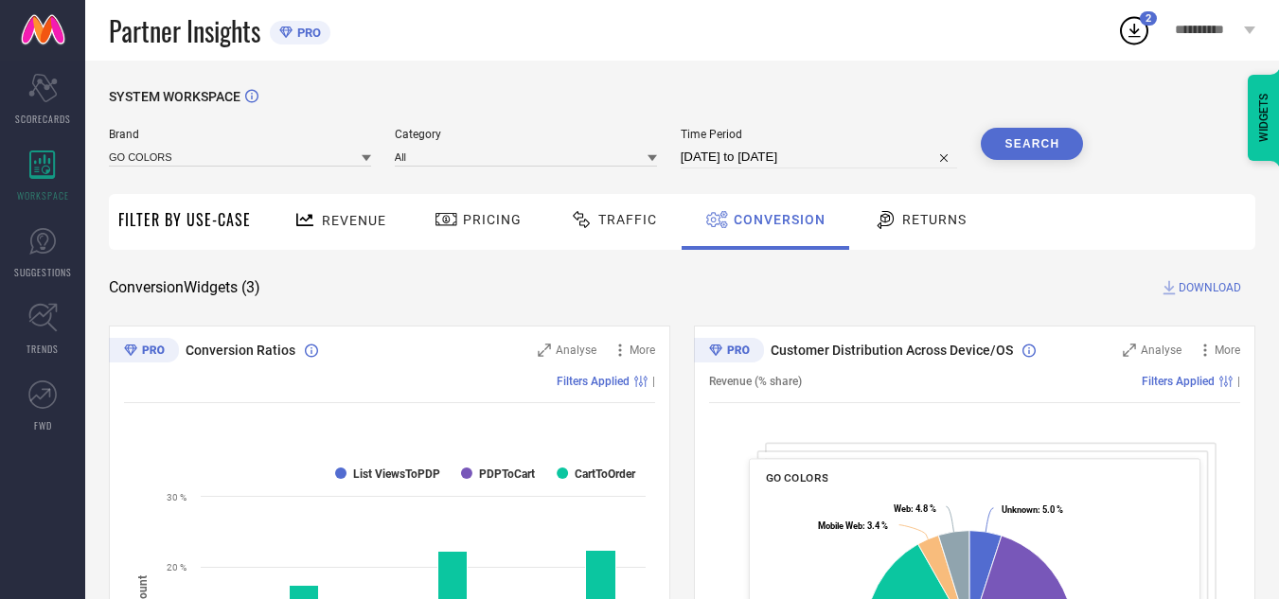
click at [509, 225] on span "Pricing" at bounding box center [492, 219] width 59 height 15
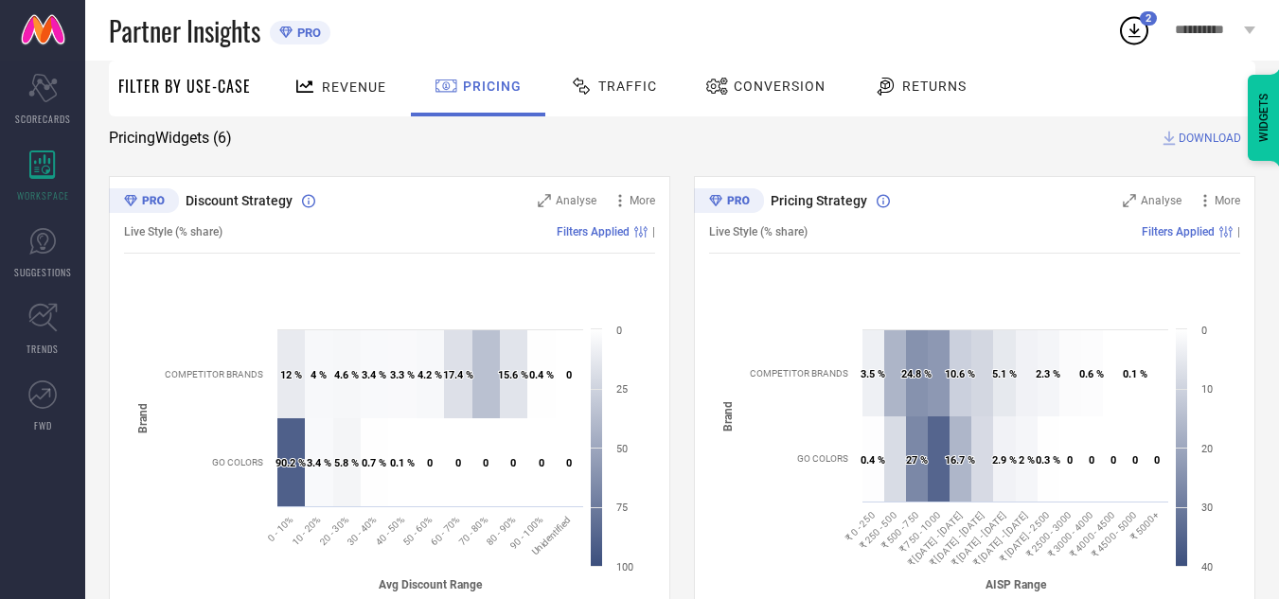
scroll to position [147, 0]
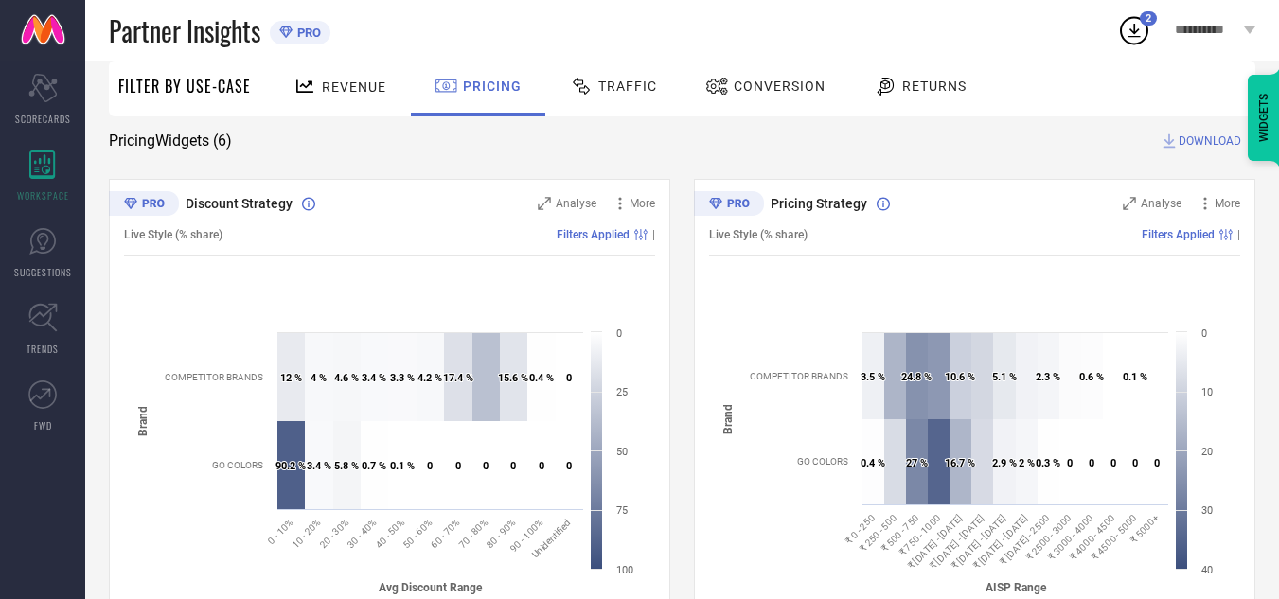
click at [1184, 140] on span "DOWNLOAD" at bounding box center [1210, 141] width 62 height 19
click at [747, 86] on span "Conversion" at bounding box center [780, 86] width 92 height 15
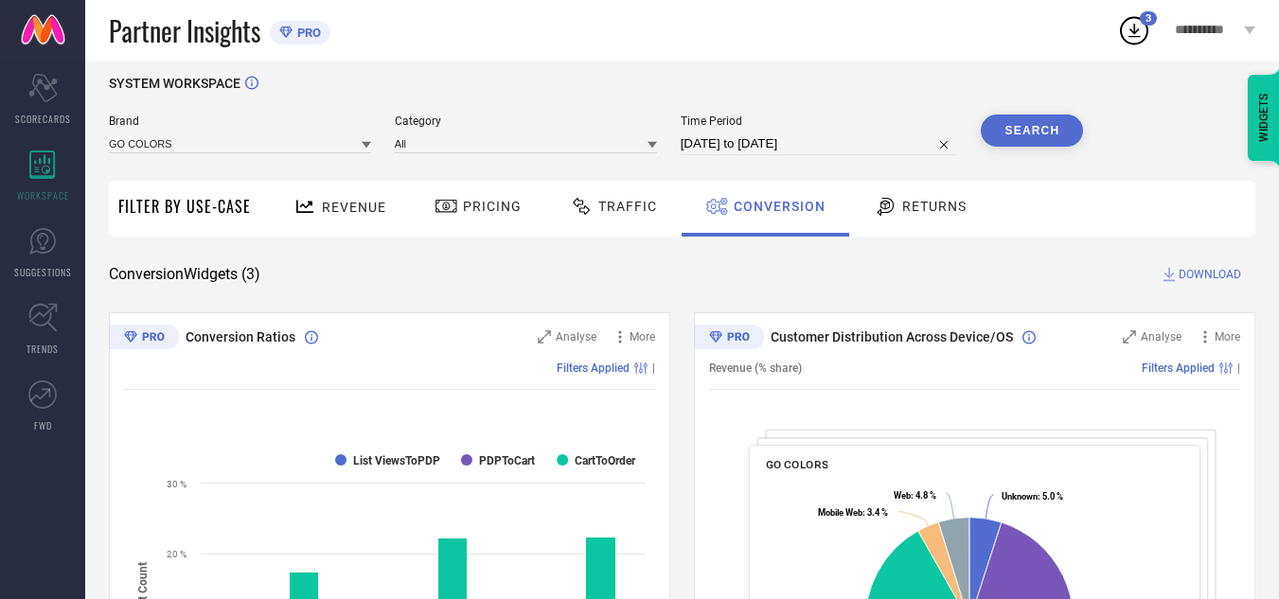
scroll to position [0, 0]
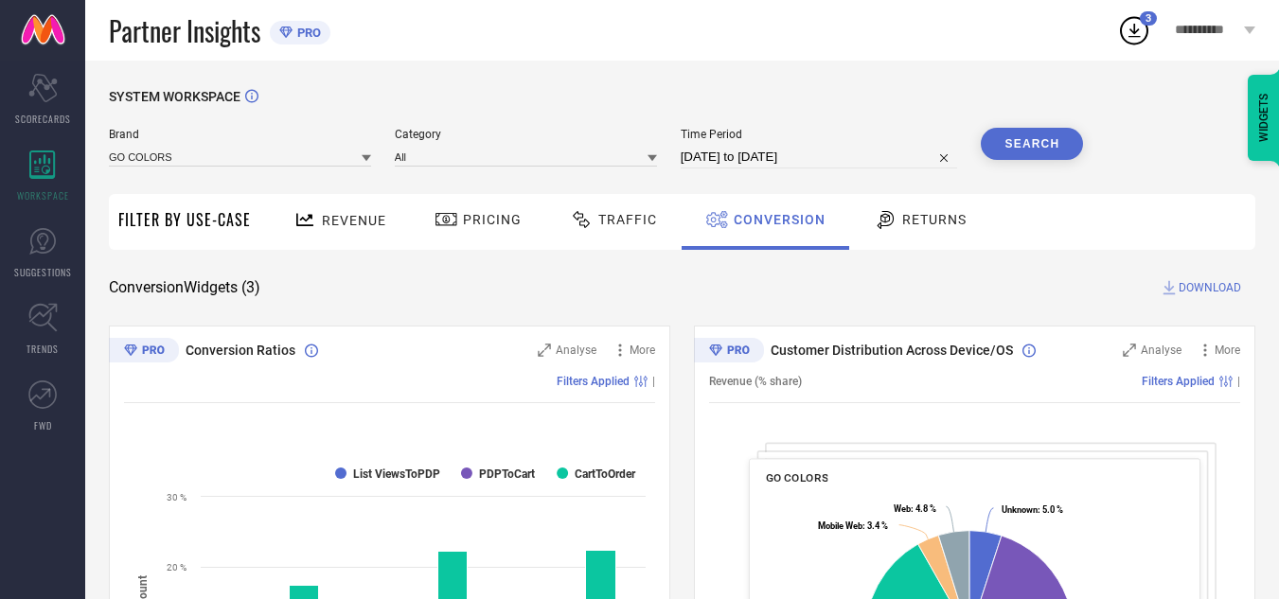
click at [1225, 80] on div "WIDGETS" at bounding box center [1236, 68] width 86 height 32
click at [523, 209] on div "Pricing" at bounding box center [478, 222] width 134 height 56
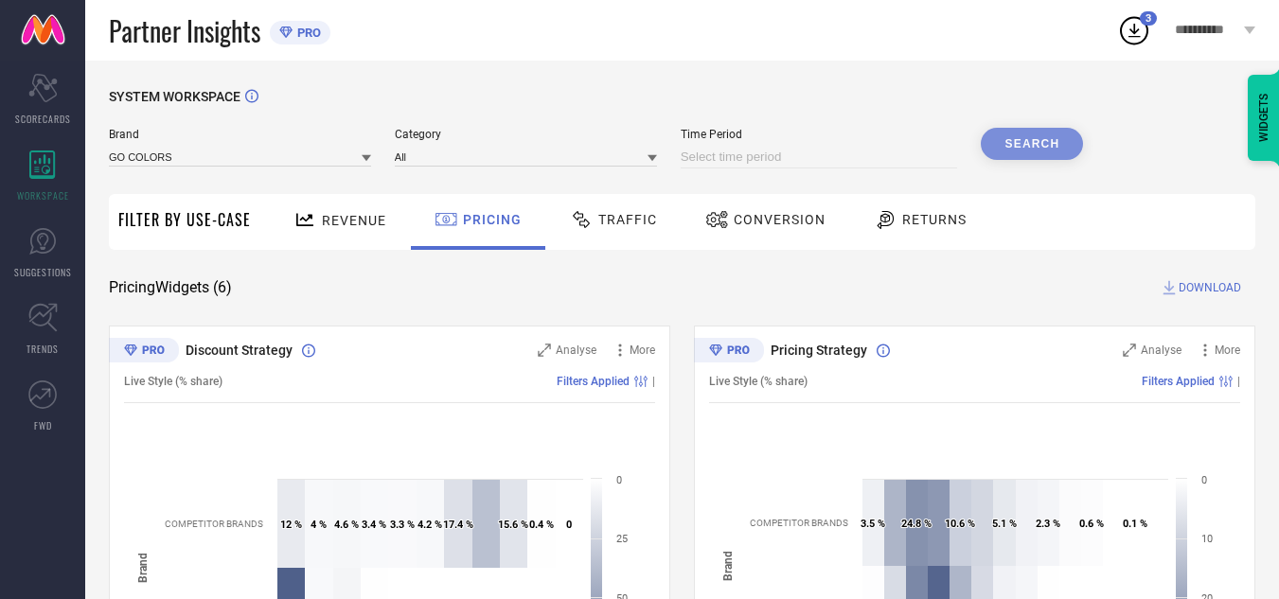
select select "7"
select select "2025"
select select "8"
select select "2025"
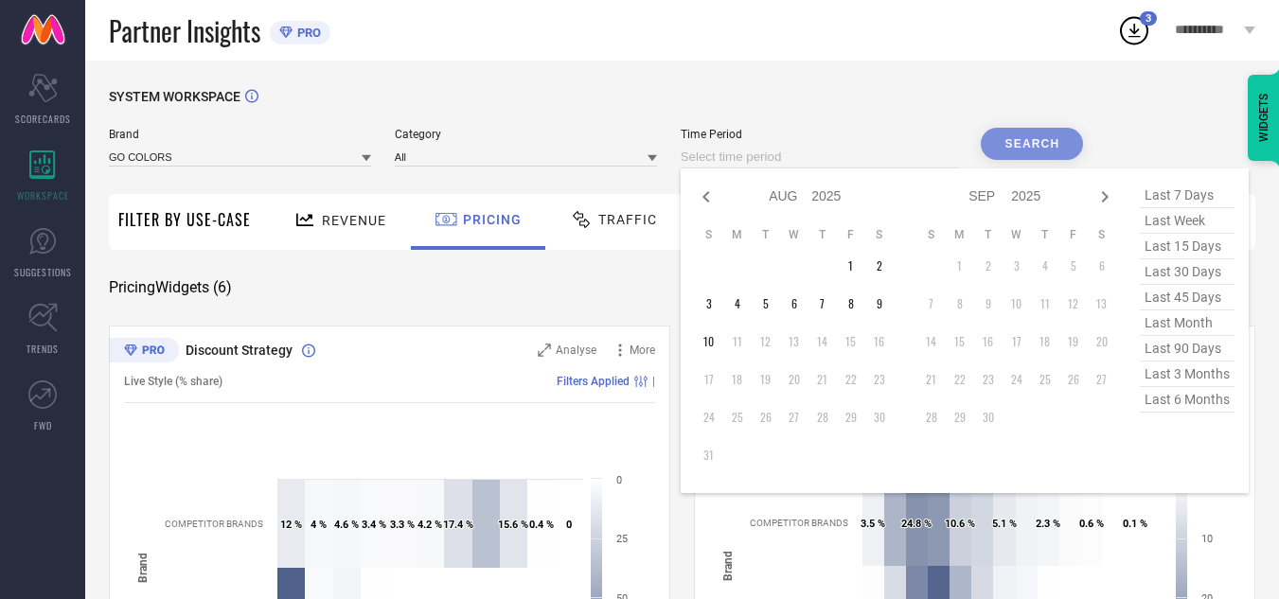
click at [878, 164] on input at bounding box center [819, 157] width 277 height 23
click at [713, 205] on icon at bounding box center [706, 197] width 23 height 23
select select "6"
select select "2025"
select select "7"
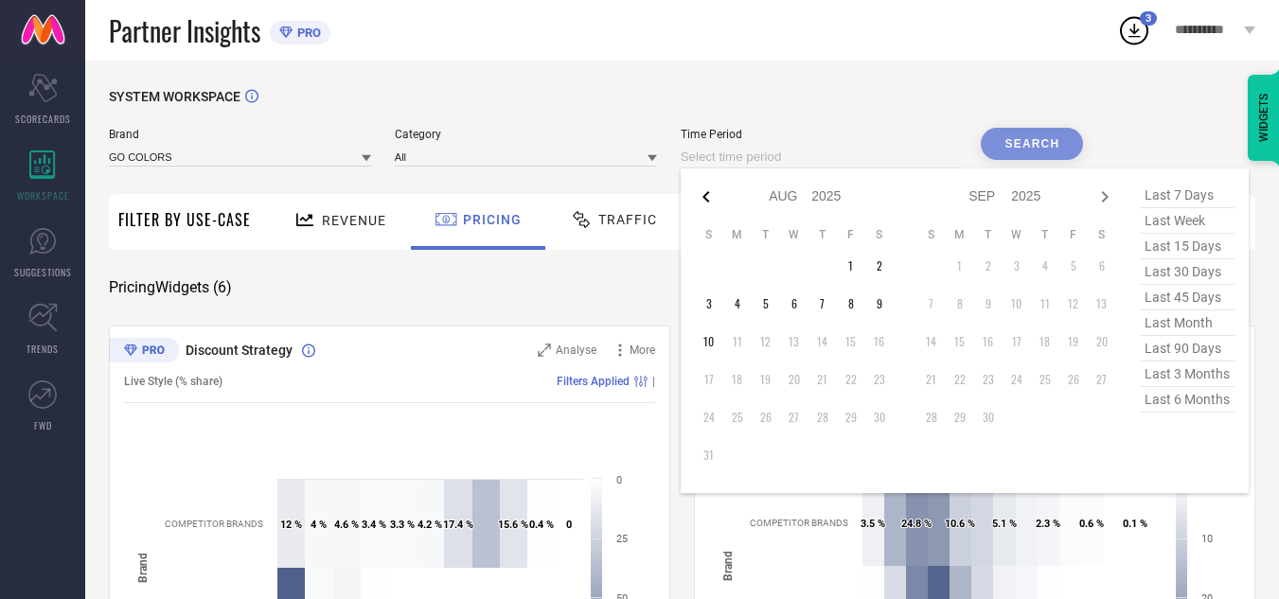
select select "2025"
click at [713, 205] on icon at bounding box center [706, 197] width 23 height 23
select select "5"
select select "2025"
select select "6"
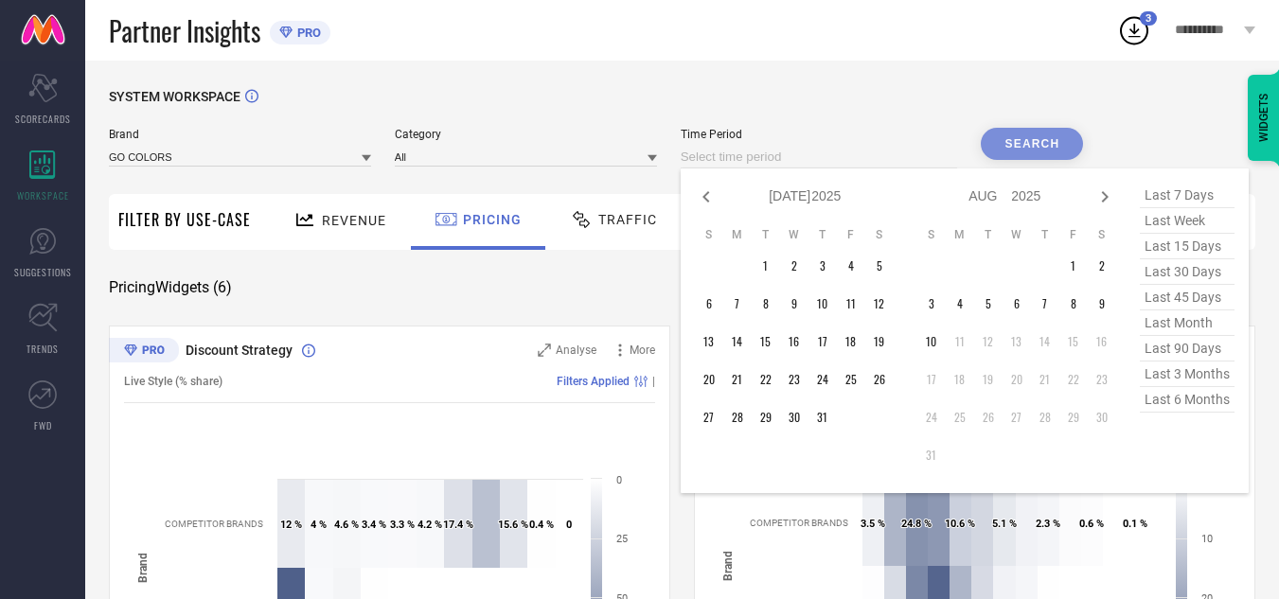
select select "2025"
click at [713, 205] on icon at bounding box center [706, 197] width 23 height 23
select select "2"
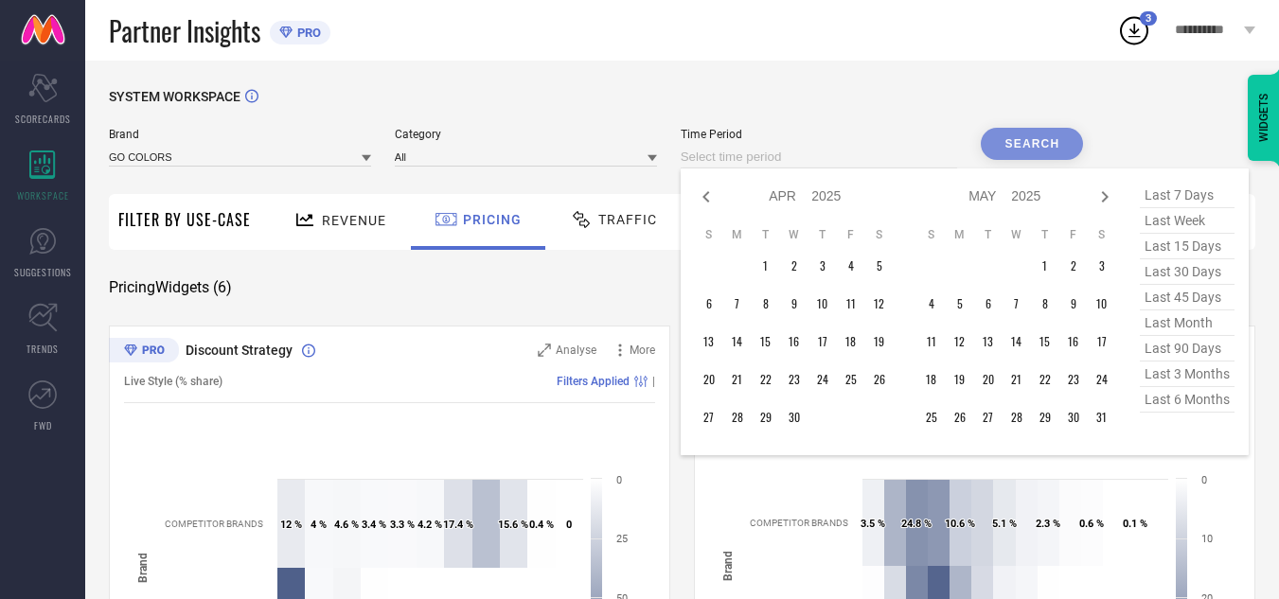
select select "2025"
select select "3"
select select "2025"
click at [713, 205] on icon at bounding box center [706, 197] width 23 height 23
select select "1"
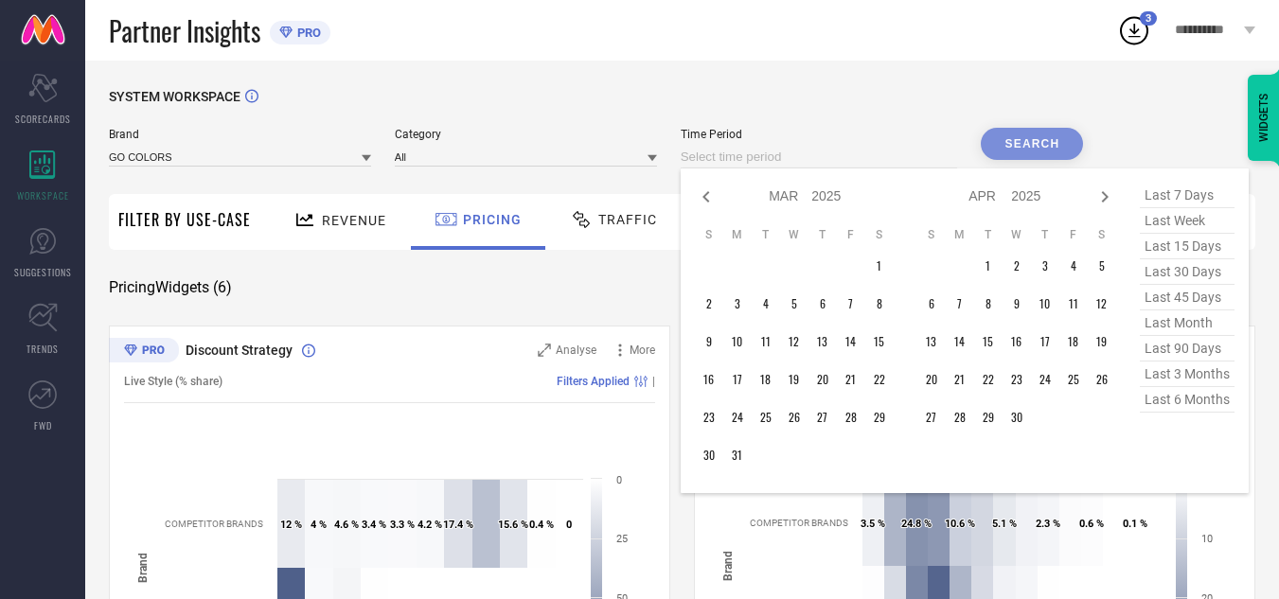
select select "2025"
select select "2"
select select "2025"
click at [713, 205] on icon at bounding box center [706, 197] width 23 height 23
select select "2025"
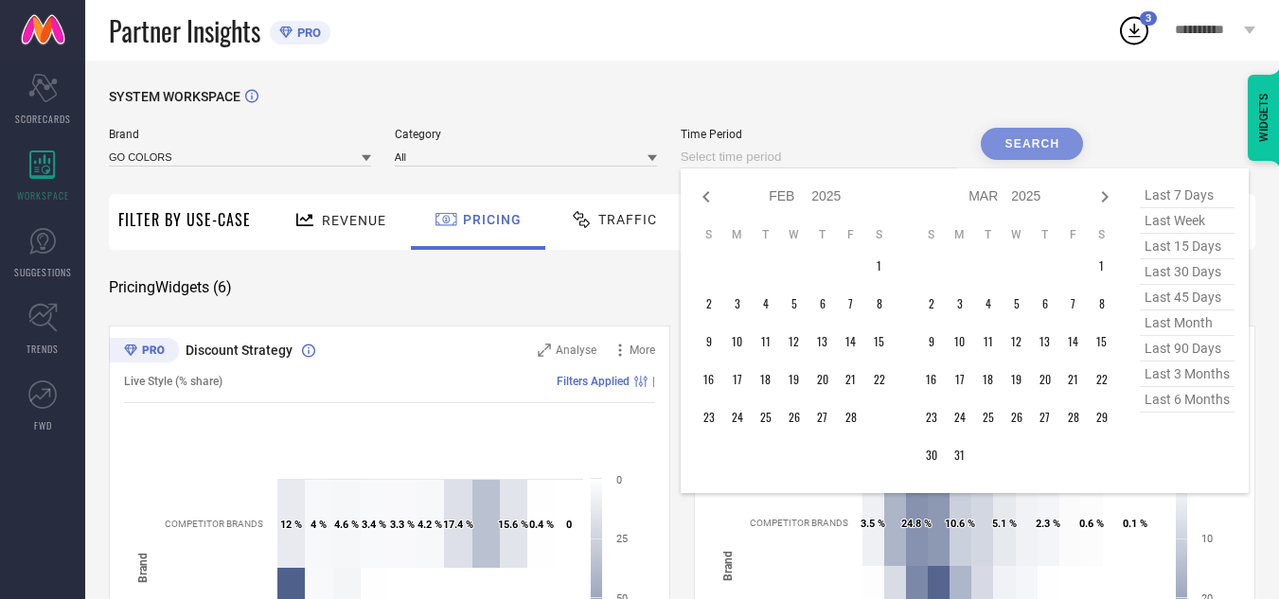
select select "1"
select select "2025"
click at [708, 195] on icon at bounding box center [706, 196] width 7 height 11
select select "11"
select select "2024"
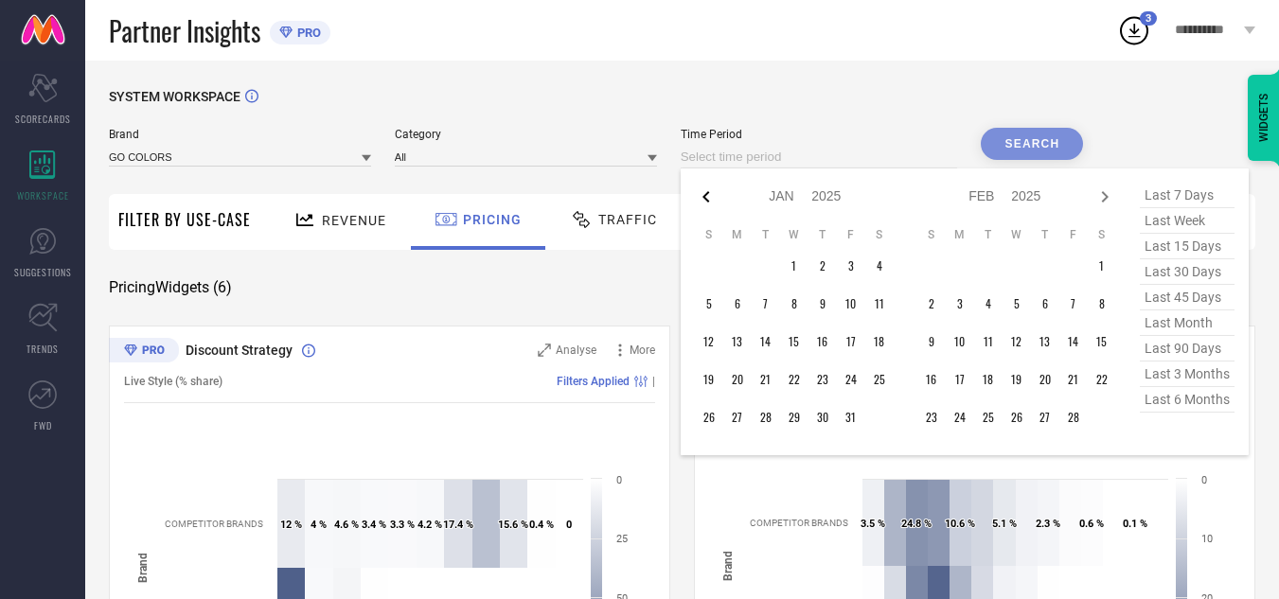
select select "2025"
type input "After [DATE]"
click at [716, 264] on td "1" at bounding box center [709, 266] width 28 height 28
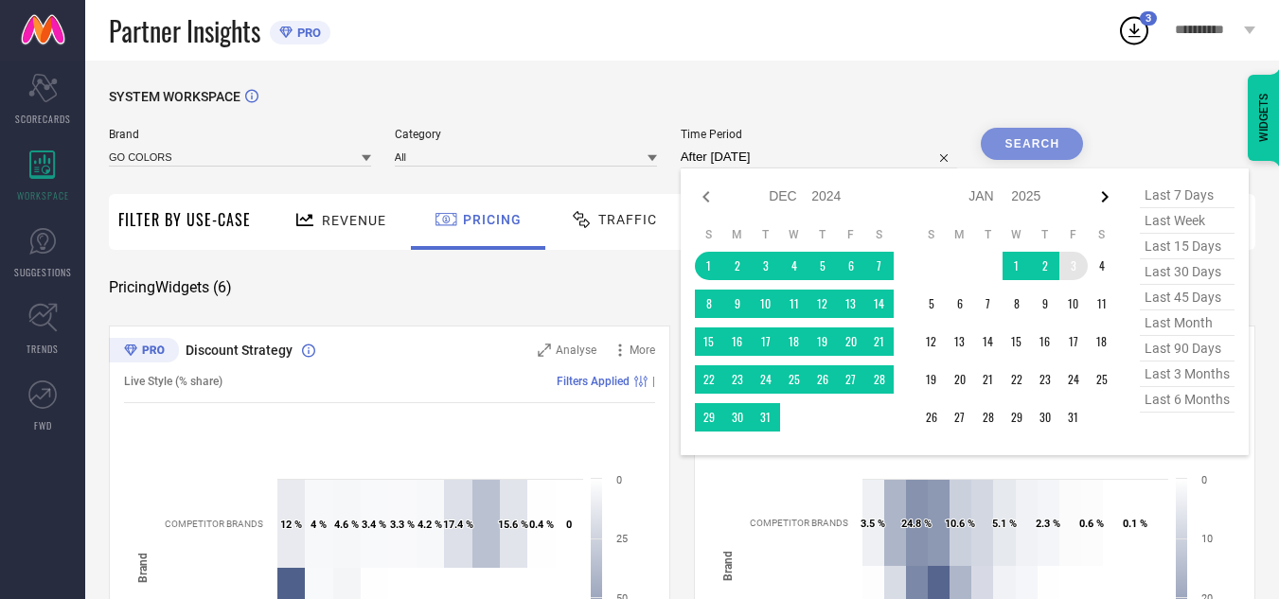
click at [1111, 200] on icon at bounding box center [1105, 197] width 23 height 23
select select "2025"
select select "1"
select select "2025"
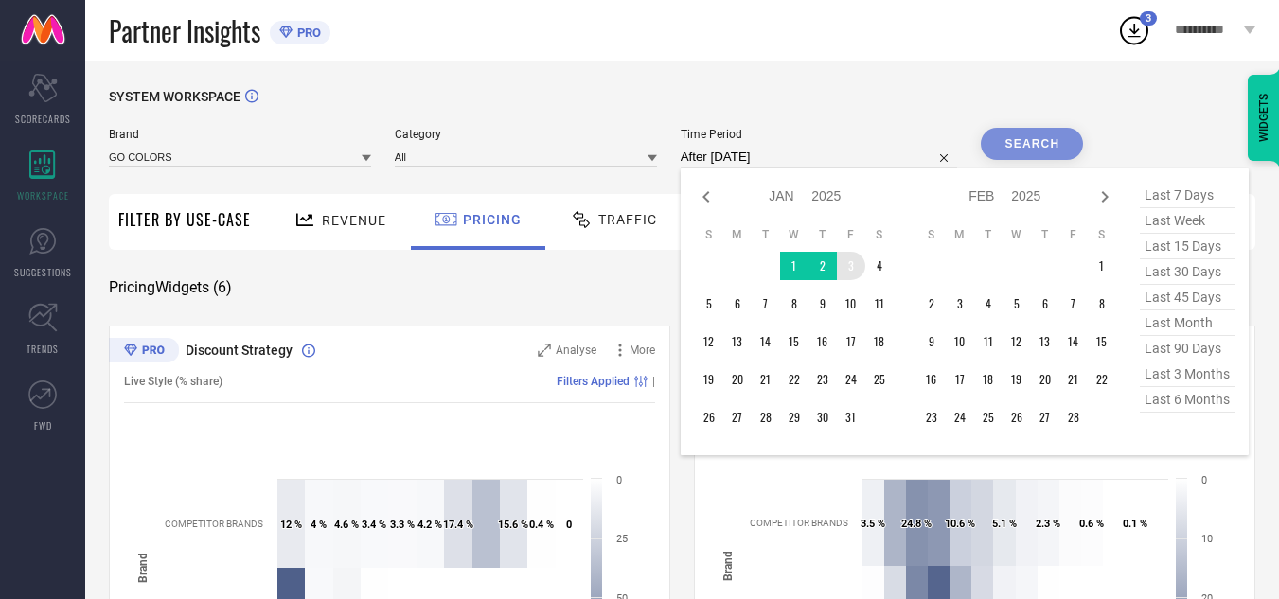
click at [1111, 200] on icon at bounding box center [1105, 197] width 23 height 23
select select "1"
select select "2025"
select select "2"
select select "2025"
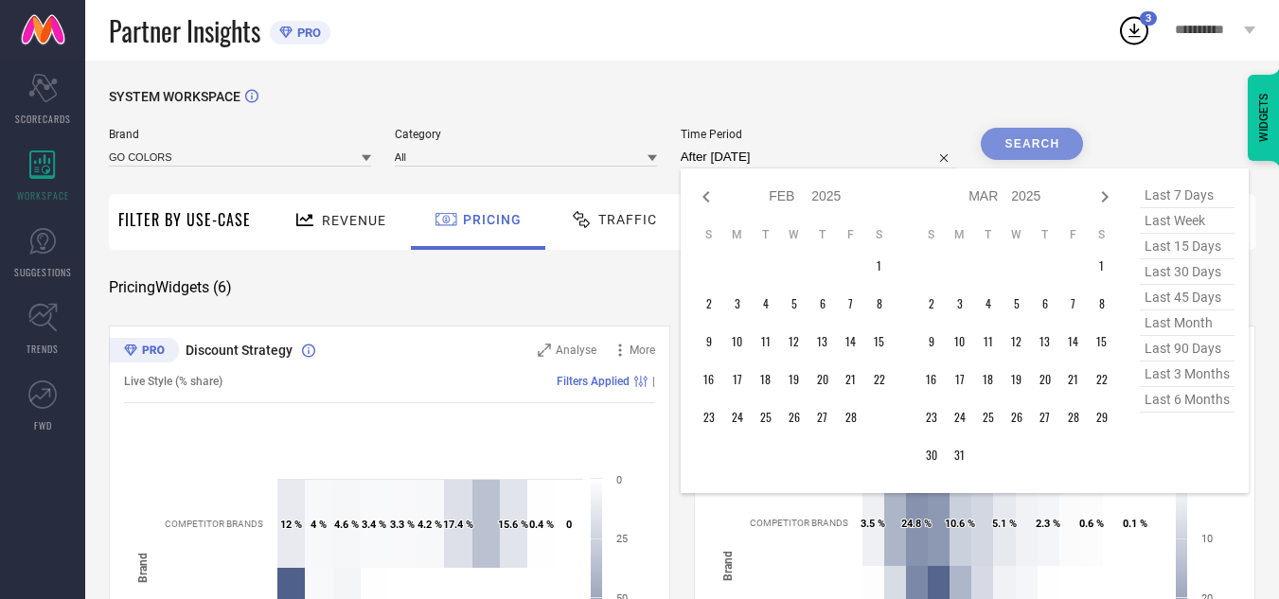
click at [1111, 200] on icon at bounding box center [1105, 197] width 23 height 23
select select "2"
select select "2025"
select select "3"
select select "2025"
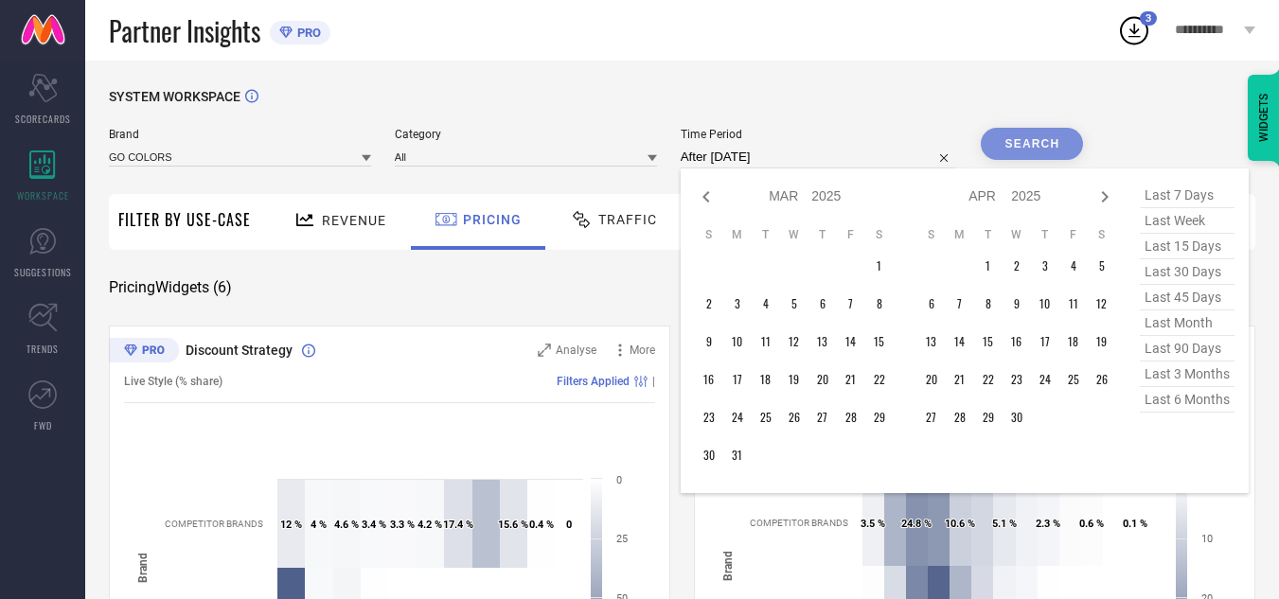
click at [1111, 200] on icon at bounding box center [1105, 197] width 23 height 23
select select "3"
select select "2025"
select select "4"
select select "2025"
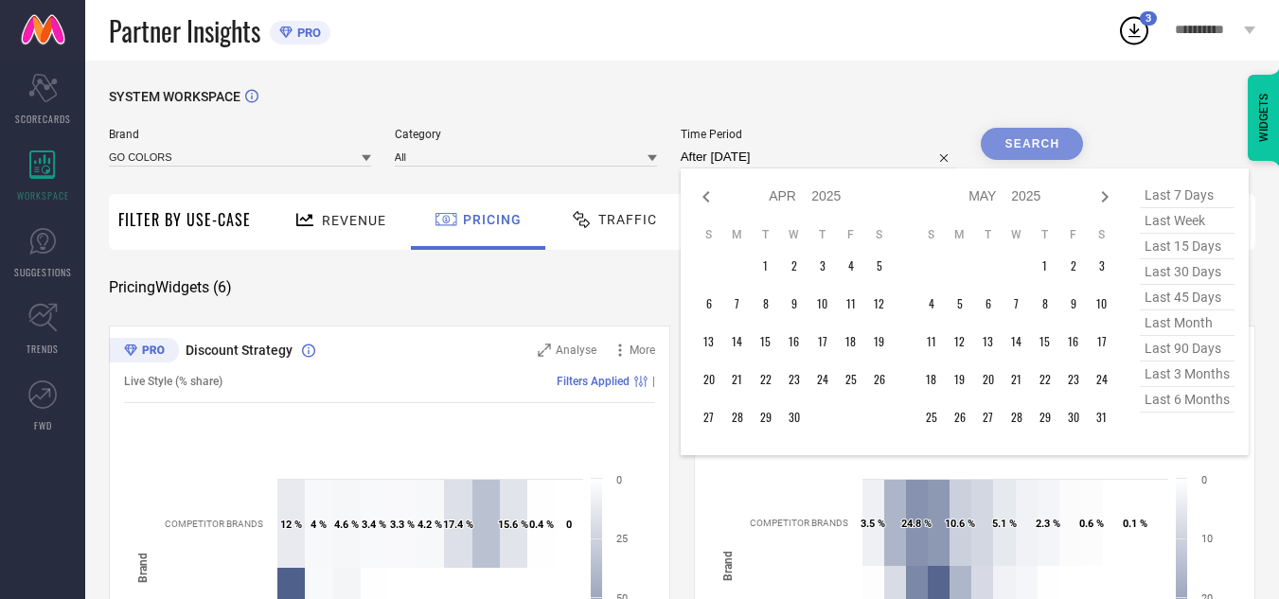
click at [1111, 200] on icon at bounding box center [1105, 197] width 23 height 23
select select "4"
select select "2025"
select select "5"
select select "2025"
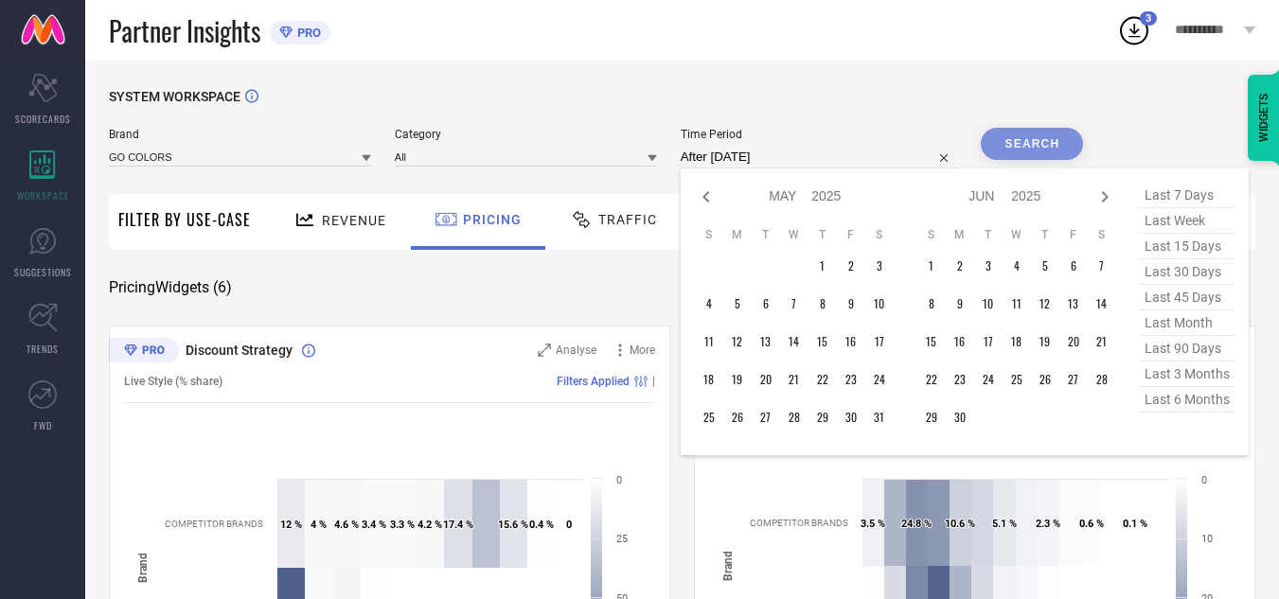
click at [1111, 200] on icon at bounding box center [1105, 197] width 23 height 23
select select "5"
select select "2025"
select select "6"
select select "2025"
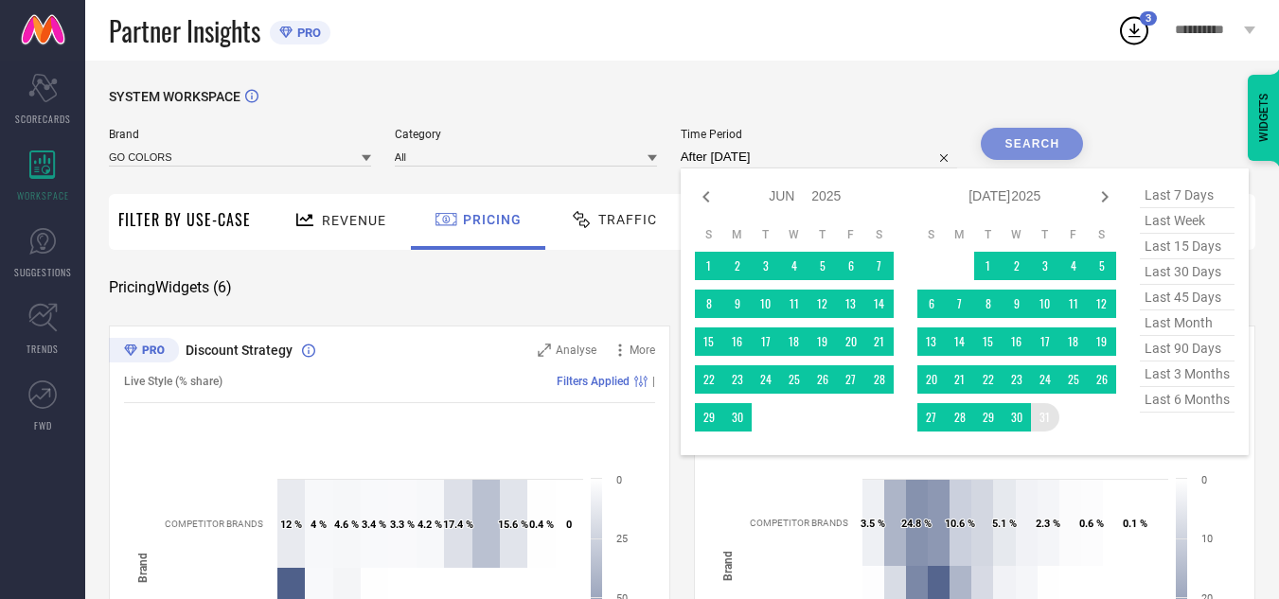
type input "[DATE] to [DATE]"
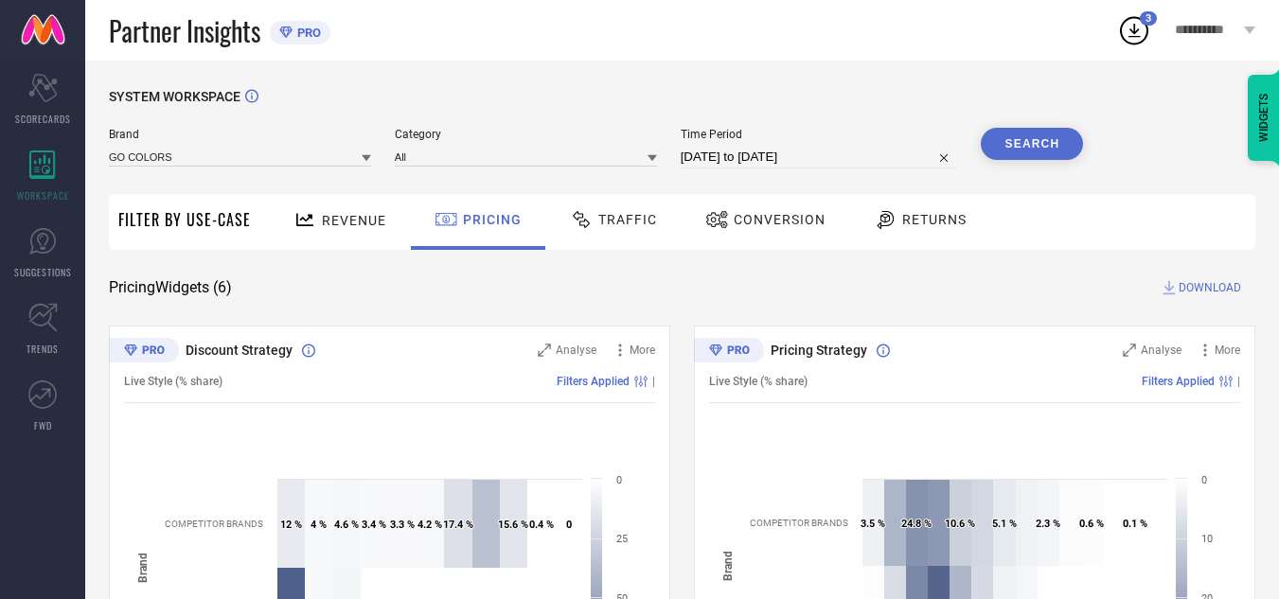
click at [1025, 142] on button "Search" at bounding box center [1032, 144] width 102 height 32
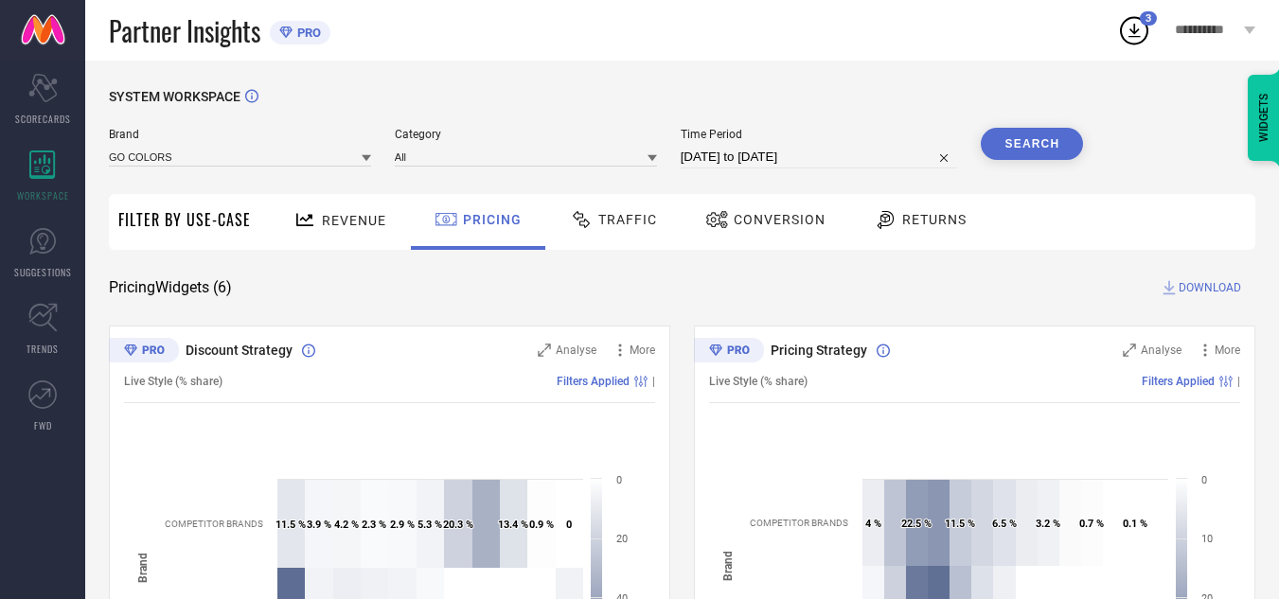
click at [1201, 291] on span "DOWNLOAD" at bounding box center [1210, 287] width 62 height 19
click at [1134, 36] on icon at bounding box center [1135, 31] width 12 height 14
click at [1121, 32] on circle at bounding box center [1134, 31] width 27 height 27
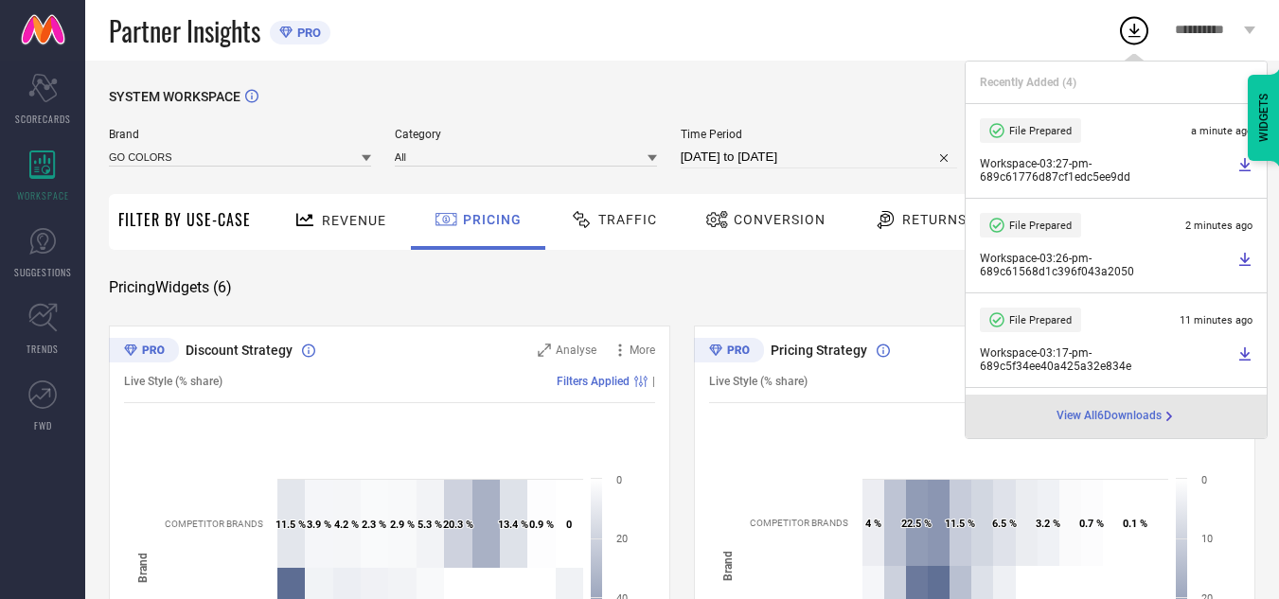
click at [1238, 165] on icon at bounding box center [1245, 164] width 15 height 15
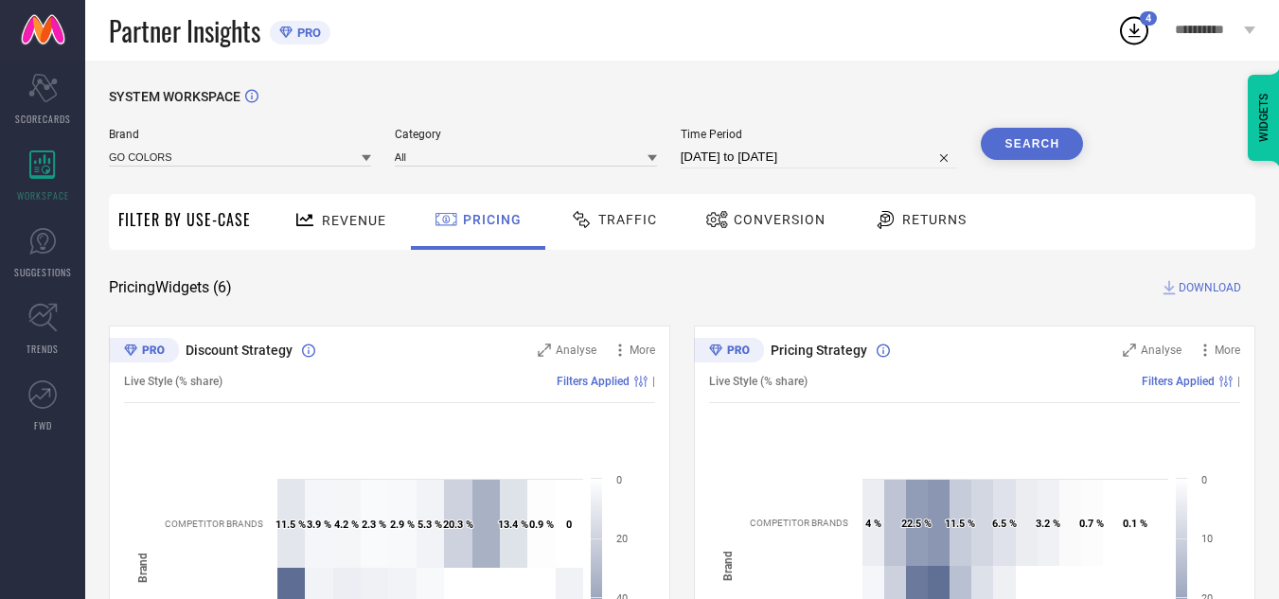
click at [1136, 29] on icon at bounding box center [1134, 30] width 34 height 34
